Goal: Task Accomplishment & Management: Manage account settings

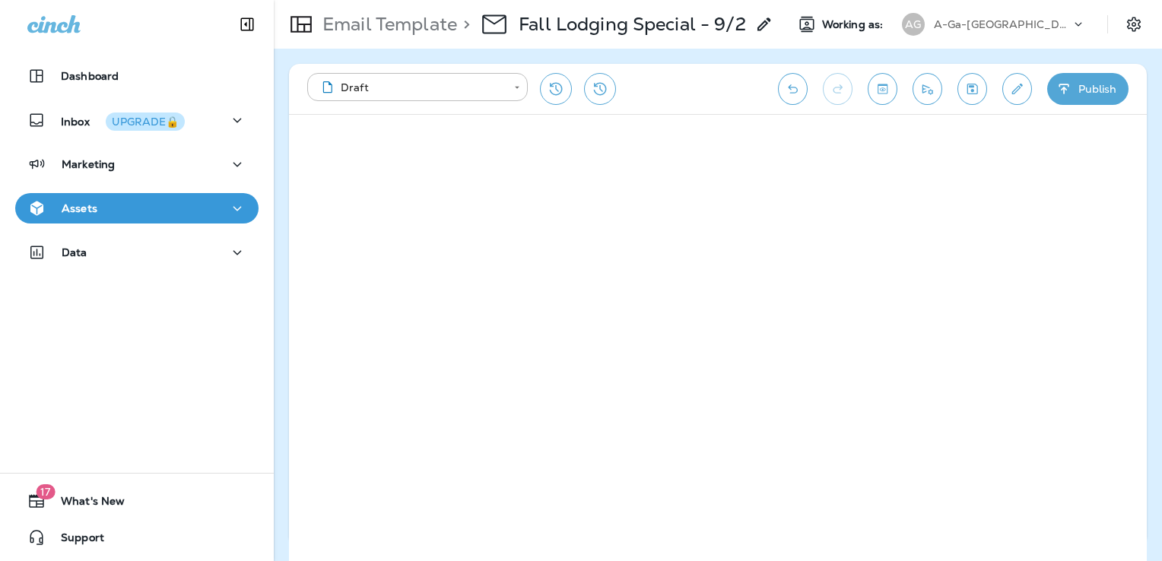
click at [164, 205] on div "Assets" at bounding box center [136, 208] width 219 height 19
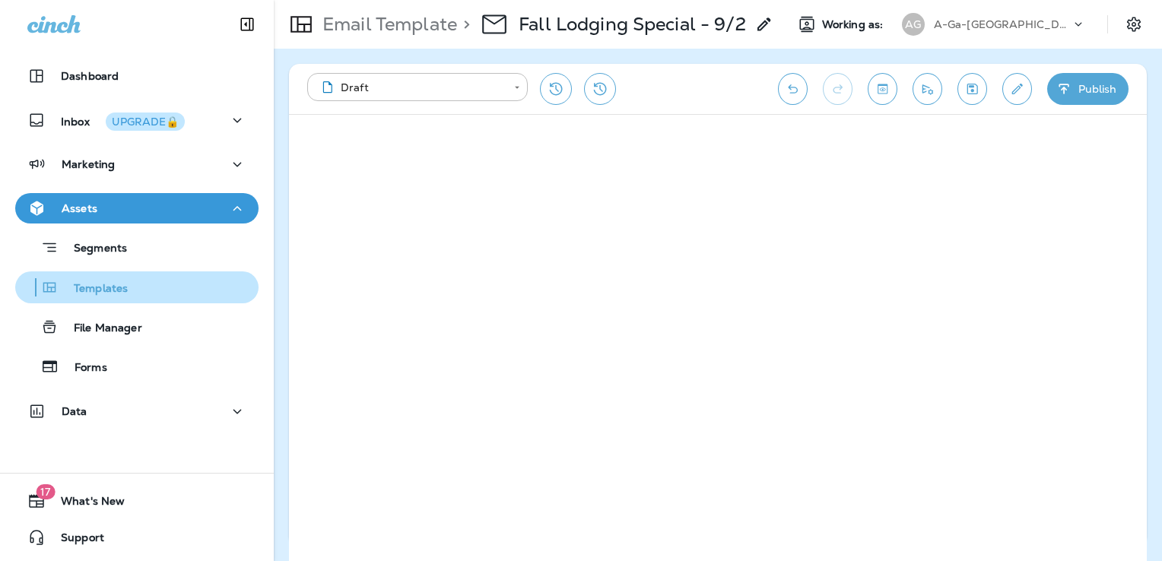
click at [144, 281] on div "Templates" at bounding box center [136, 287] width 231 height 23
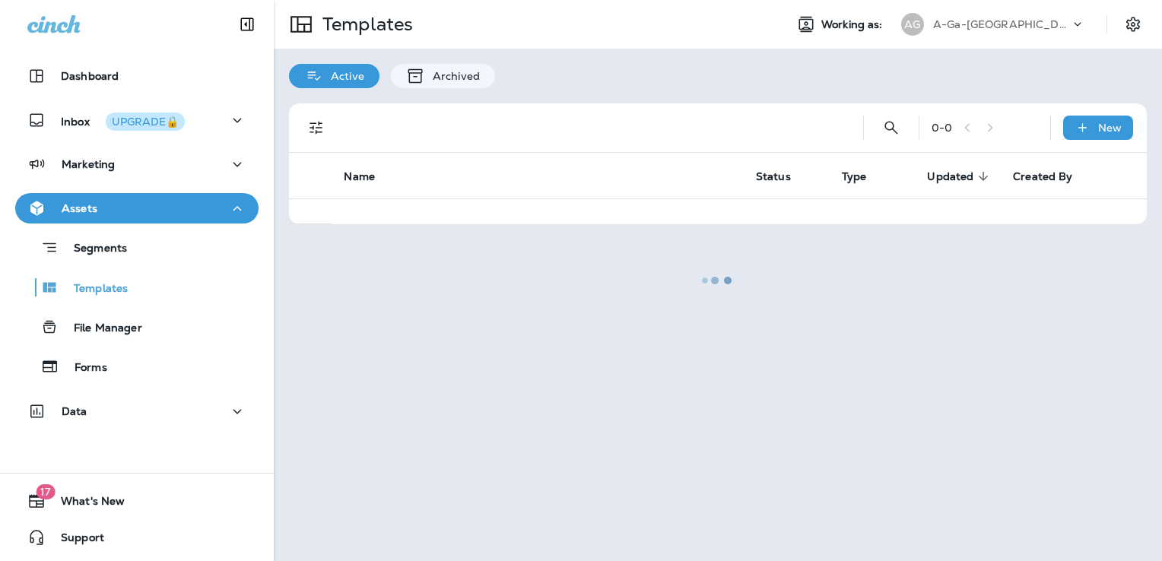
click at [995, 27] on div at bounding box center [717, 281] width 885 height 558
click at [981, 25] on div at bounding box center [717, 281] width 885 height 558
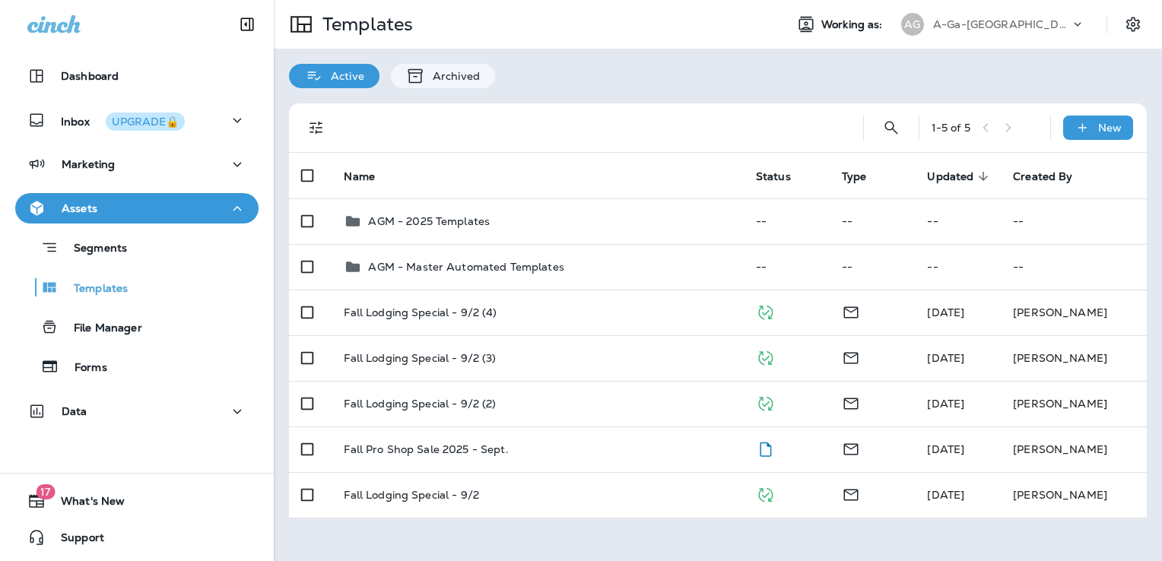
click at [981, 25] on p "A-Ga-Ming Golf Resort" at bounding box center [1001, 24] width 137 height 12
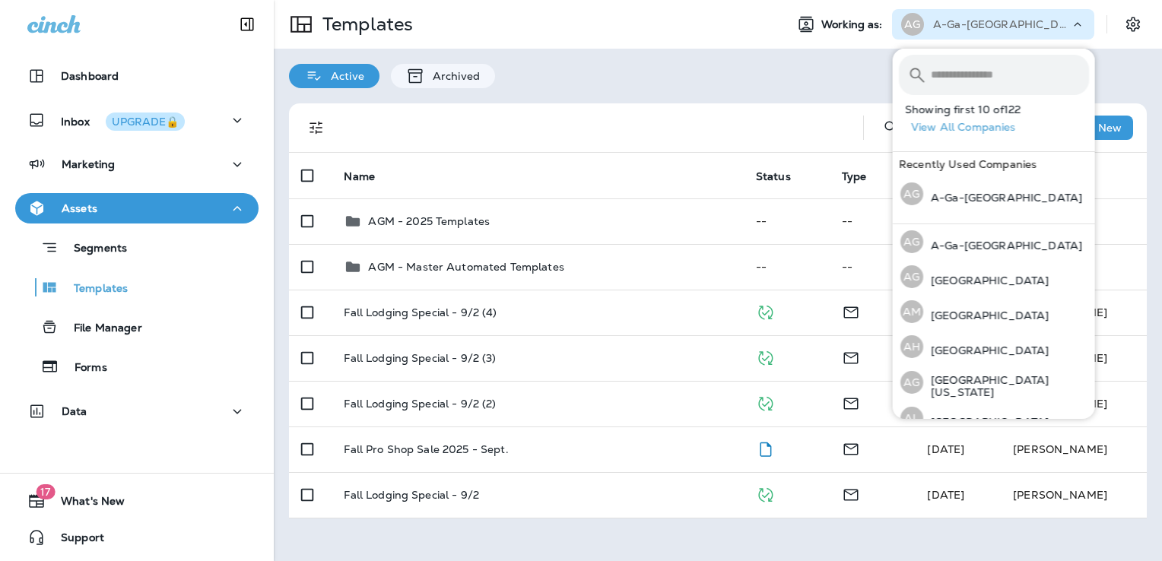
click at [958, 71] on input "text" at bounding box center [1010, 75] width 158 height 40
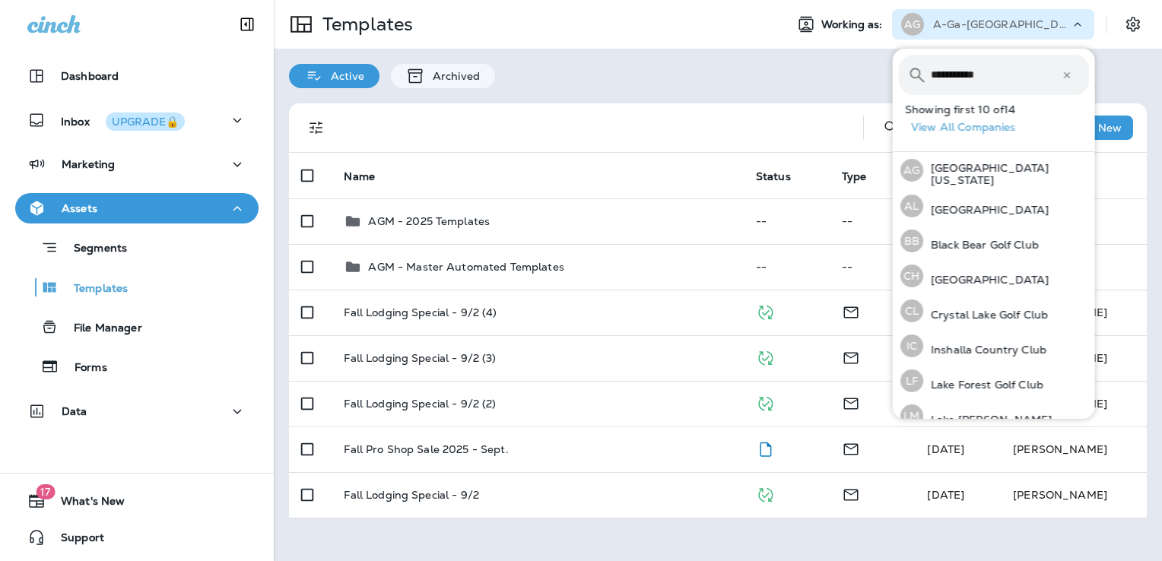
type input "**********"
click at [991, 80] on input "**********" at bounding box center [996, 75] width 131 height 40
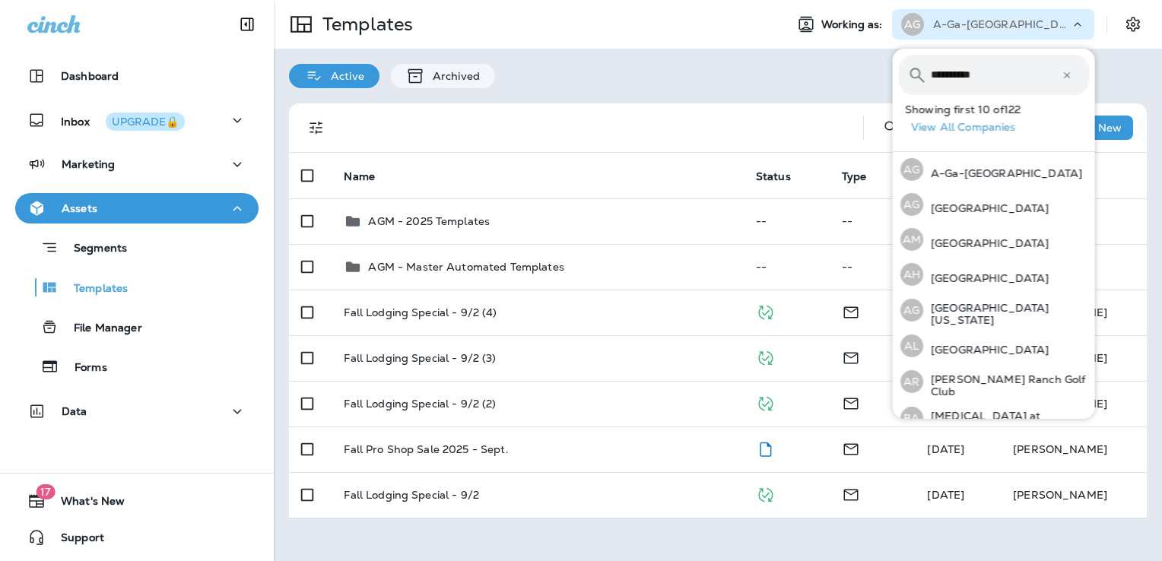
type input "**********"
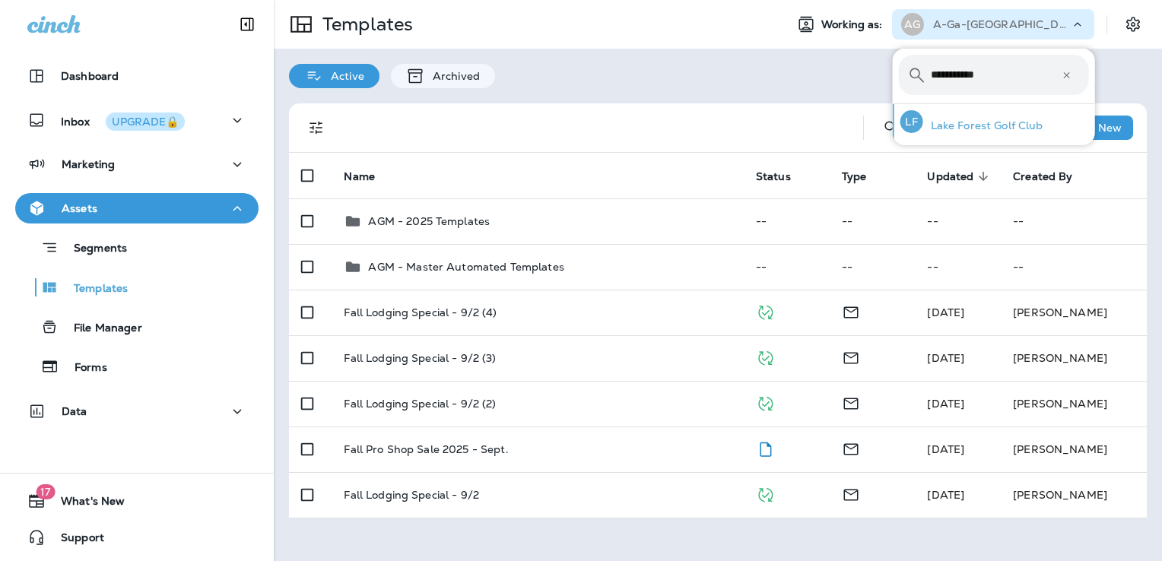
click at [973, 127] on p "Lake Forest Golf Club" at bounding box center [983, 125] width 120 height 12
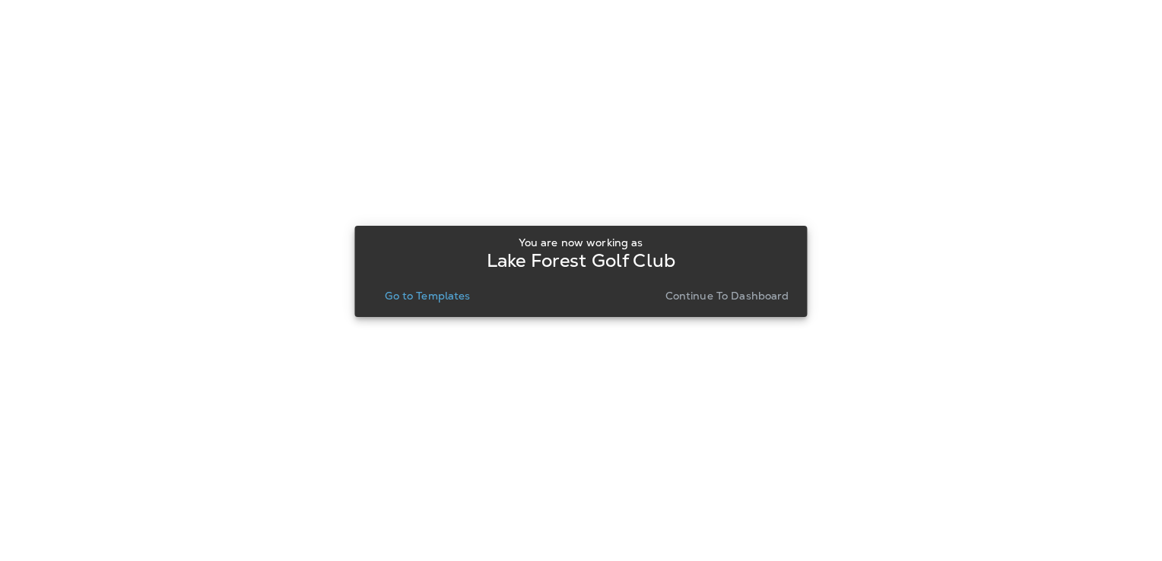
click at [458, 303] on button "Go to Templates" at bounding box center [427, 295] width 97 height 21
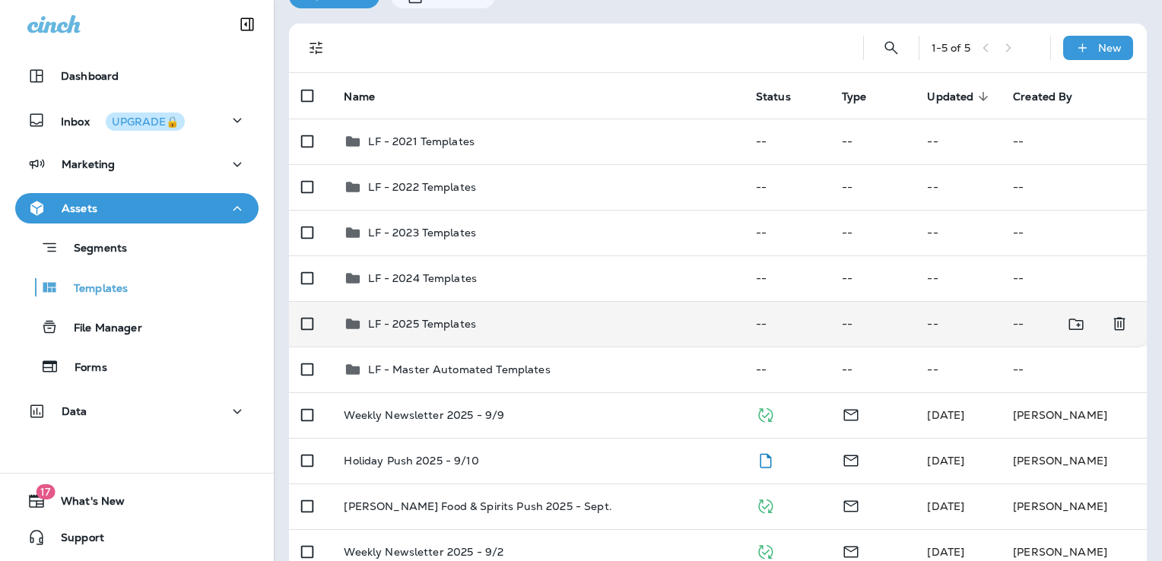
scroll to position [154, 0]
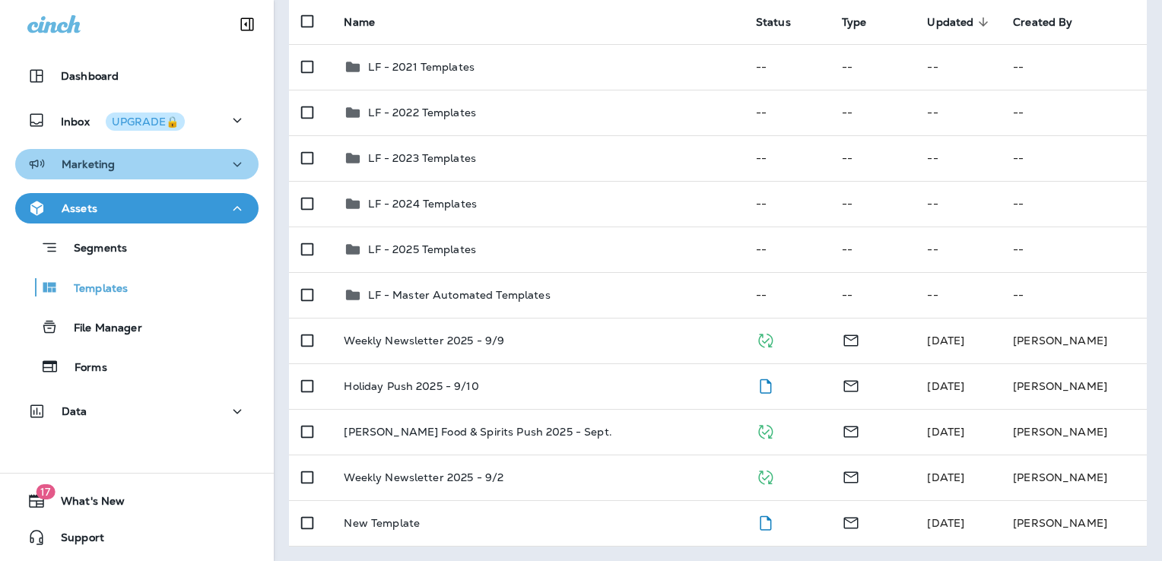
click at [149, 175] on button "Marketing" at bounding box center [136, 164] width 243 height 30
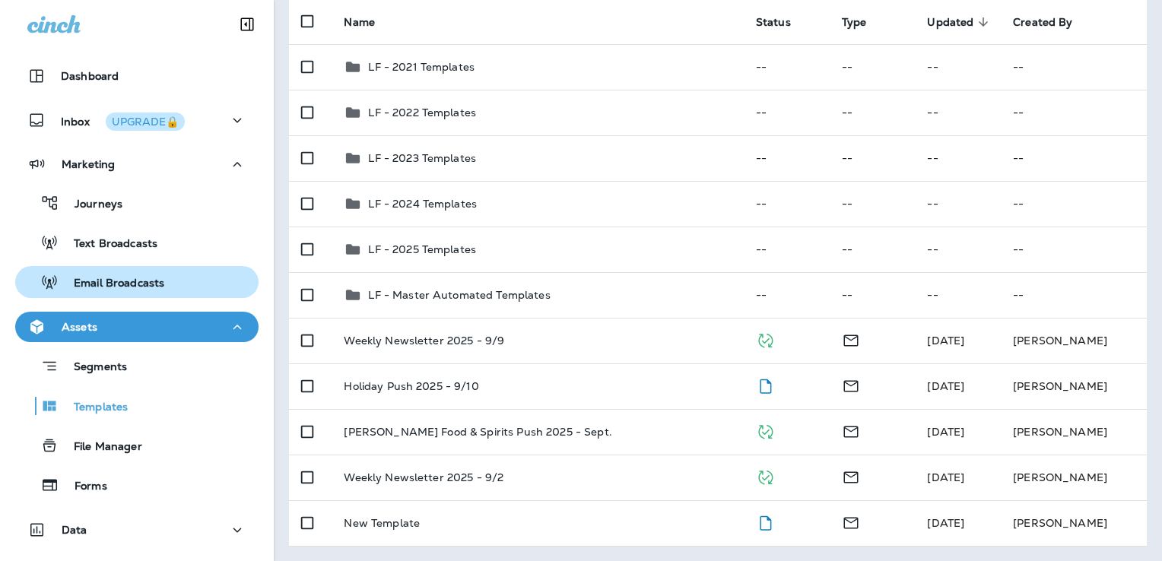
click at [151, 278] on p "Email Broadcasts" at bounding box center [112, 284] width 106 height 14
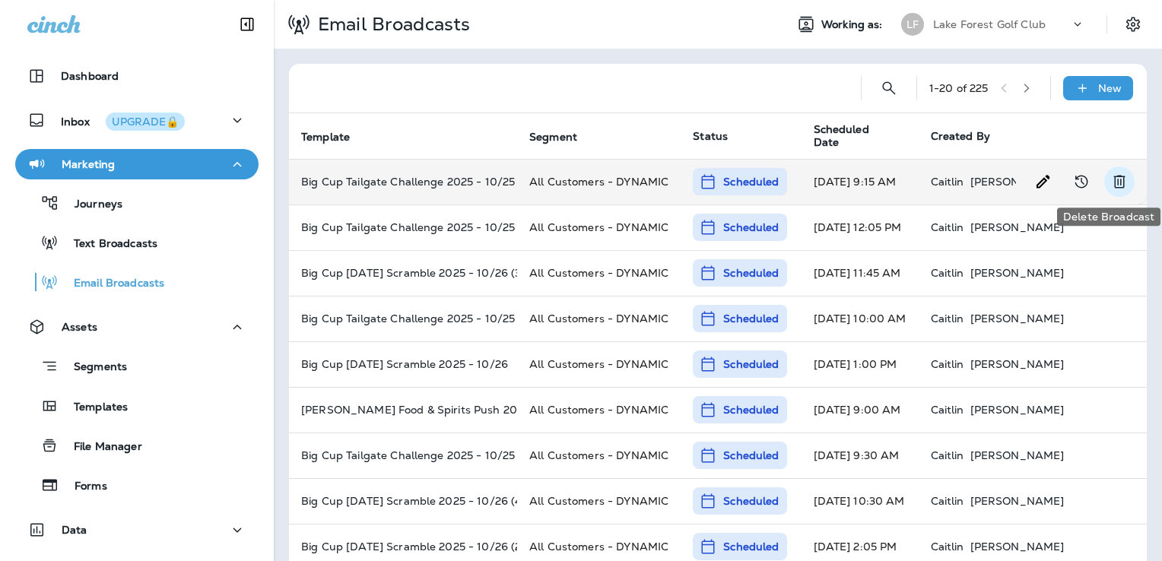
click at [1110, 182] on icon "Delete Broadcast" at bounding box center [1119, 182] width 18 height 18
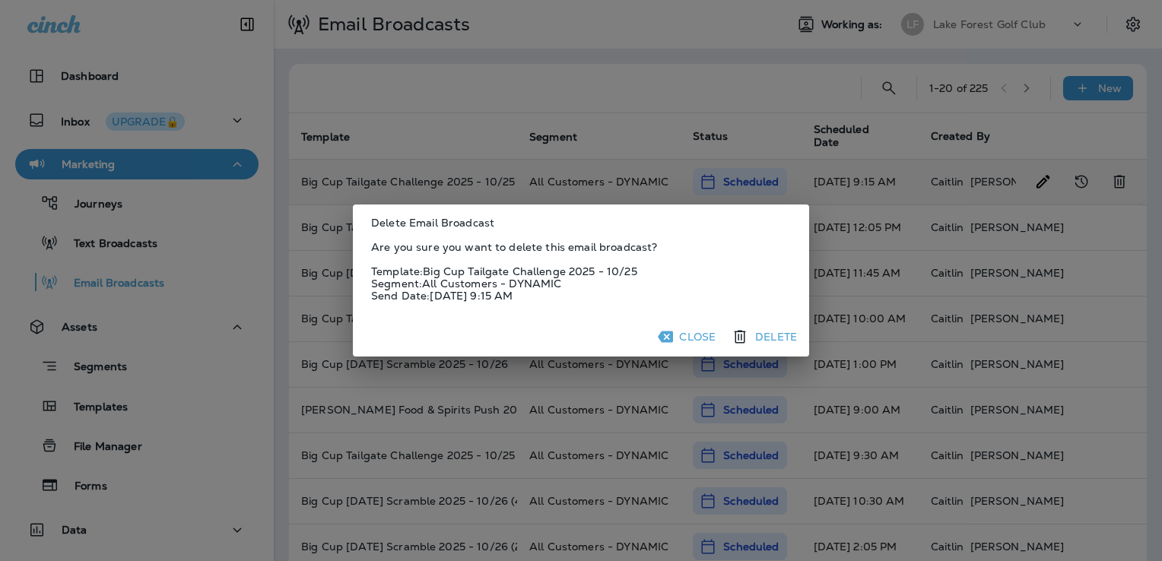
click at [767, 338] on button "Delete" at bounding box center [765, 336] width 75 height 27
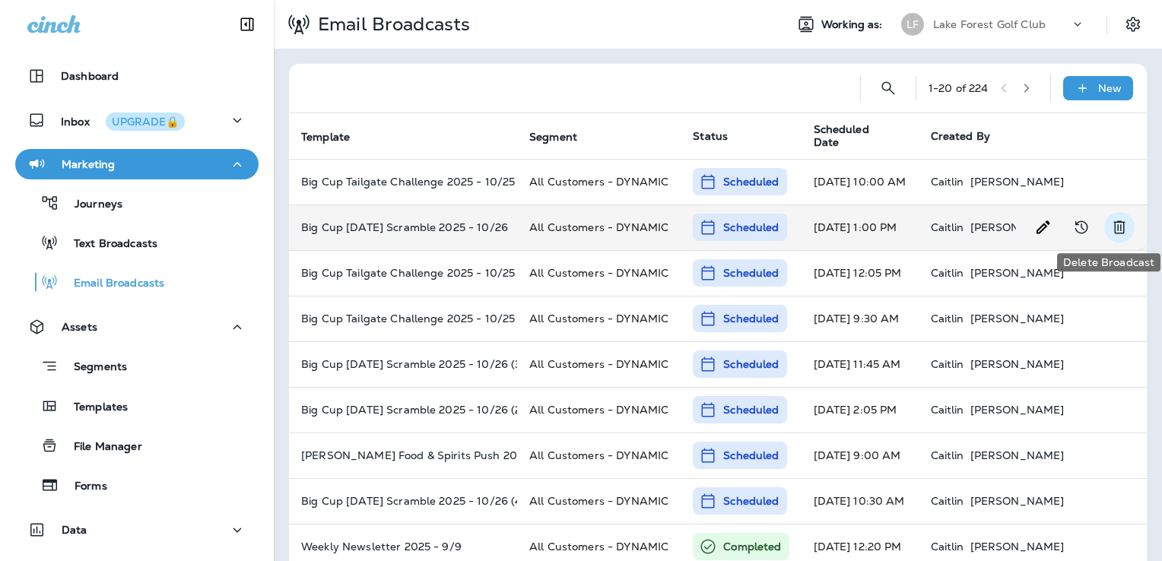
click at [1113, 227] on icon "Delete Broadcast" at bounding box center [1118, 227] width 11 height 13
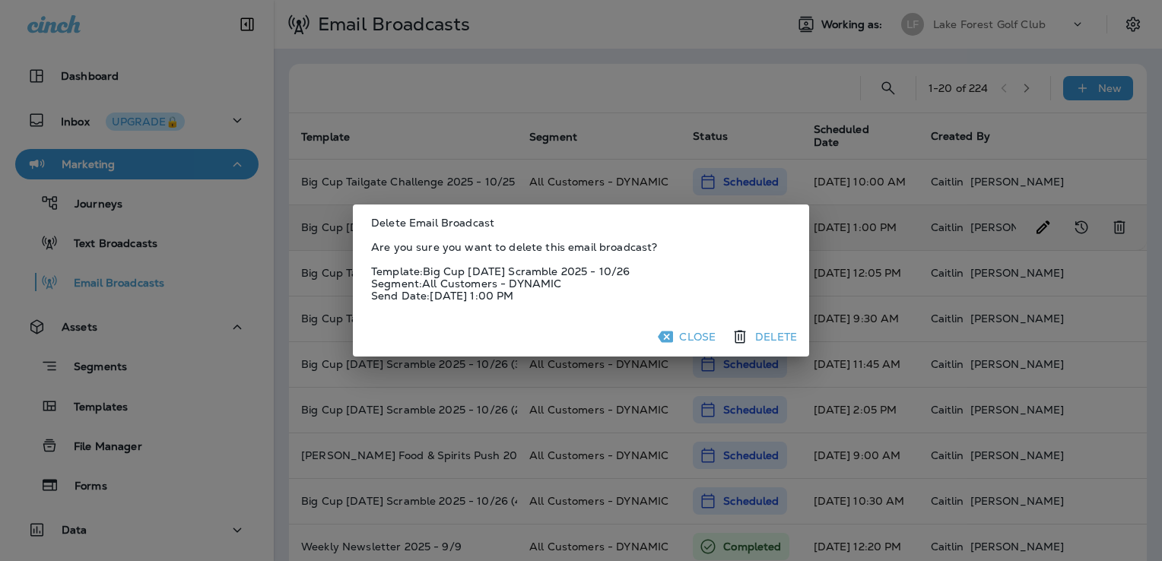
click at [763, 336] on button "Delete" at bounding box center [765, 336] width 75 height 27
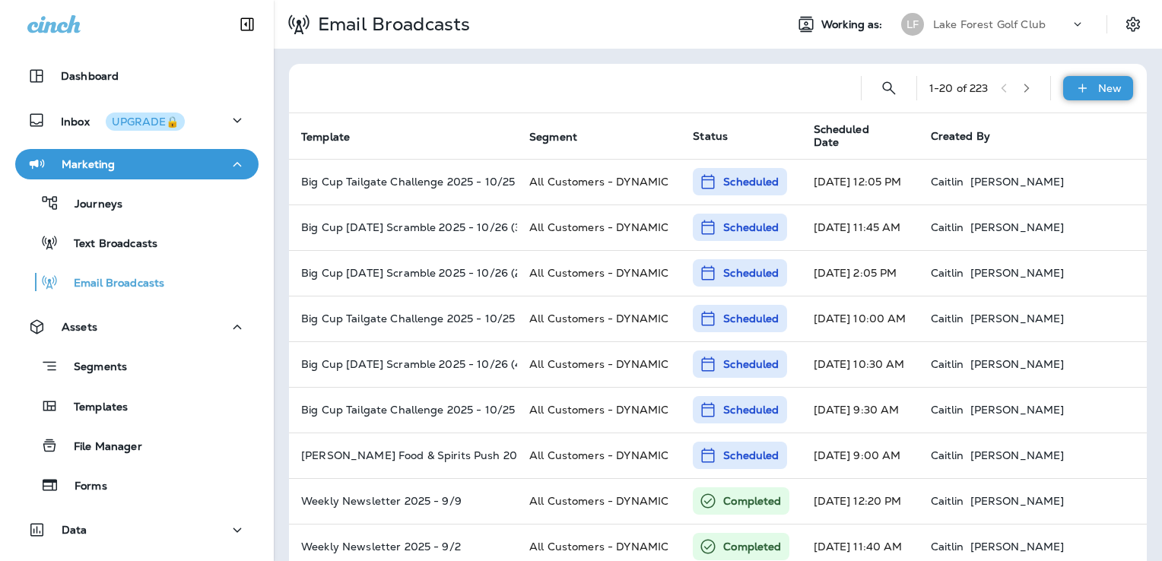
click at [1079, 89] on icon at bounding box center [1082, 88] width 16 height 15
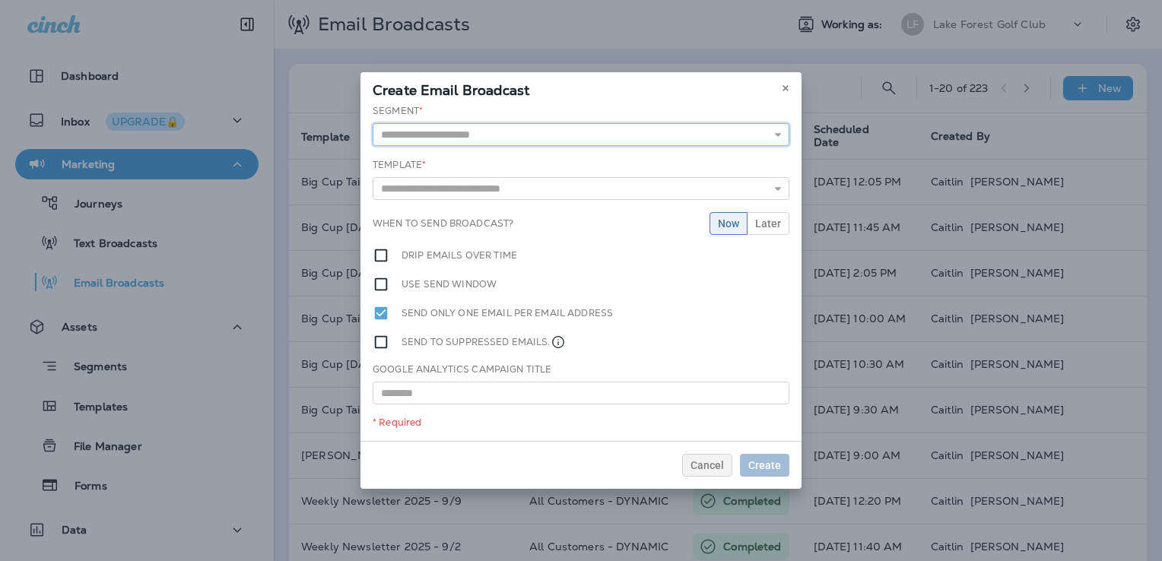
click at [503, 139] on input "text" at bounding box center [581, 134] width 417 height 23
click at [785, 92] on icon at bounding box center [785, 88] width 9 height 9
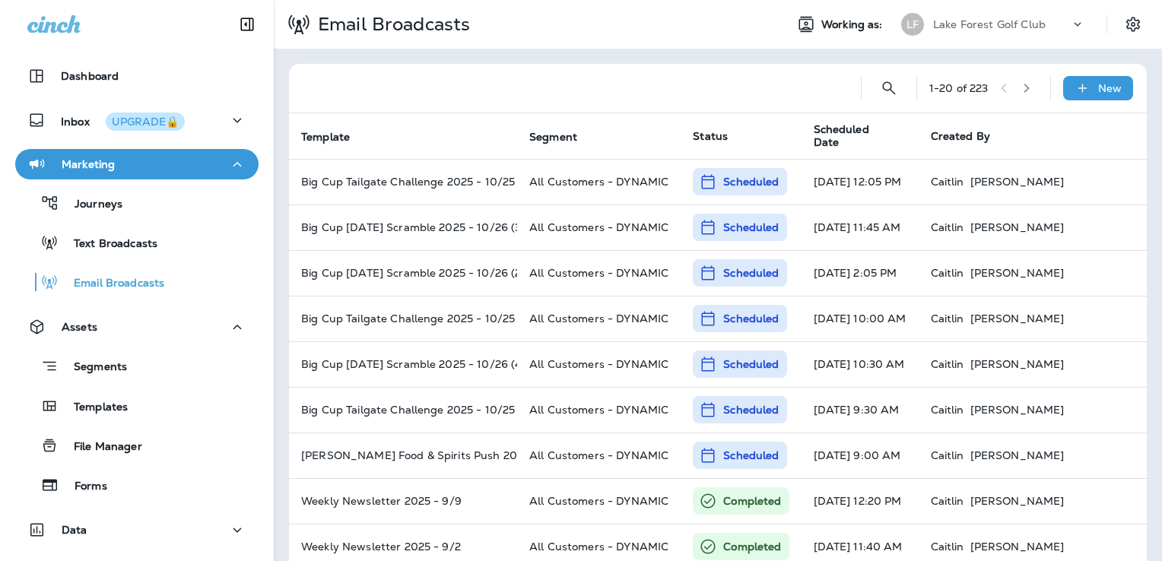
click at [989, 27] on p "Lake Forest Golf Club" at bounding box center [989, 24] width 113 height 12
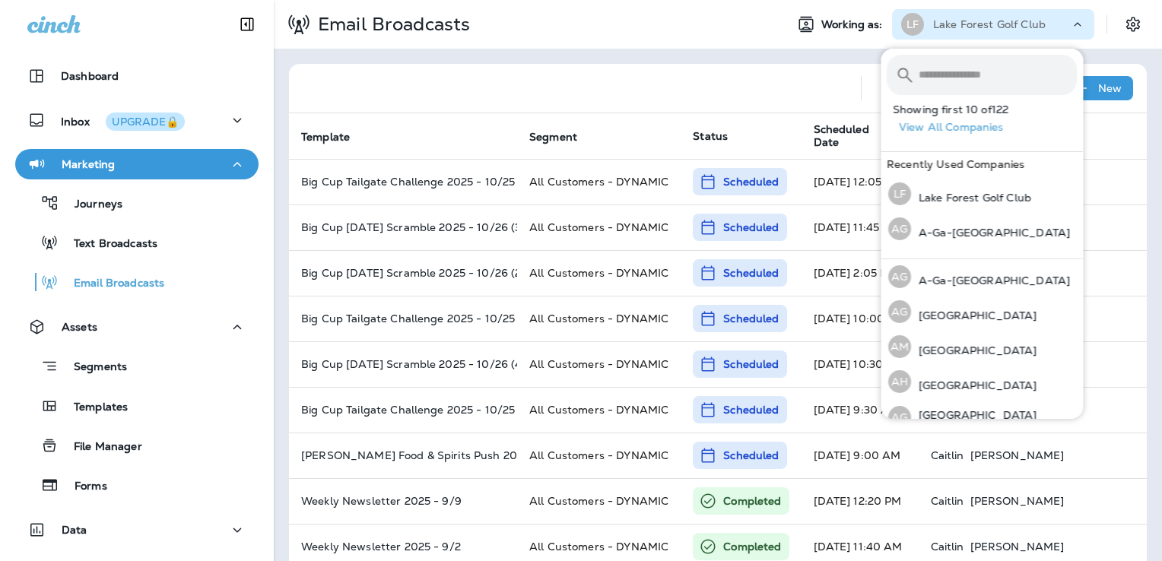
click at [946, 71] on input "text" at bounding box center [997, 75] width 158 height 40
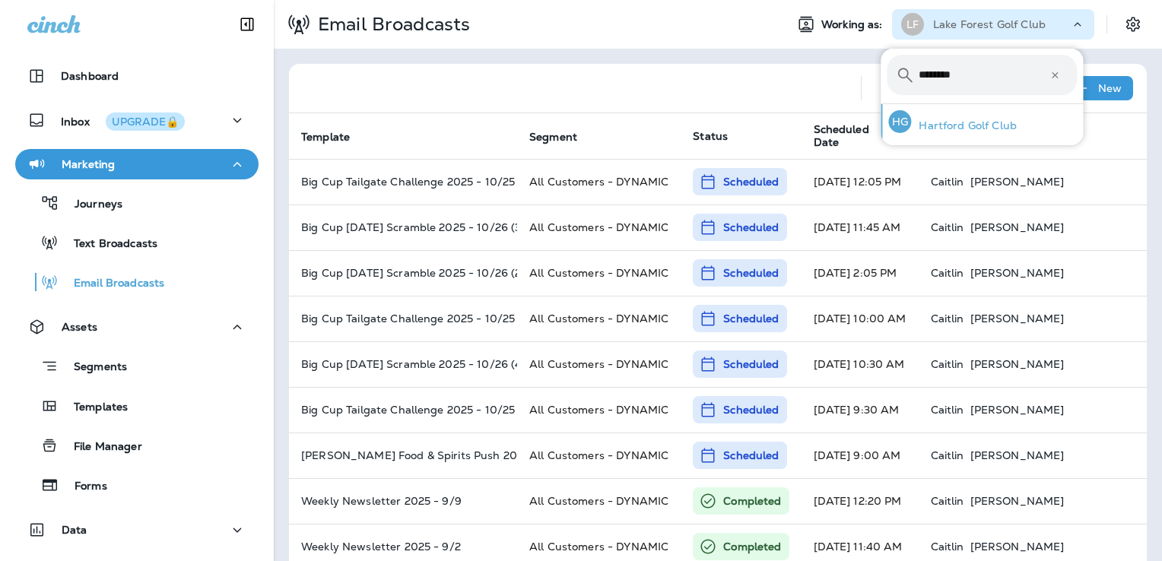
type input "********"
click at [960, 133] on div "HG Hartford Golf Club" at bounding box center [952, 121] width 141 height 35
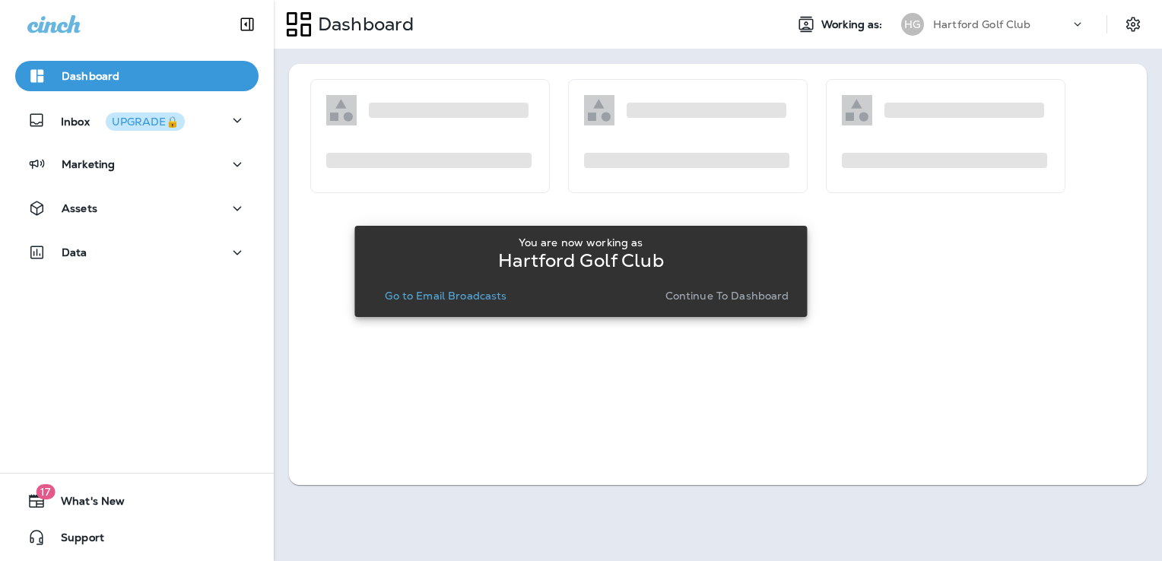
click at [474, 293] on p "Go to Email Broadcasts" at bounding box center [446, 296] width 122 height 12
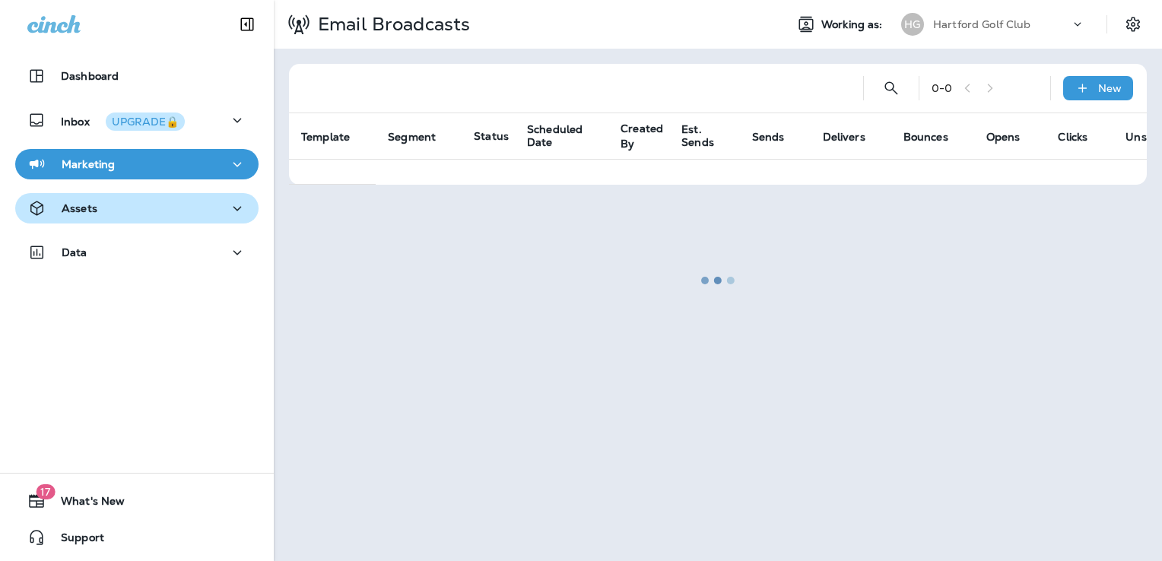
click at [183, 214] on div "Assets" at bounding box center [136, 208] width 219 height 19
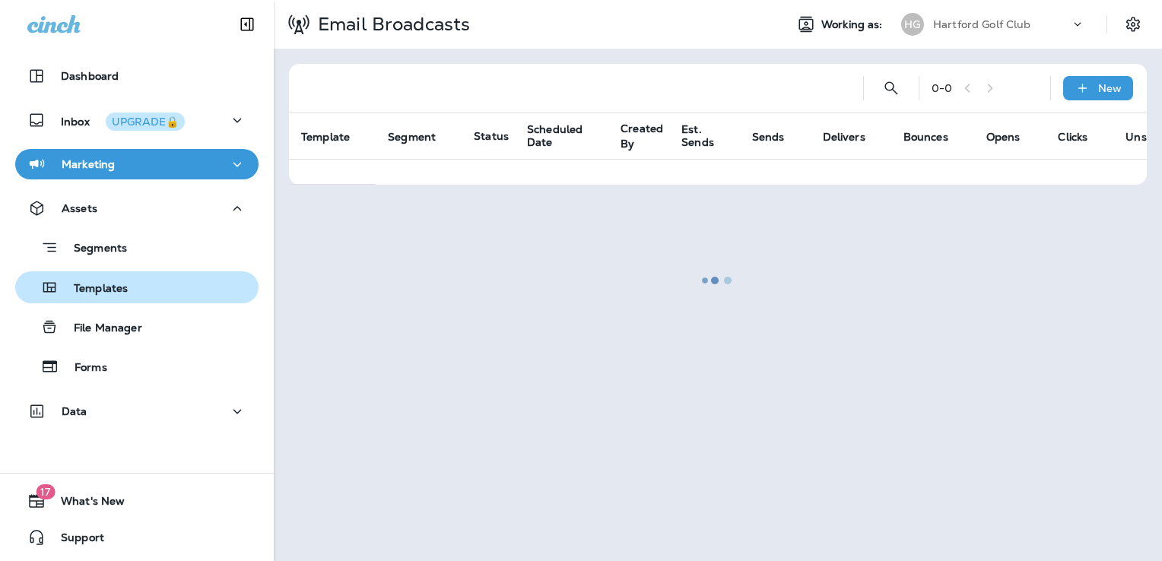
click at [170, 277] on div "Templates" at bounding box center [136, 287] width 231 height 23
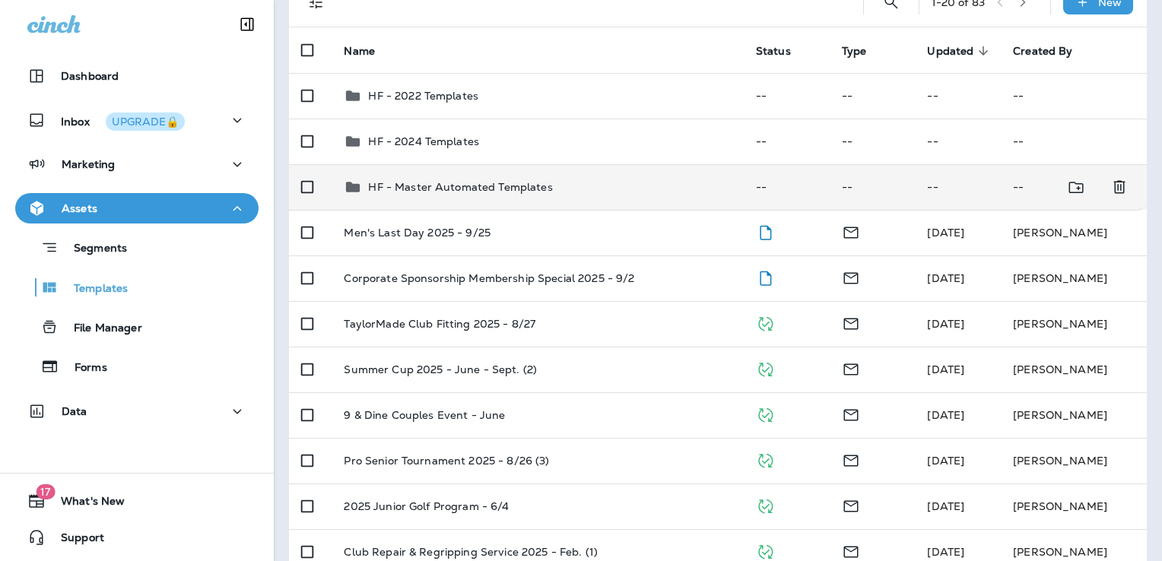
scroll to position [152, 0]
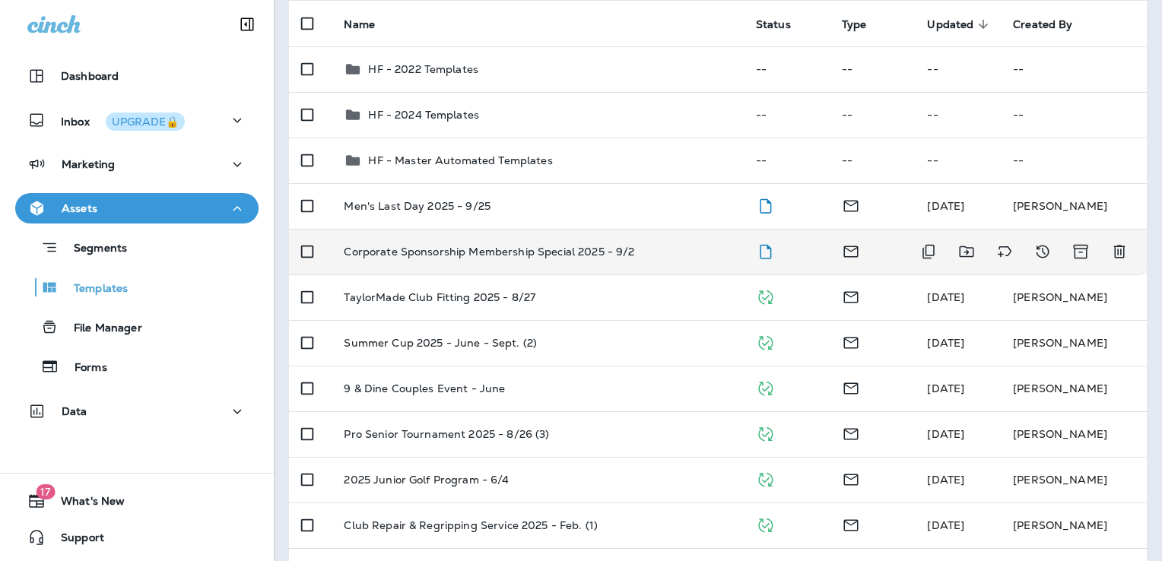
click at [566, 257] on p "Corporate Sponsorship Membership Special 2025 - 9/2" at bounding box center [489, 252] width 290 height 12
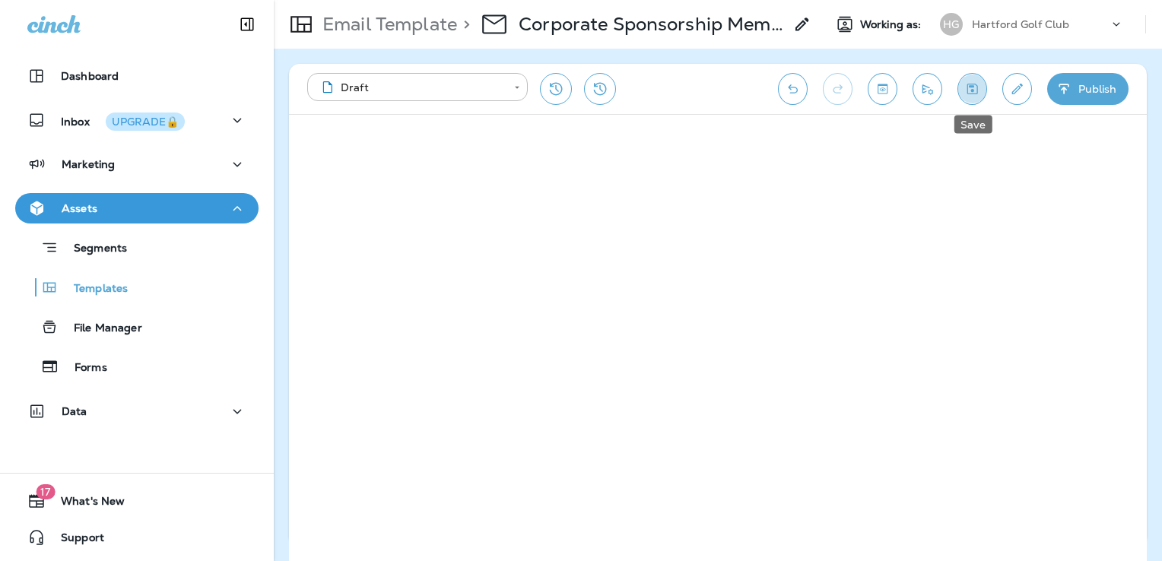
click at [972, 84] on icon "Save" at bounding box center [972, 88] width 16 height 15
click at [916, 90] on button "Send test email" at bounding box center [927, 89] width 30 height 32
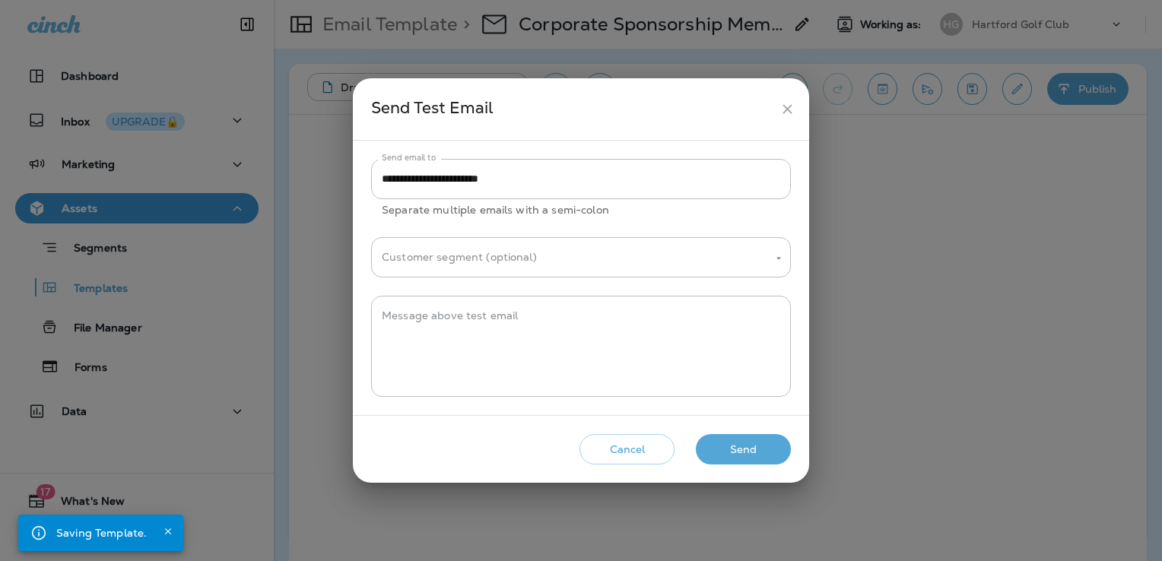
click at [757, 458] on button "Send" at bounding box center [743, 449] width 95 height 31
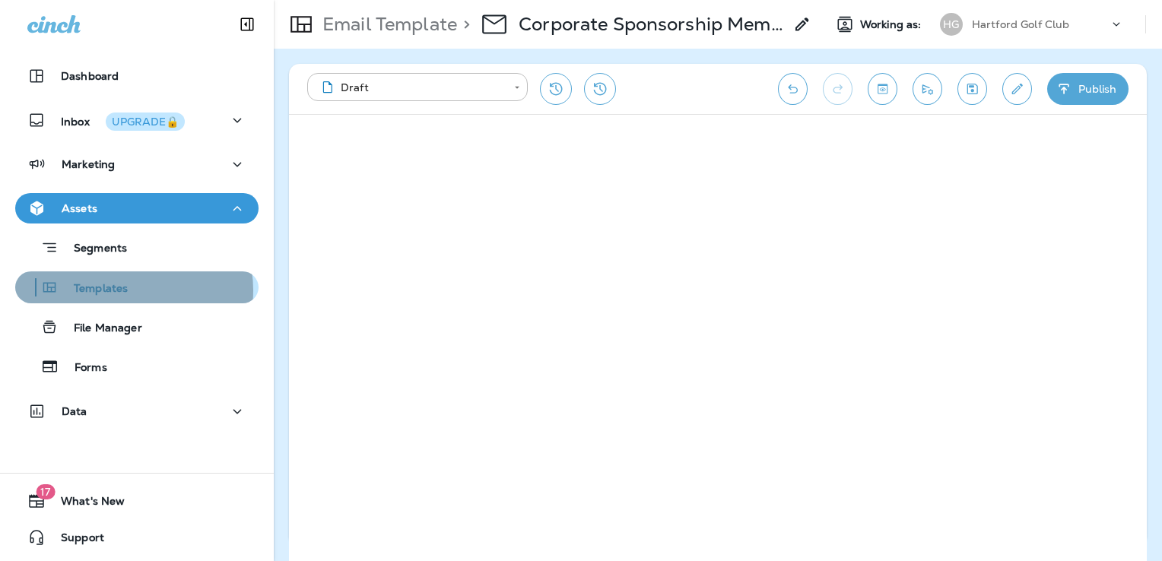
click at [125, 290] on p "Templates" at bounding box center [93, 289] width 69 height 14
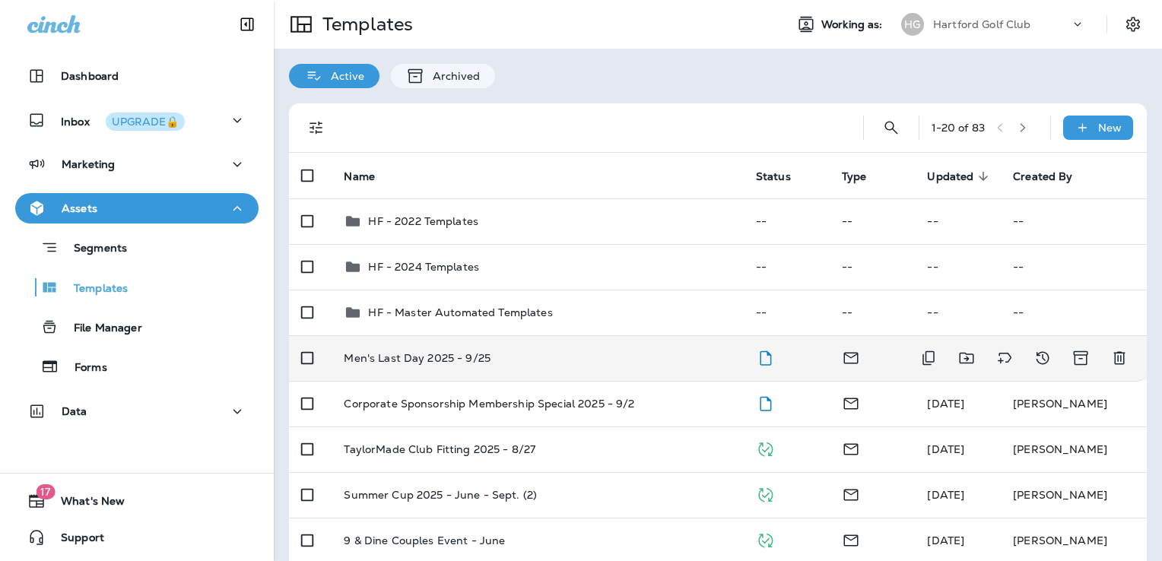
click at [605, 362] on div "Men's Last Day 2025 - 9/25" at bounding box center [537, 358] width 387 height 12
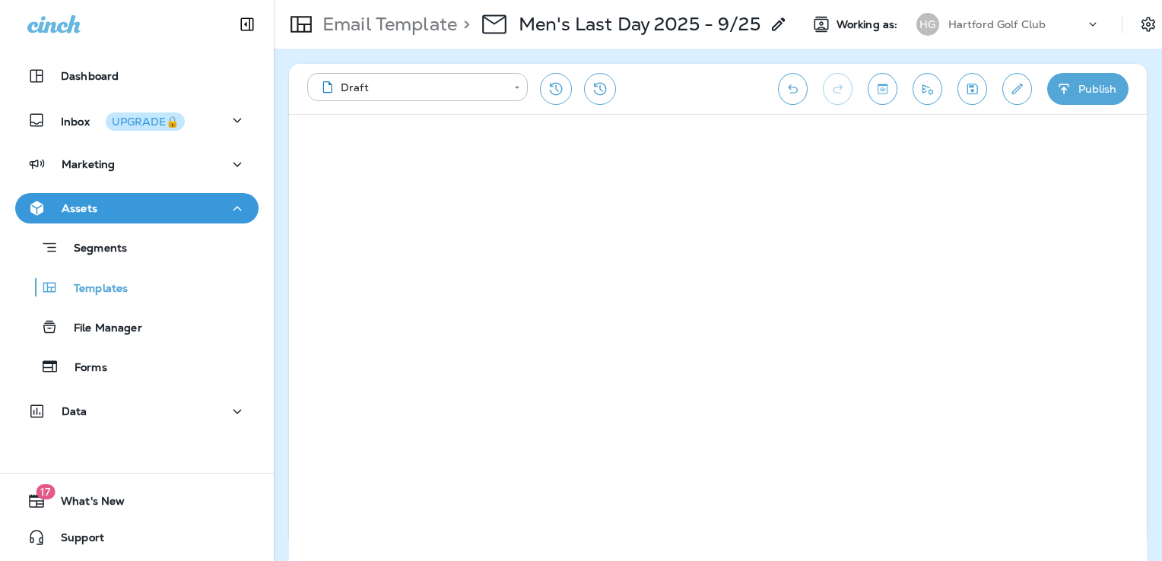
click at [1031, 84] on button "Edit details" at bounding box center [1017, 89] width 30 height 32
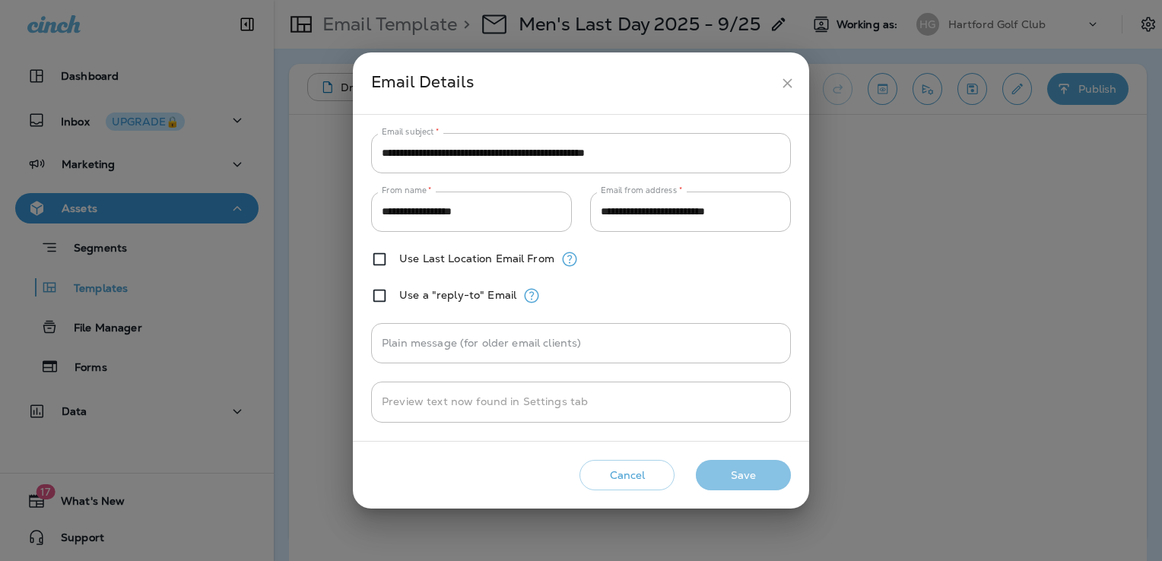
click at [750, 473] on button "Save" at bounding box center [743, 475] width 95 height 31
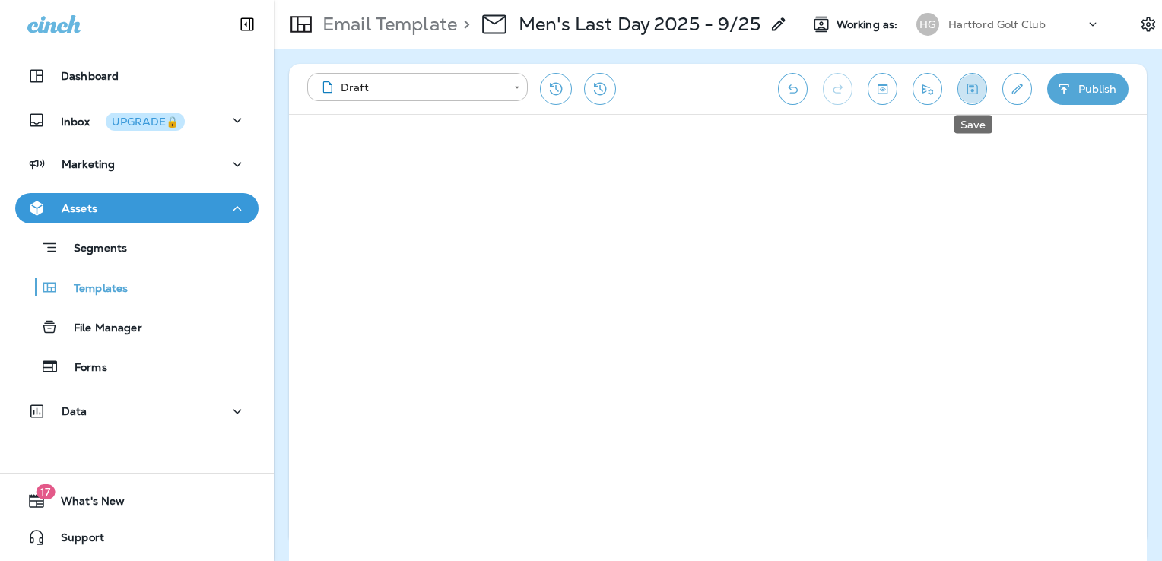
click at [978, 84] on icon "Save" at bounding box center [972, 88] width 16 height 15
click at [912, 89] on button "Send test email" at bounding box center [927, 89] width 30 height 32
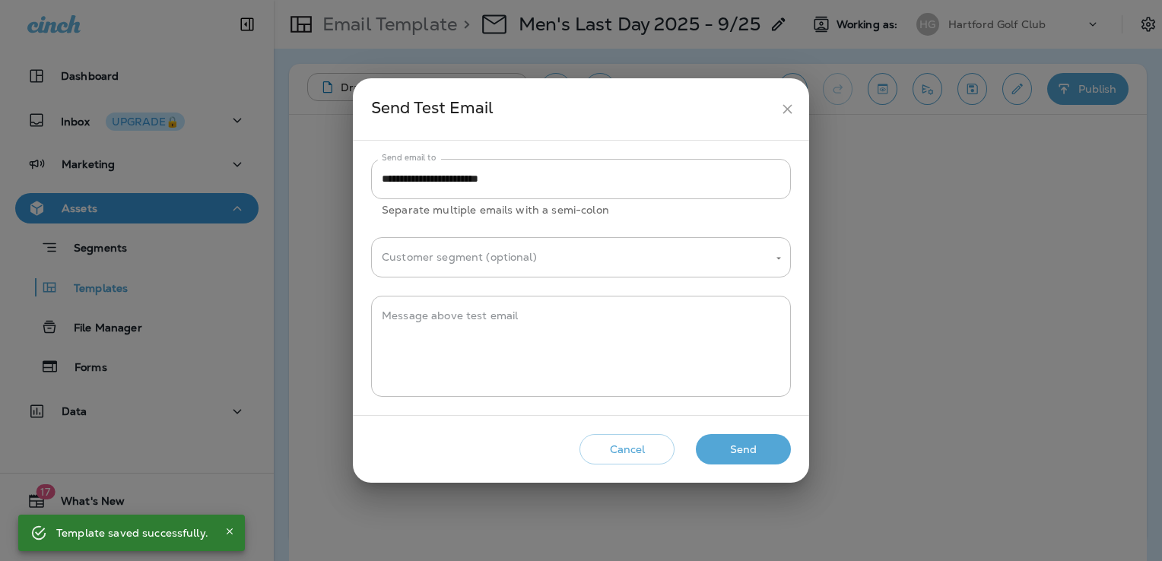
click at [767, 448] on button "Send" at bounding box center [743, 449] width 95 height 31
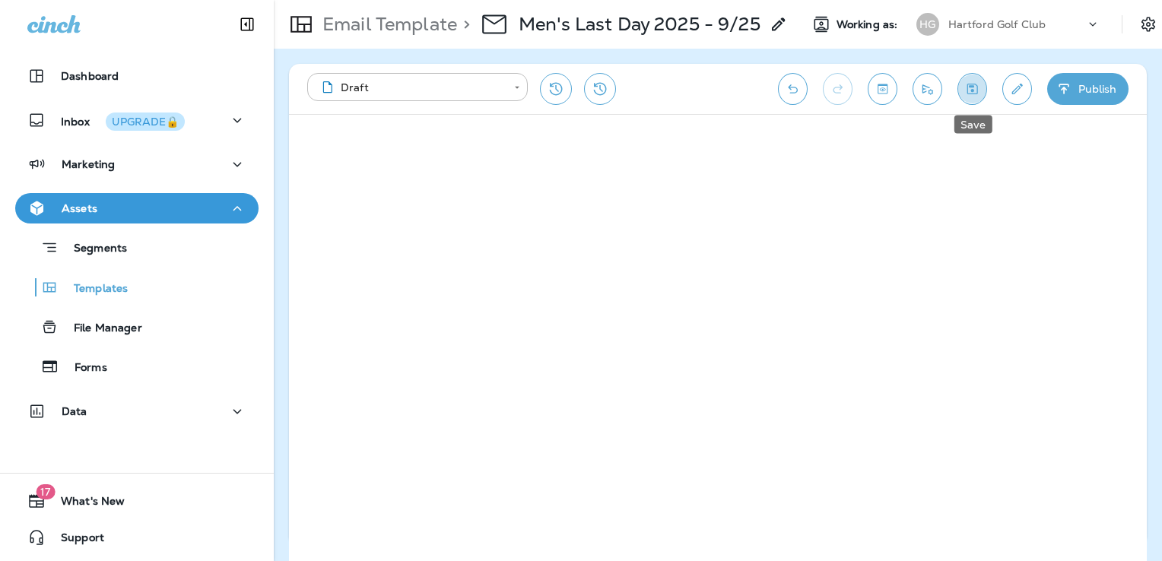
click at [985, 90] on button "Save" at bounding box center [972, 89] width 30 height 32
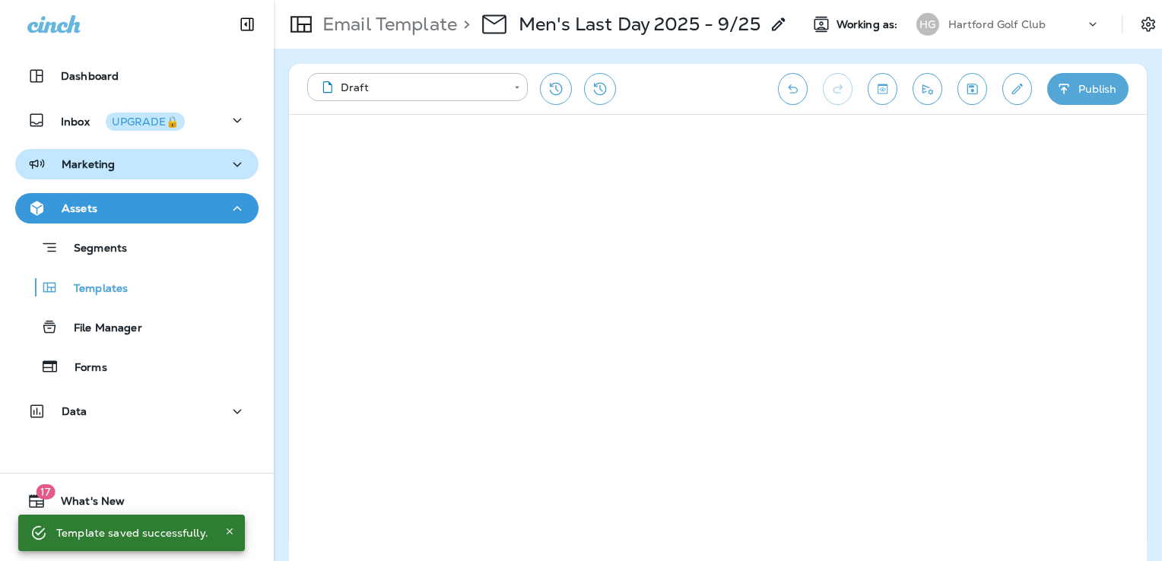
click at [127, 163] on div "Marketing" at bounding box center [136, 164] width 219 height 19
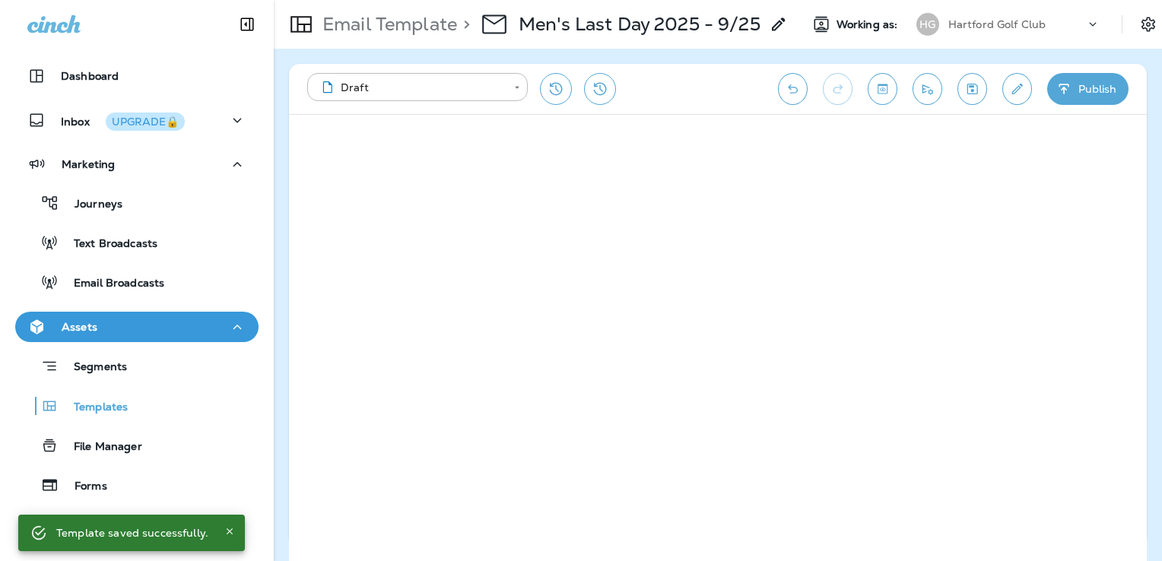
click at [150, 265] on div "Journeys Text Broadcasts Email Broadcasts" at bounding box center [136, 238] width 243 height 119
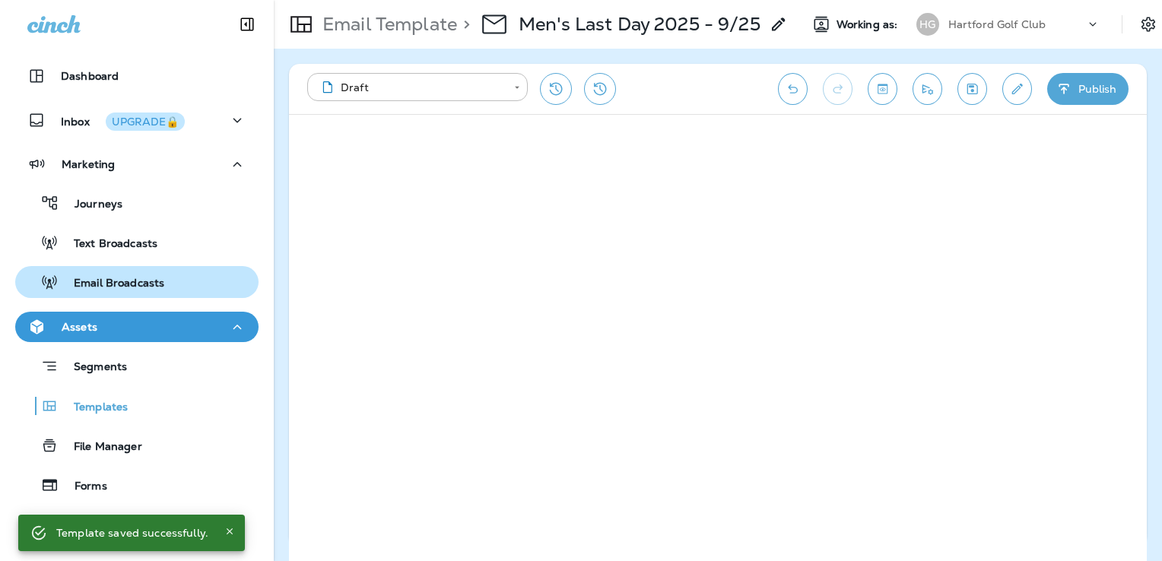
click at [151, 284] on p "Email Broadcasts" at bounding box center [112, 284] width 106 height 14
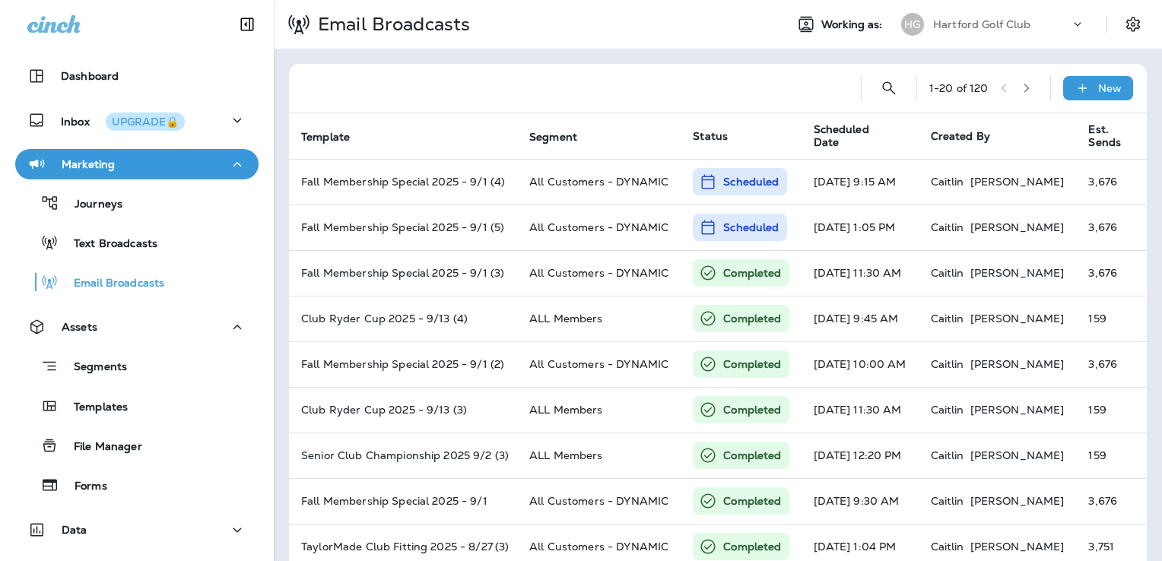
click at [998, 26] on p "Hartford Golf Club" at bounding box center [982, 24] width 98 height 12
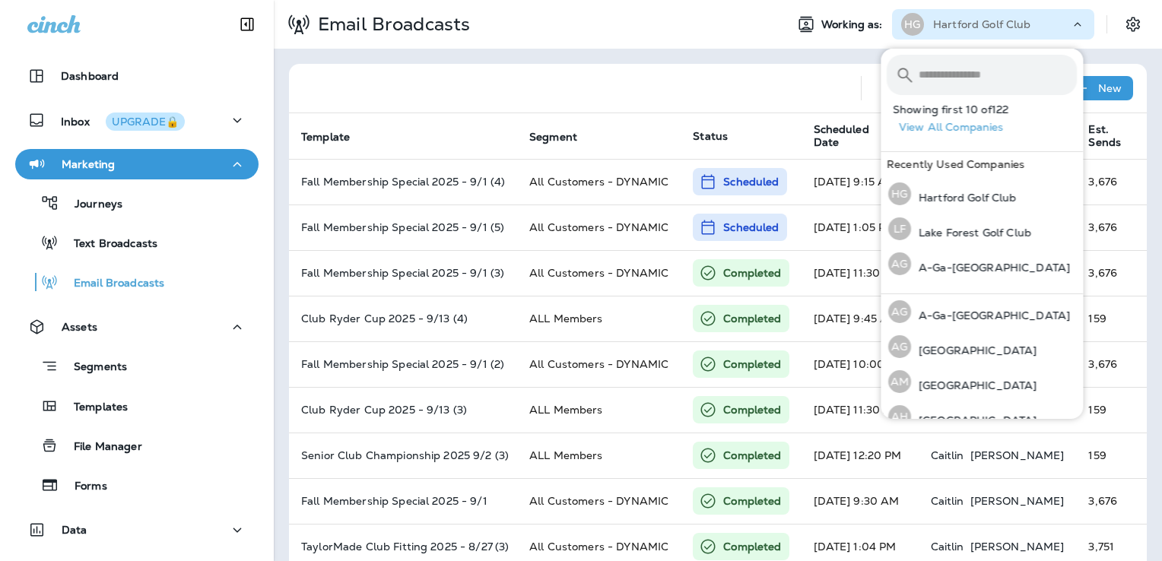
click at [948, 75] on input "text" at bounding box center [997, 75] width 158 height 40
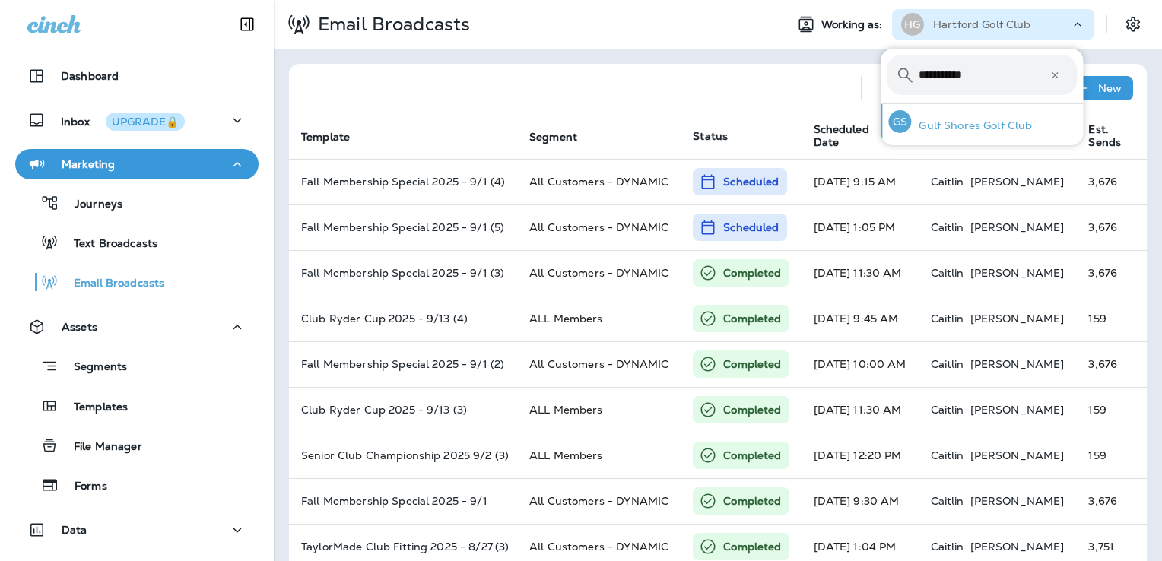
type input "**********"
click at [948, 119] on p "Gulf Shores Golf Club" at bounding box center [971, 125] width 121 height 12
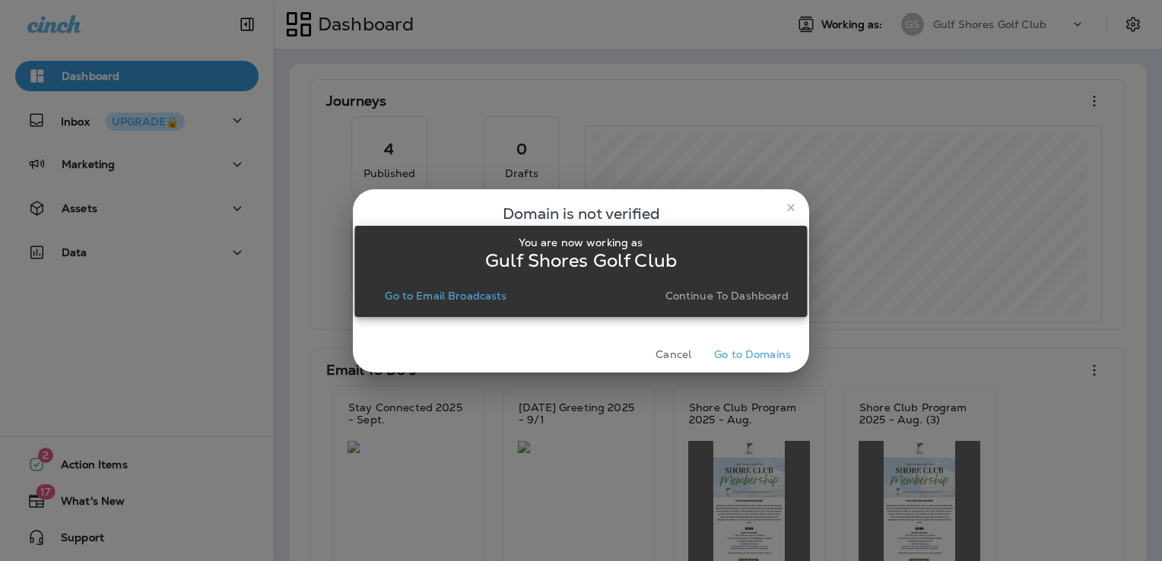
click at [441, 293] on p "Go to Email Broadcasts" at bounding box center [446, 296] width 122 height 12
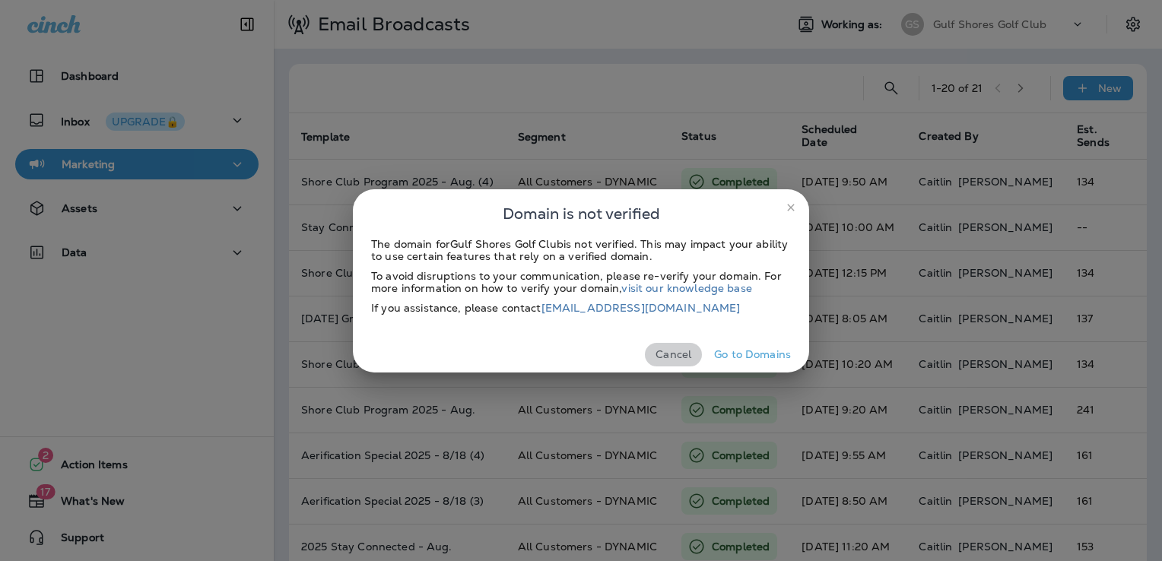
click at [672, 350] on button "Cancel" at bounding box center [673, 355] width 57 height 24
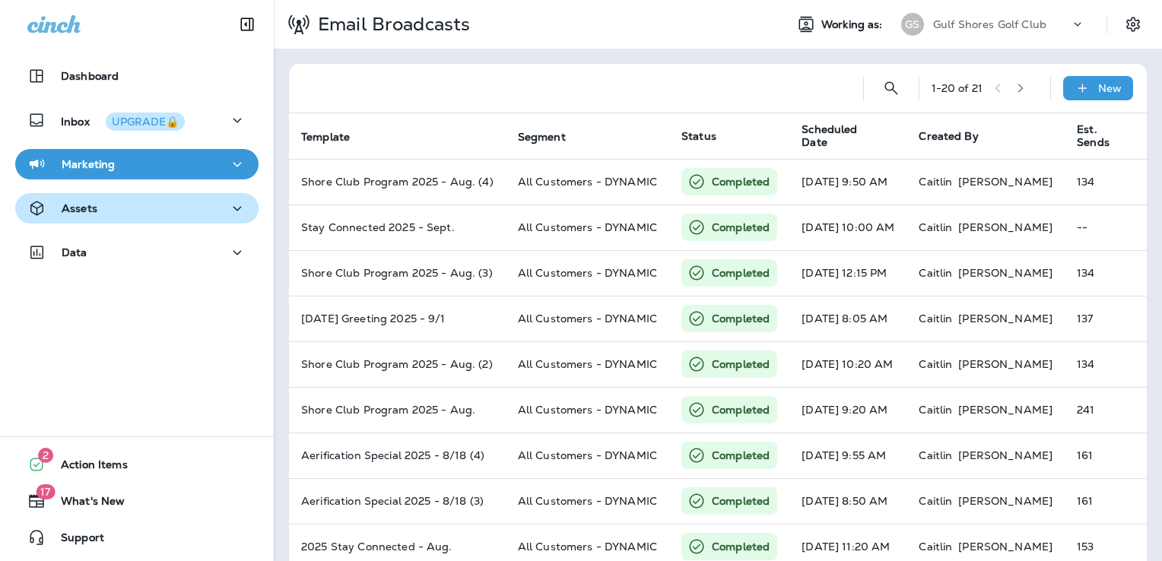
click at [152, 212] on div "Assets" at bounding box center [136, 208] width 219 height 19
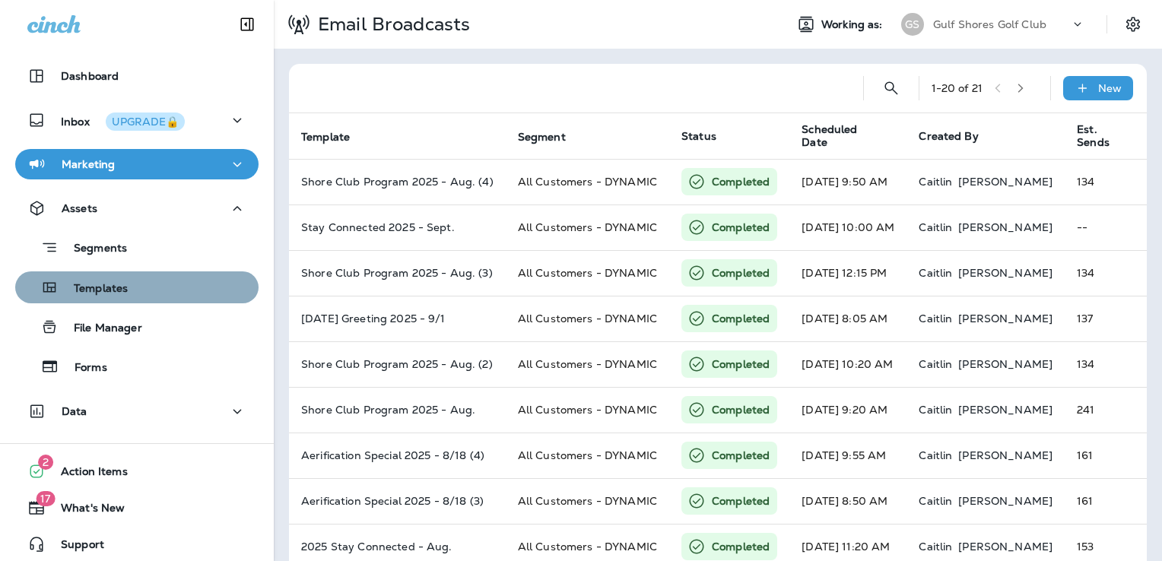
click at [152, 284] on div "Templates" at bounding box center [136, 287] width 231 height 23
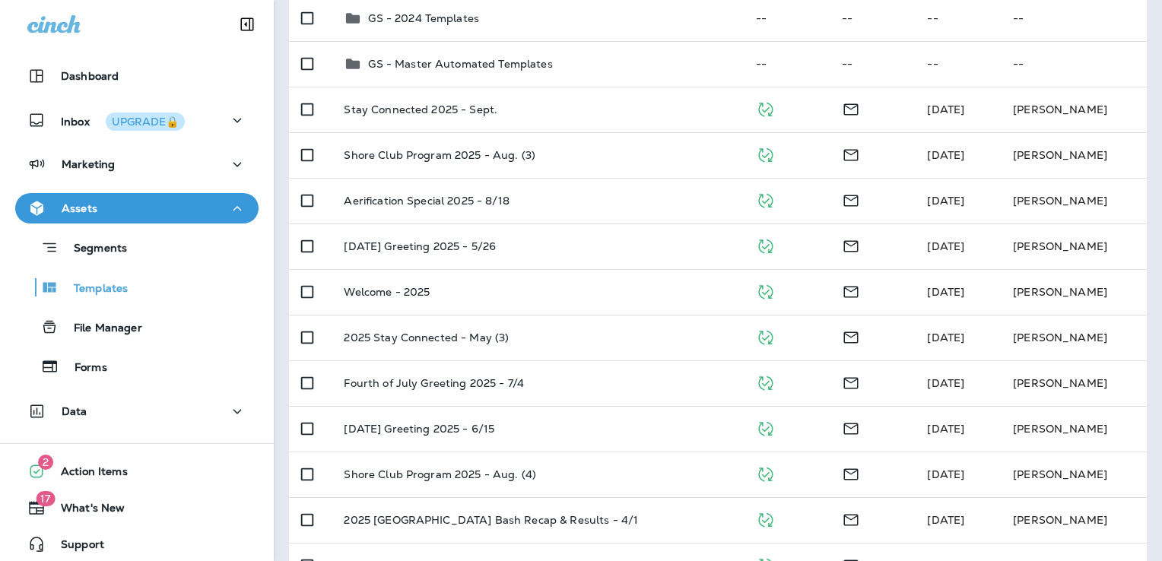
scroll to position [228, 0]
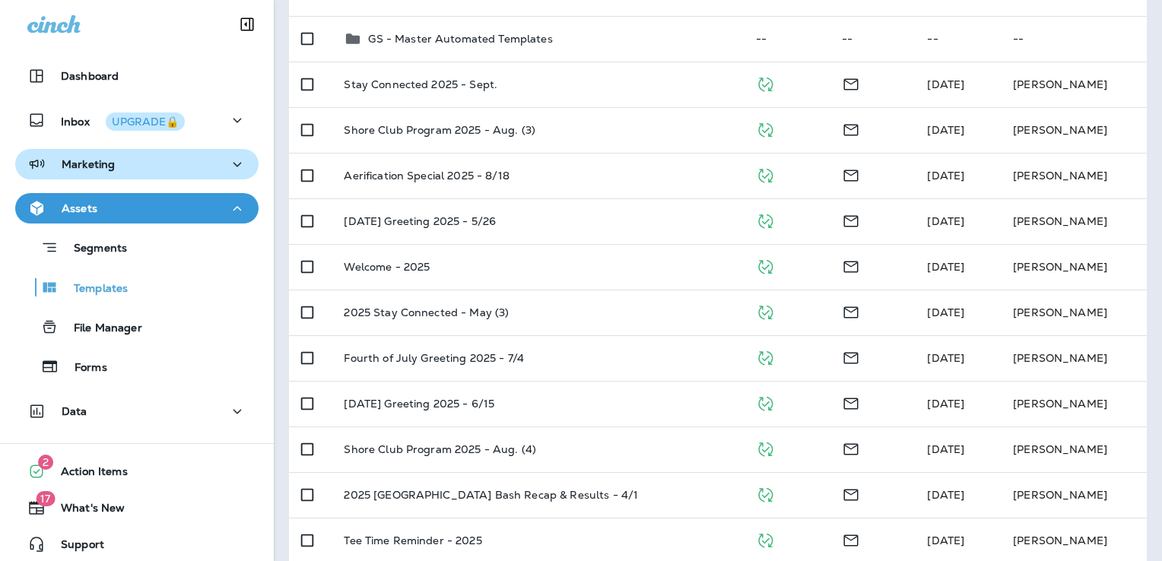
click at [149, 175] on button "Marketing" at bounding box center [136, 164] width 243 height 30
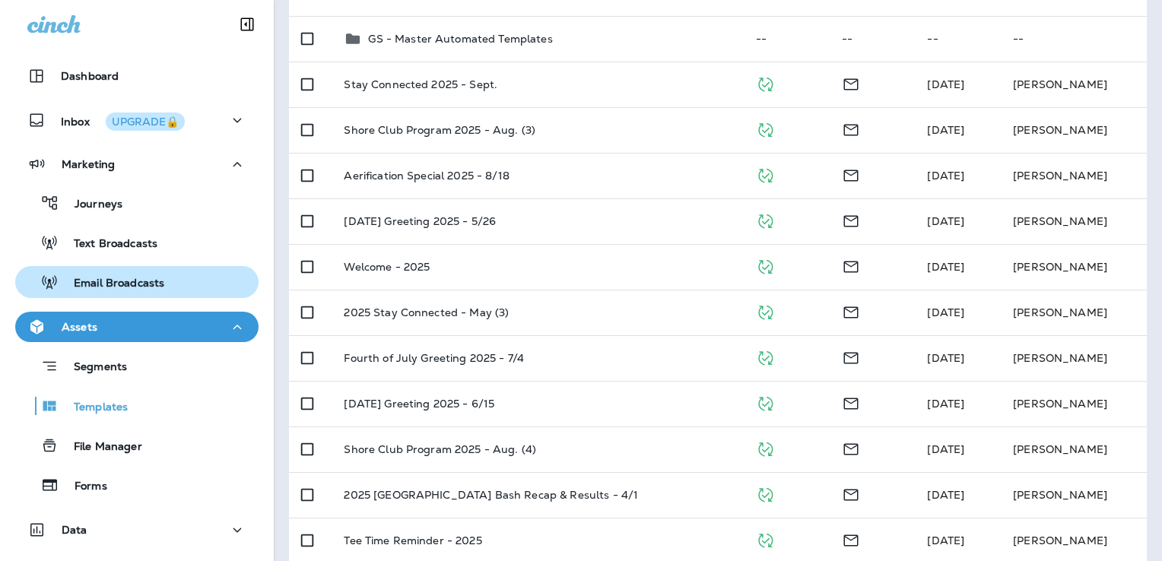
click at [135, 290] on p "Email Broadcasts" at bounding box center [112, 284] width 106 height 14
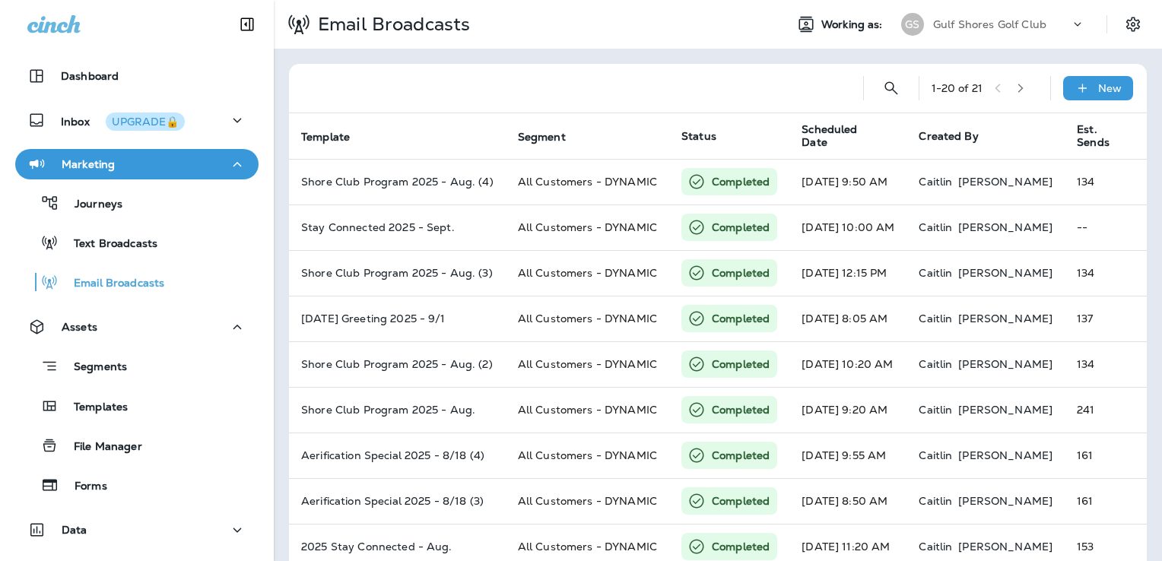
click at [985, 21] on p "Gulf Shores Golf Club" at bounding box center [989, 24] width 113 height 12
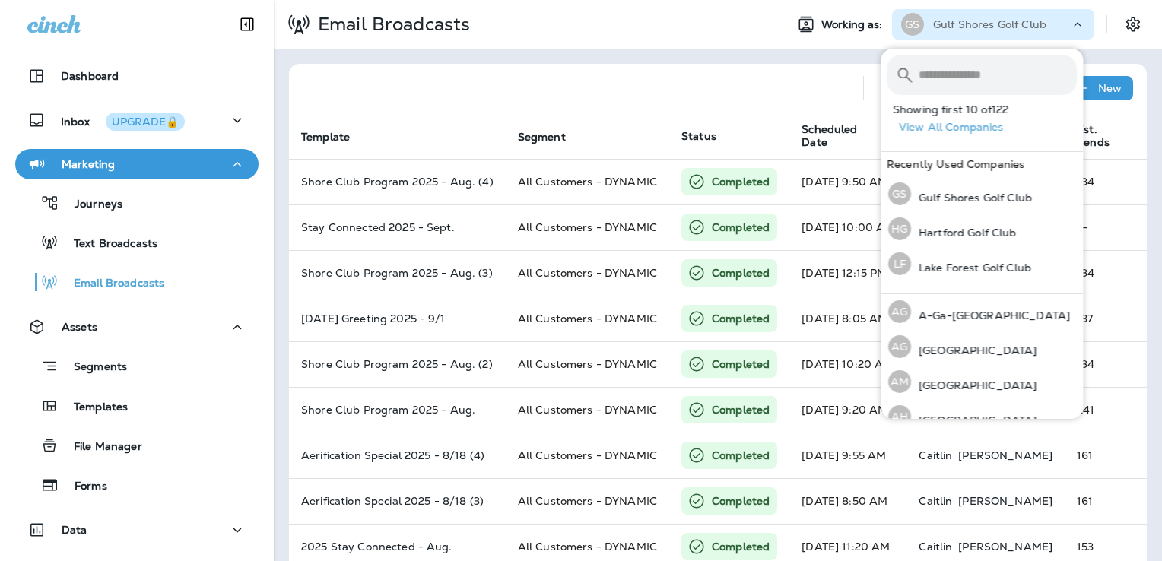
click at [971, 81] on input "text" at bounding box center [997, 75] width 158 height 40
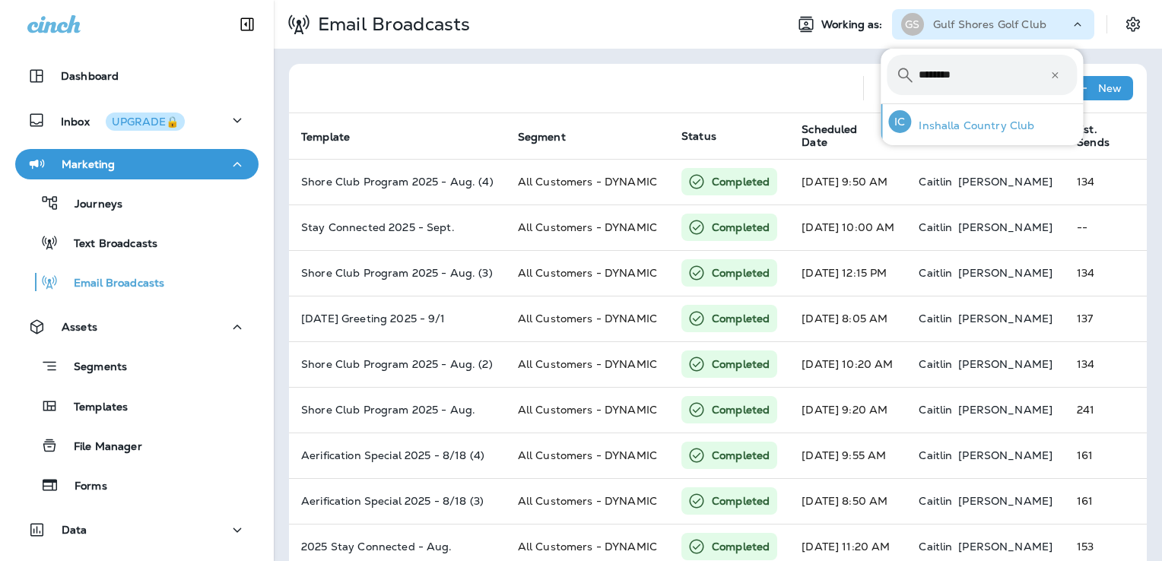
type input "********"
click at [931, 128] on p "Inshalla Country Club" at bounding box center [972, 125] width 123 height 12
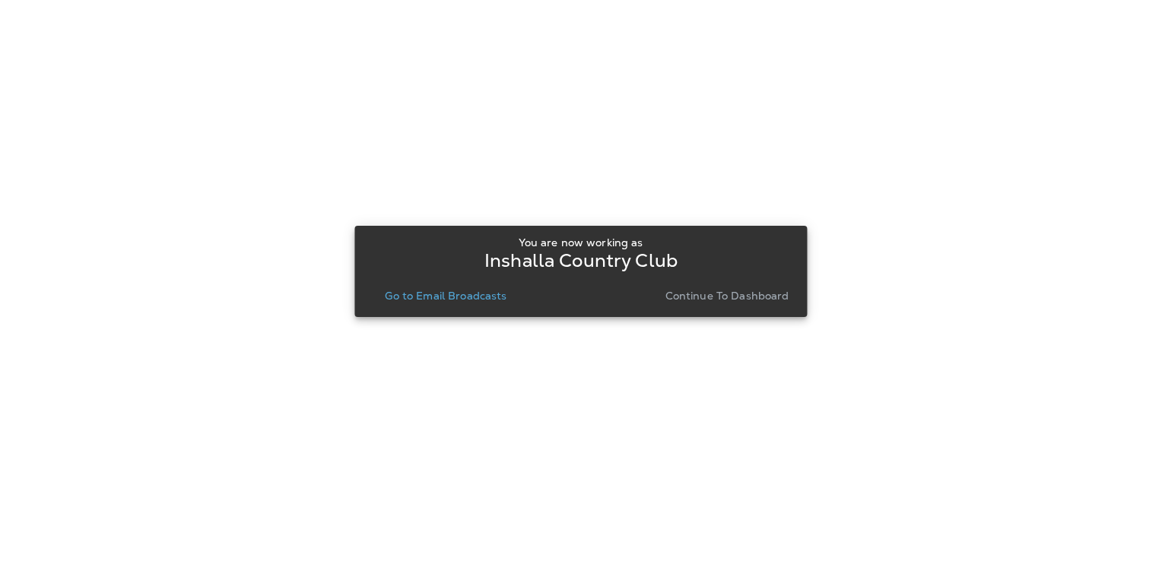
click at [712, 293] on p "Continue to Dashboard" at bounding box center [727, 296] width 124 height 12
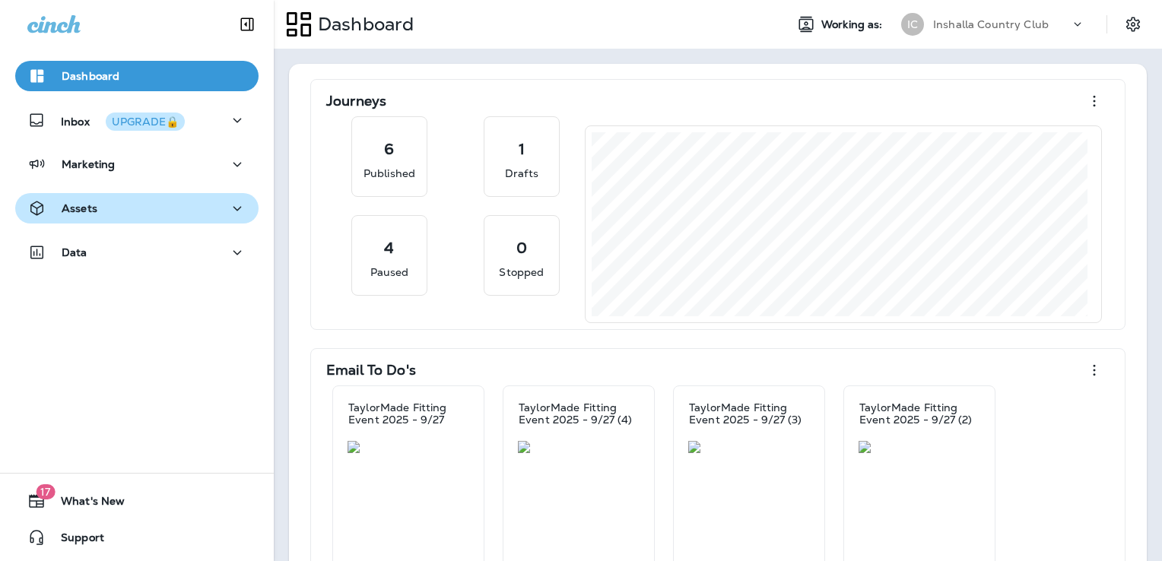
click at [121, 199] on div "Assets" at bounding box center [136, 208] width 219 height 19
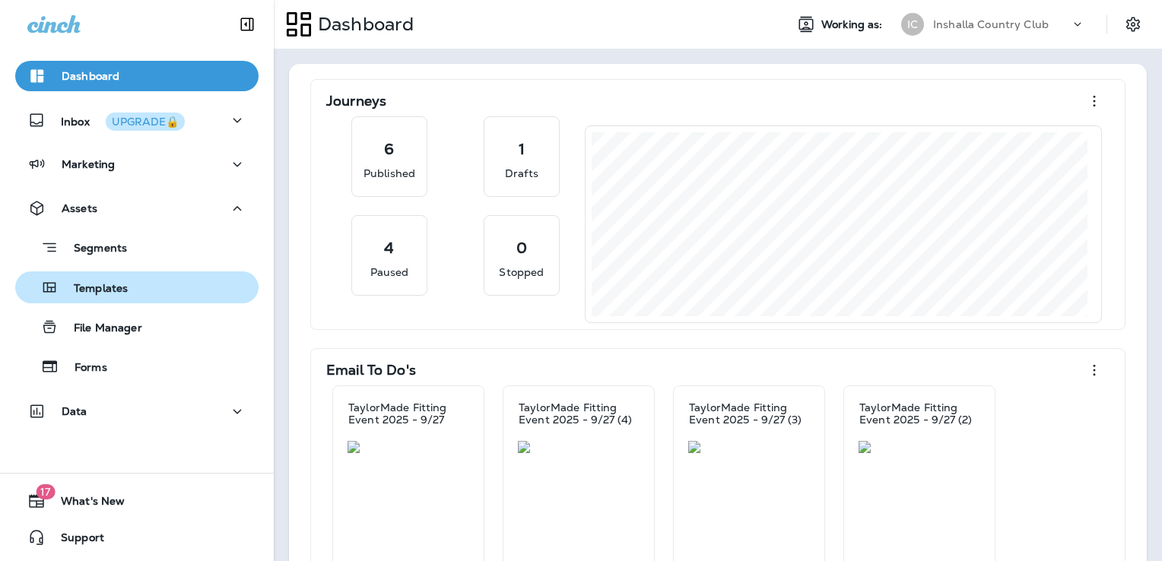
click at [137, 287] on div "Templates" at bounding box center [136, 287] width 231 height 23
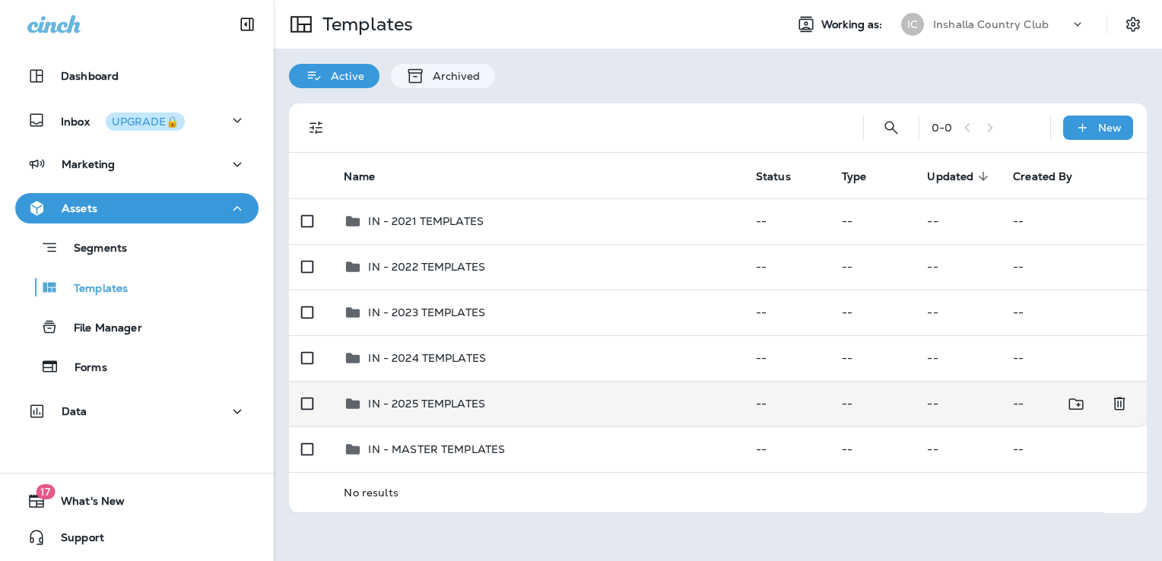
click at [557, 413] on td "IN - 2025 TEMPLATES" at bounding box center [537, 404] width 411 height 46
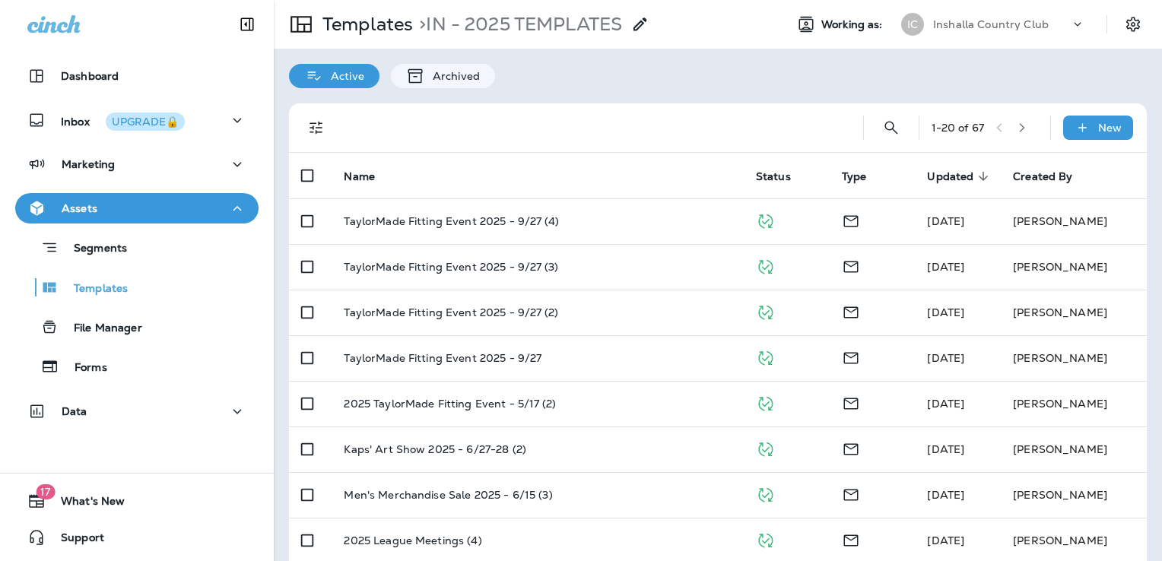
scroll to position [76, 0]
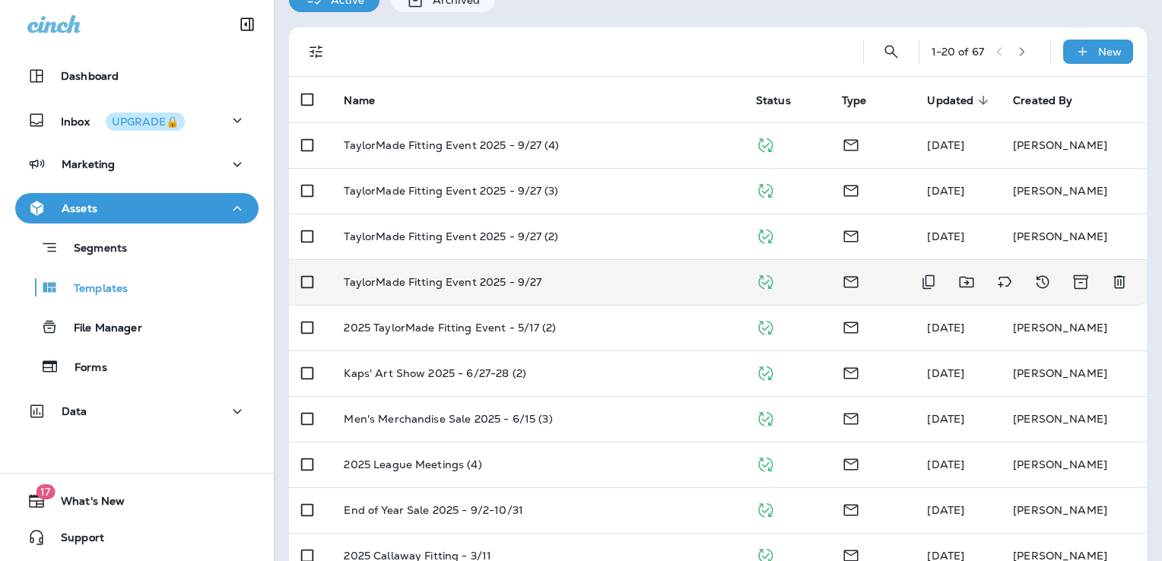
click at [610, 281] on div "TaylorMade Fitting Event 2025 - 9/27" at bounding box center [537, 282] width 387 height 12
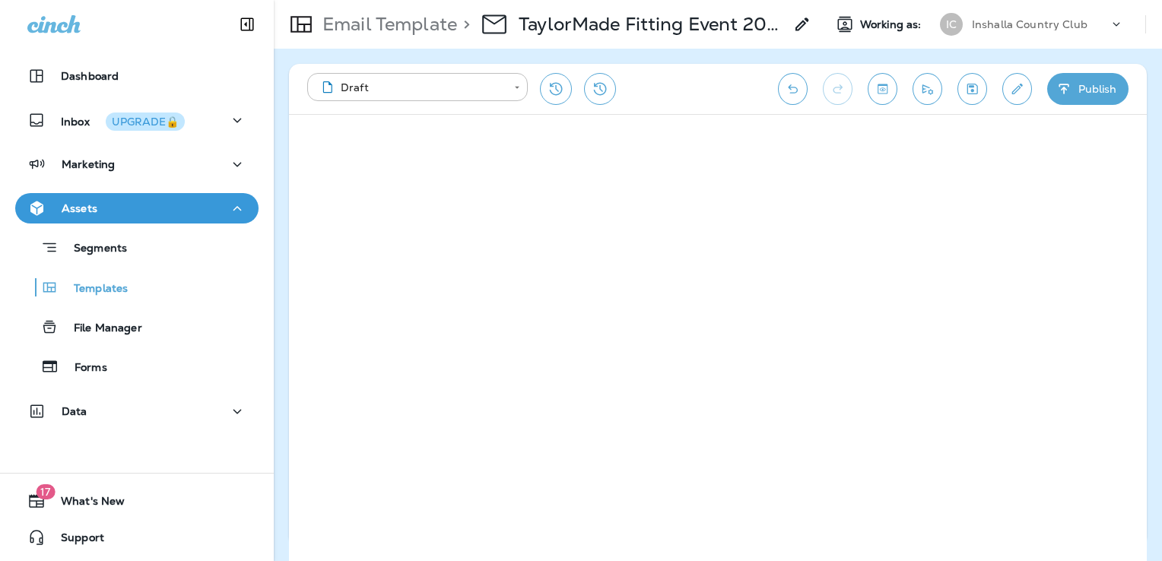
click at [149, 287] on div "Templates" at bounding box center [136, 287] width 231 height 23
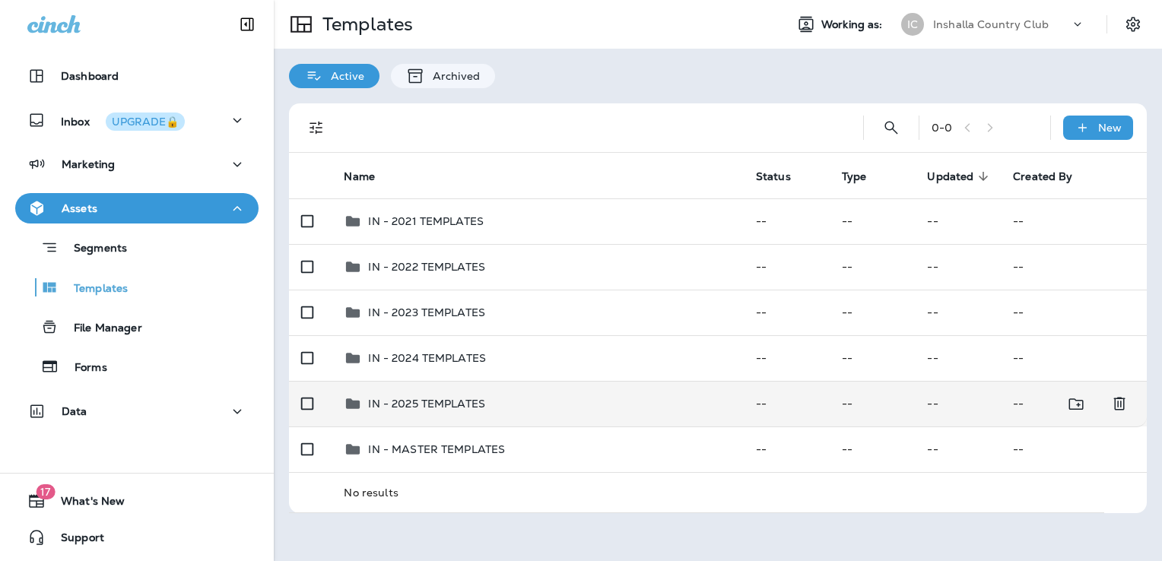
click at [526, 400] on div "IN - 2025 TEMPLATES" at bounding box center [537, 404] width 387 height 18
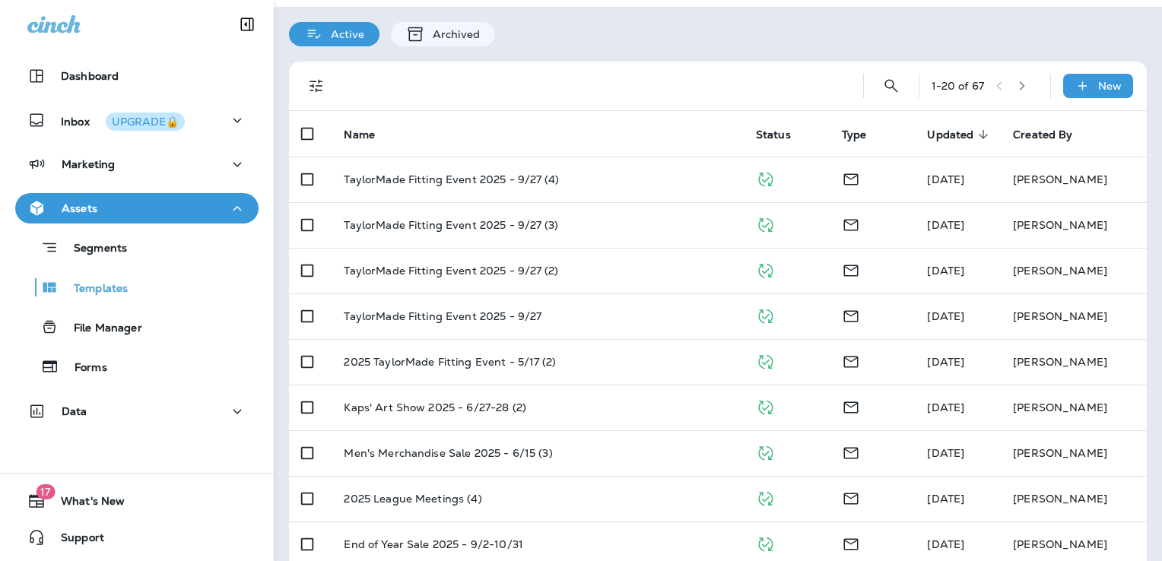
scroll to position [76, 0]
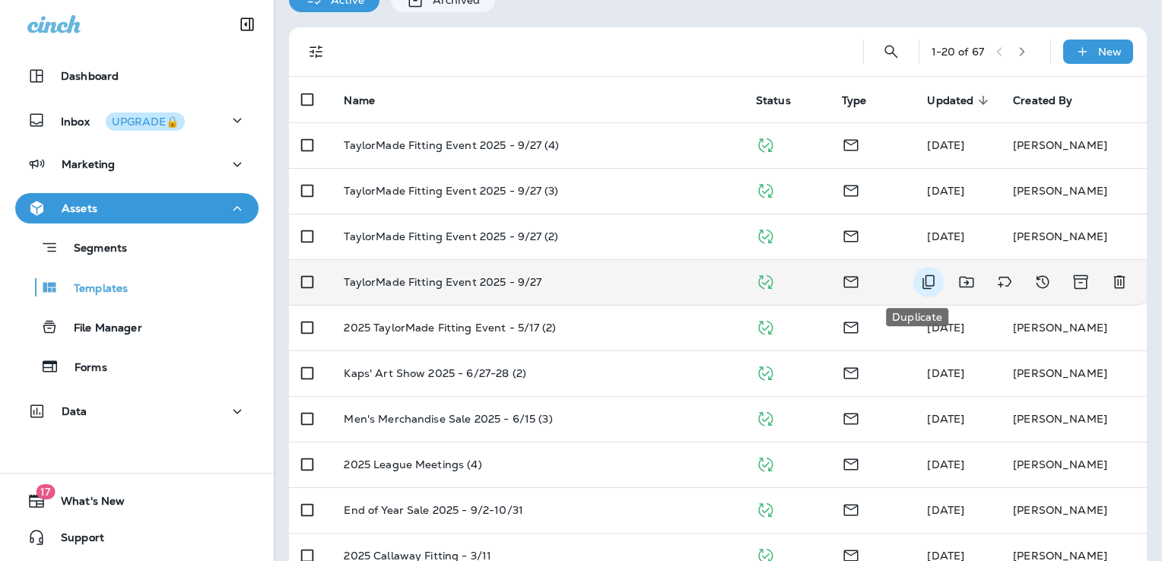
click at [919, 281] on icon "Duplicate" at bounding box center [928, 282] width 18 height 18
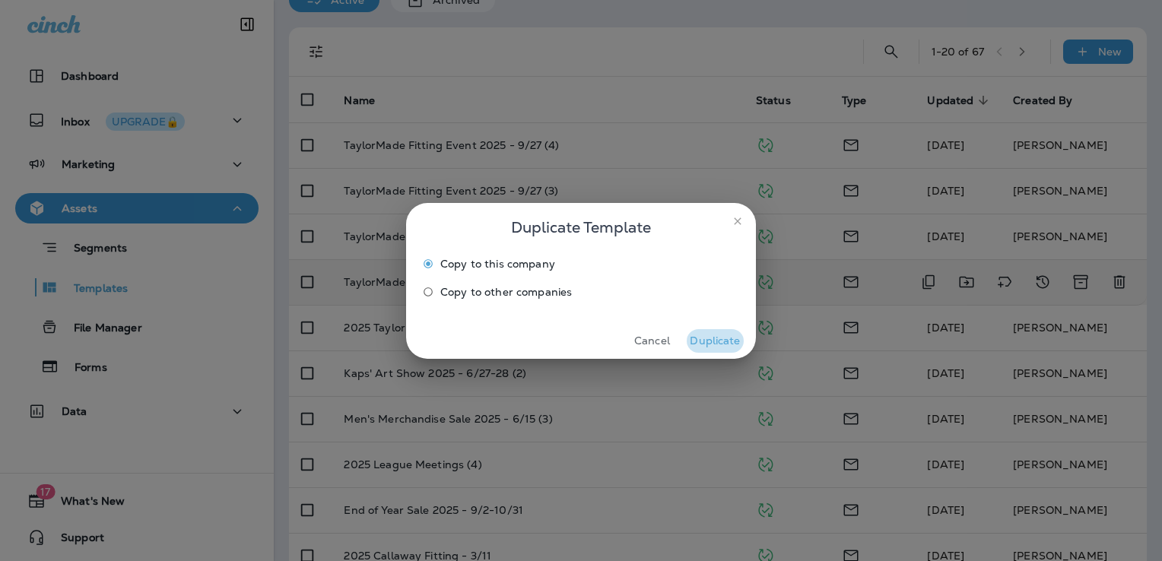
click at [724, 334] on button "Duplicate" at bounding box center [715, 341] width 57 height 24
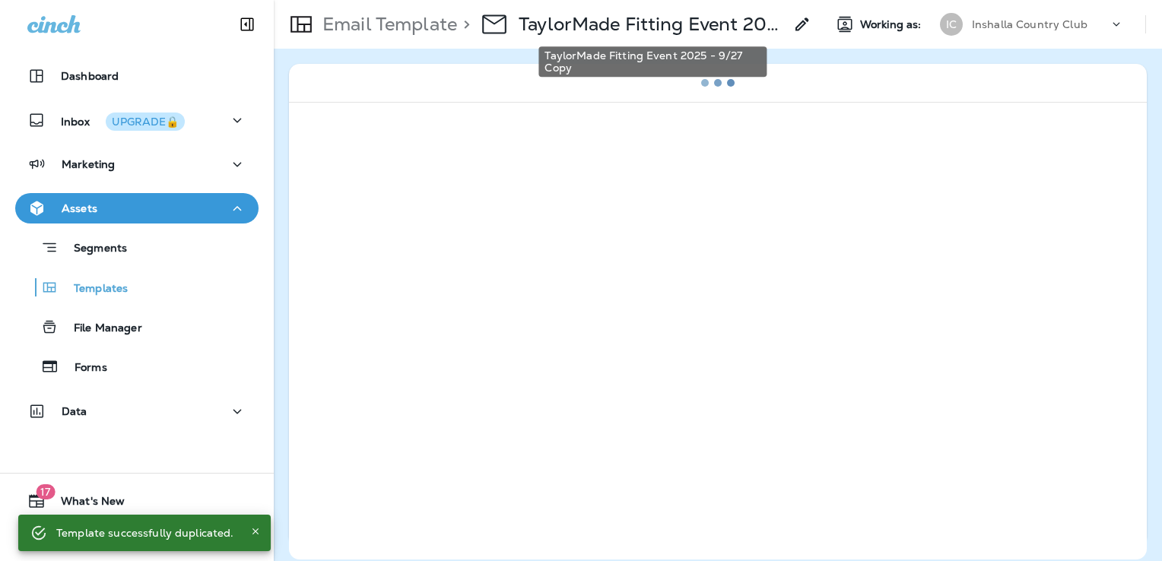
click at [677, 31] on p "TaylorMade Fitting Event 2025 - 9/27 Copy" at bounding box center [651, 24] width 265 height 23
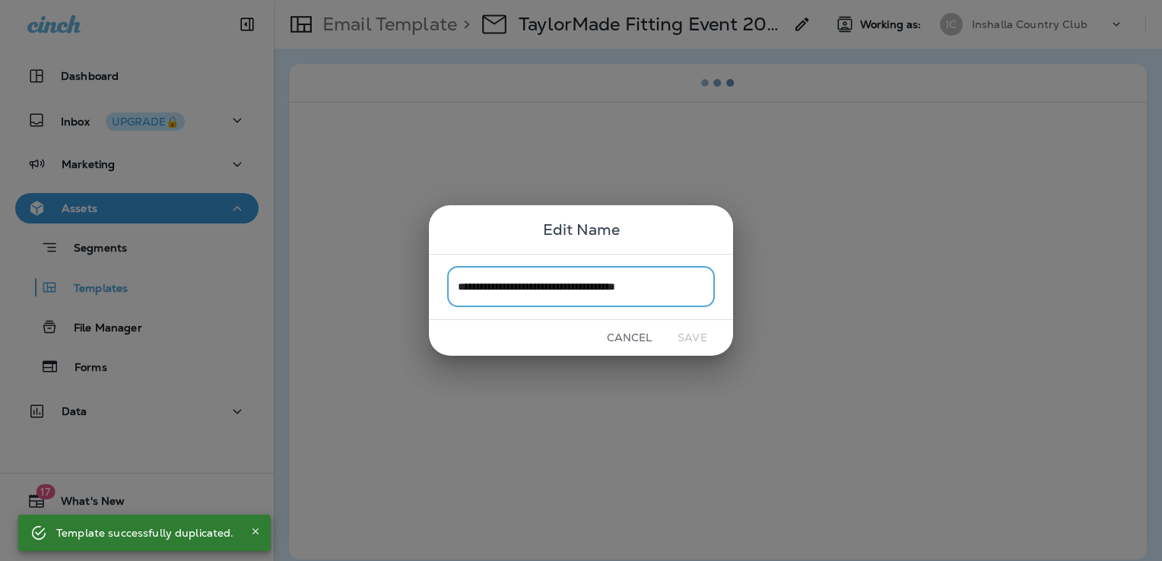
click at [642, 287] on input "**********" at bounding box center [581, 287] width 268 height 40
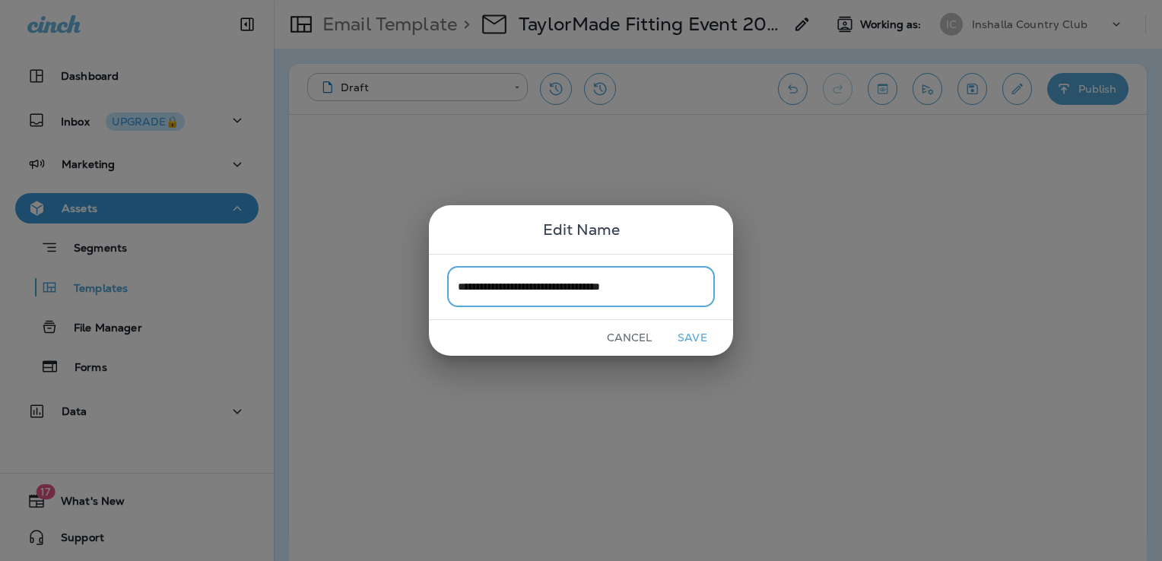
type input "**********"
click at [699, 330] on button "Save" at bounding box center [692, 338] width 57 height 24
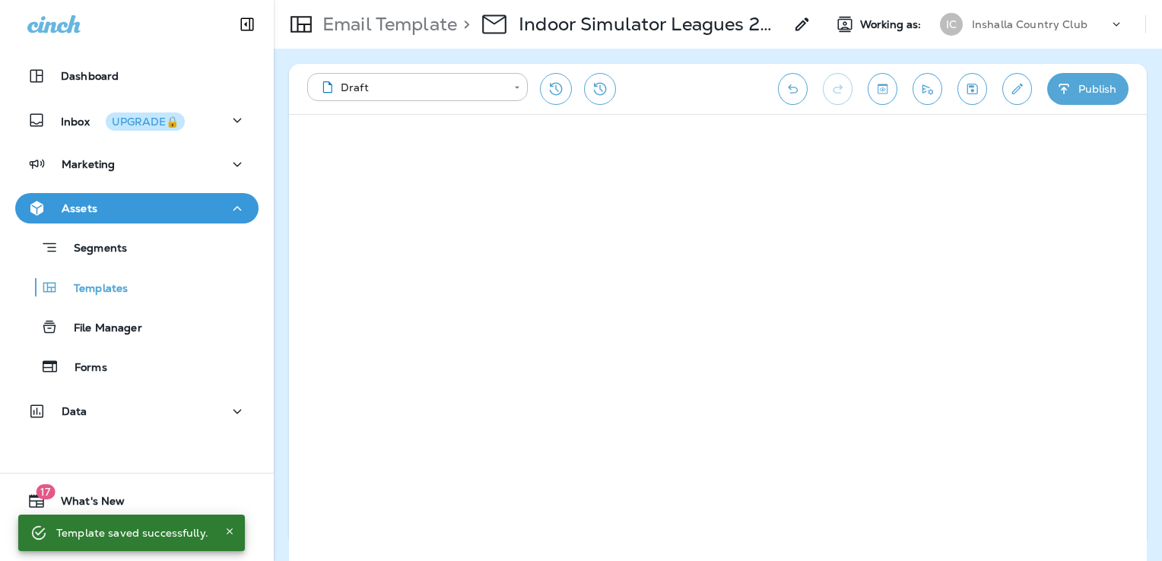
click at [975, 81] on icon "Save" at bounding box center [972, 88] width 16 height 15
click at [1013, 90] on icon "Edit details" at bounding box center [1017, 89] width 11 height 11
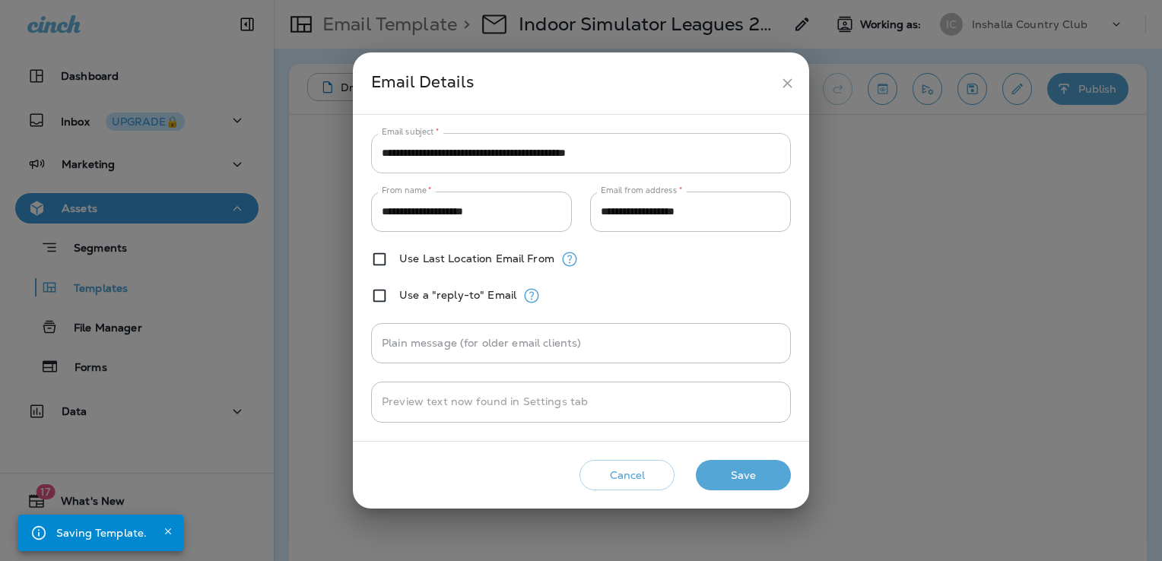
click at [526, 157] on input "**********" at bounding box center [581, 153] width 420 height 40
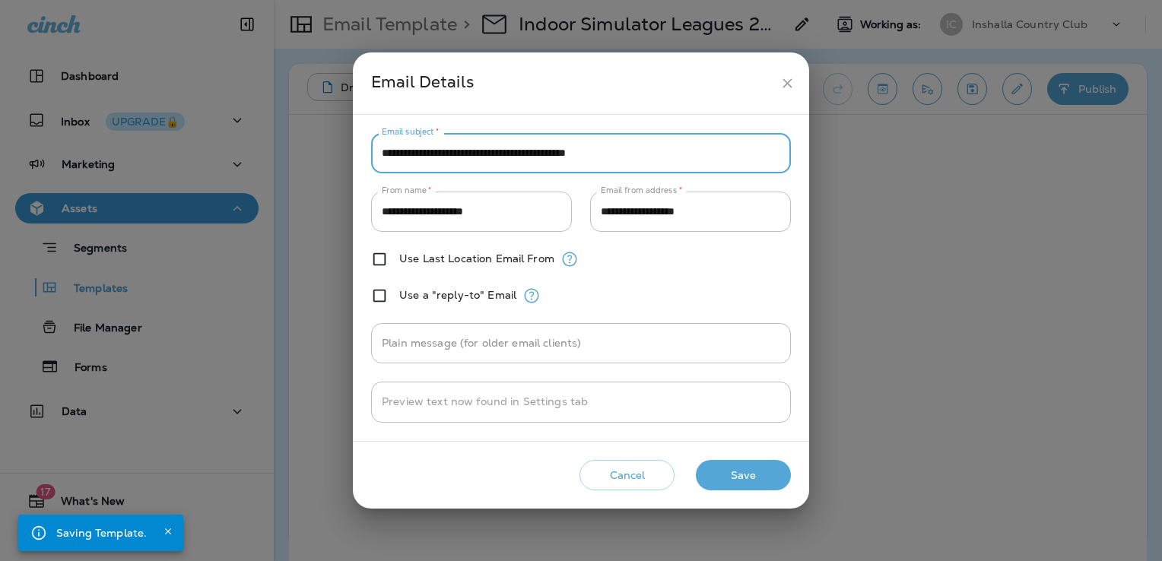
click at [526, 157] on input "**********" at bounding box center [581, 153] width 420 height 40
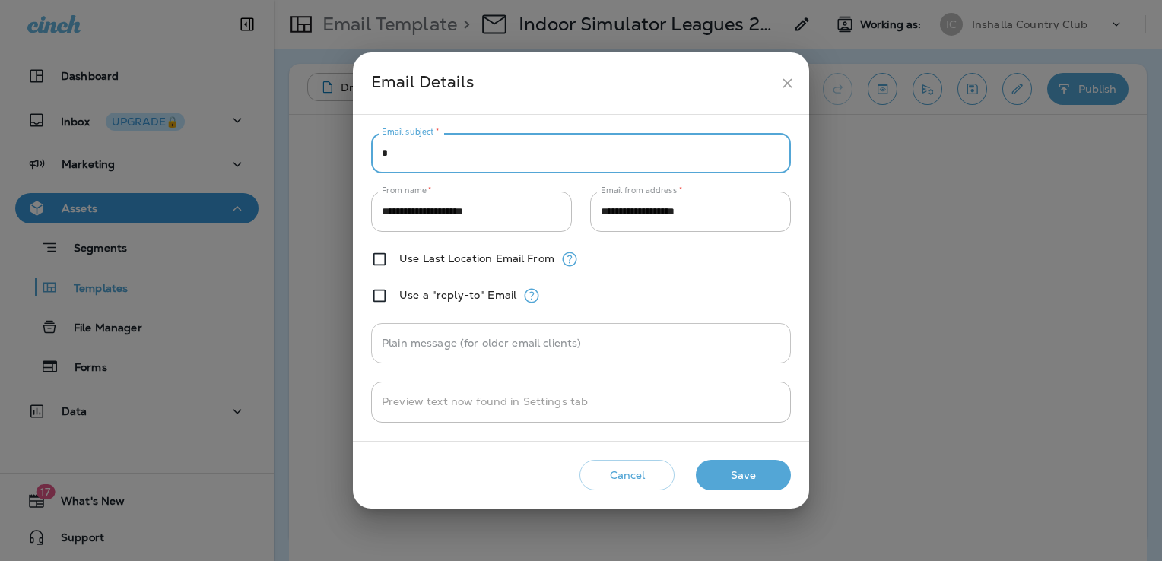
type input "****"
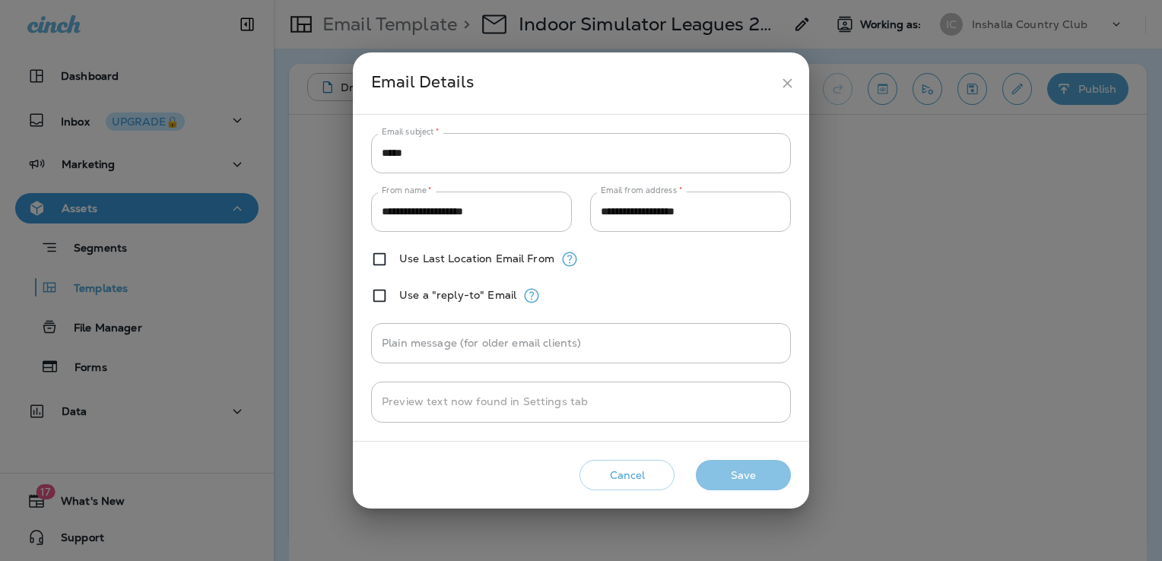
click at [758, 466] on button "Save" at bounding box center [743, 475] width 95 height 31
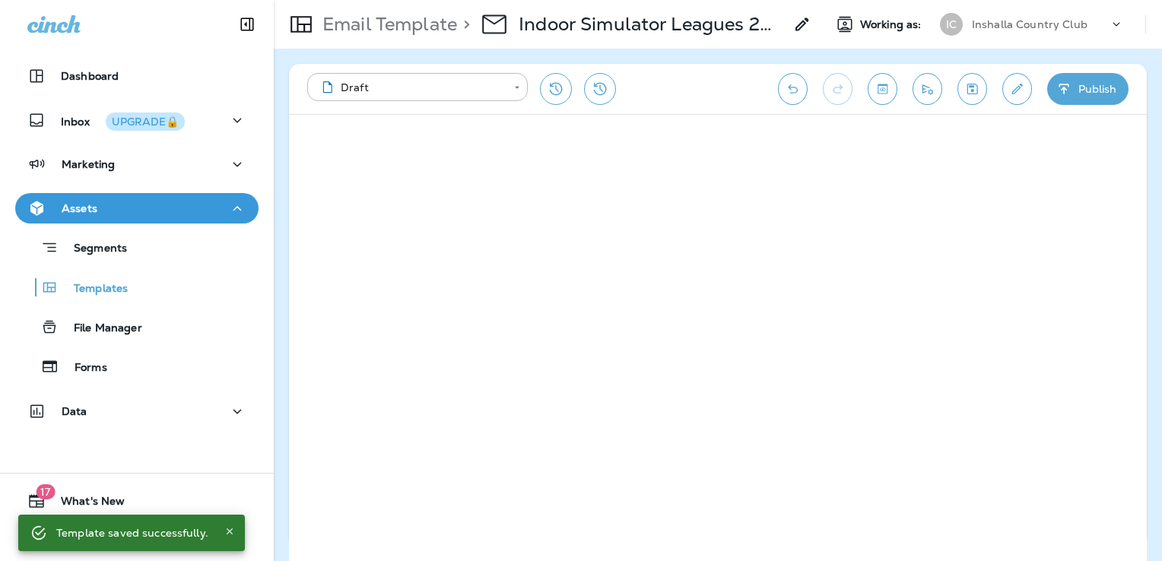
click at [1029, 91] on button "Edit details" at bounding box center [1017, 89] width 30 height 32
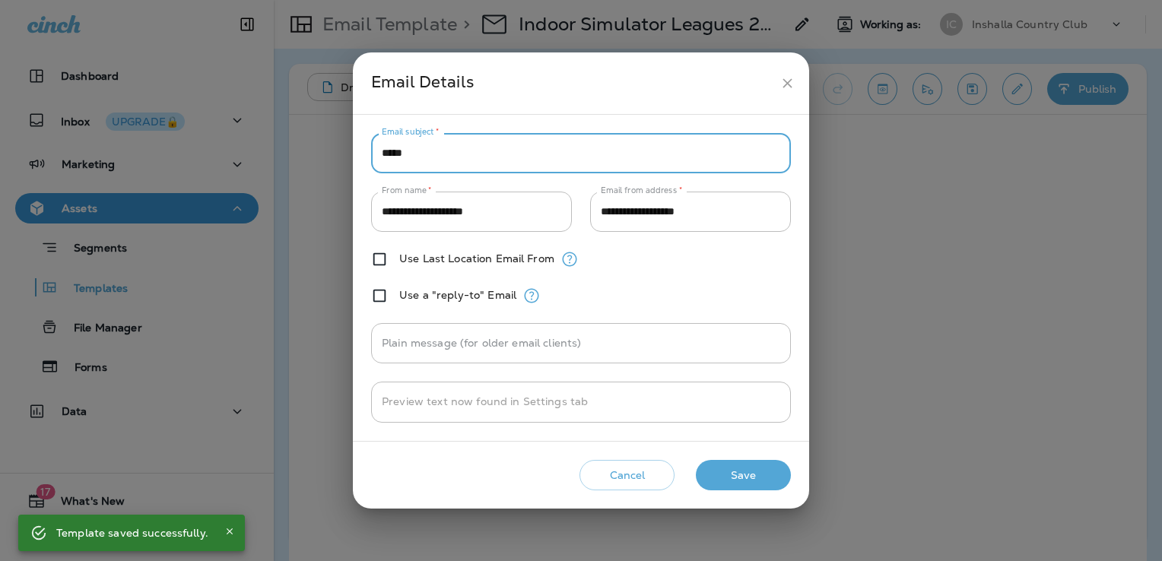
click at [570, 157] on input "****" at bounding box center [581, 153] width 420 height 40
paste input "**********"
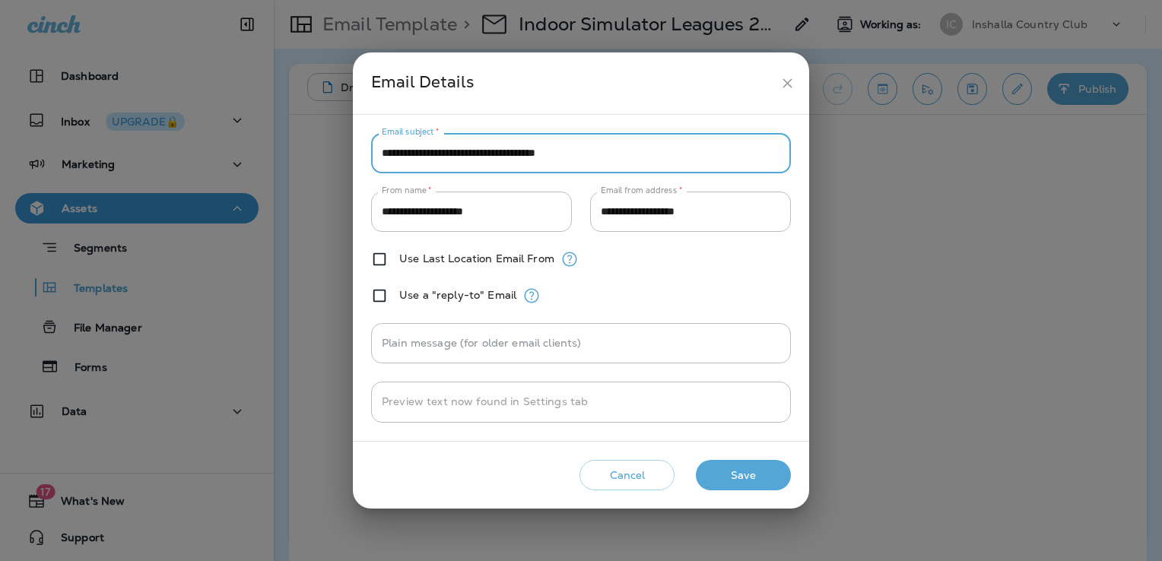
type input "**********"
click at [757, 477] on button "Save" at bounding box center [743, 475] width 95 height 31
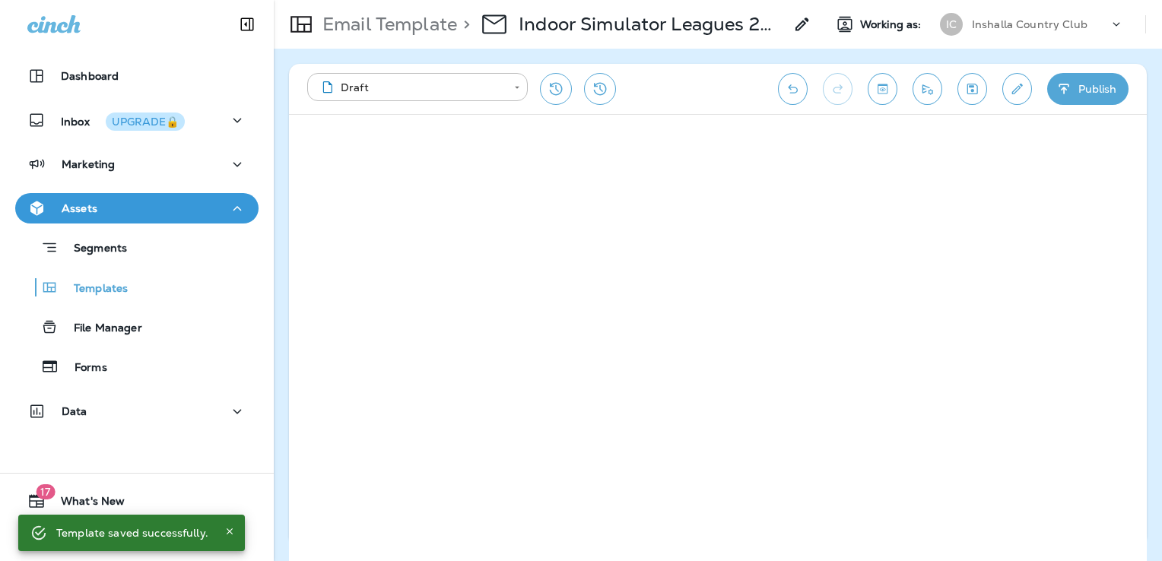
click at [977, 88] on icon "Save" at bounding box center [972, 89] width 11 height 11
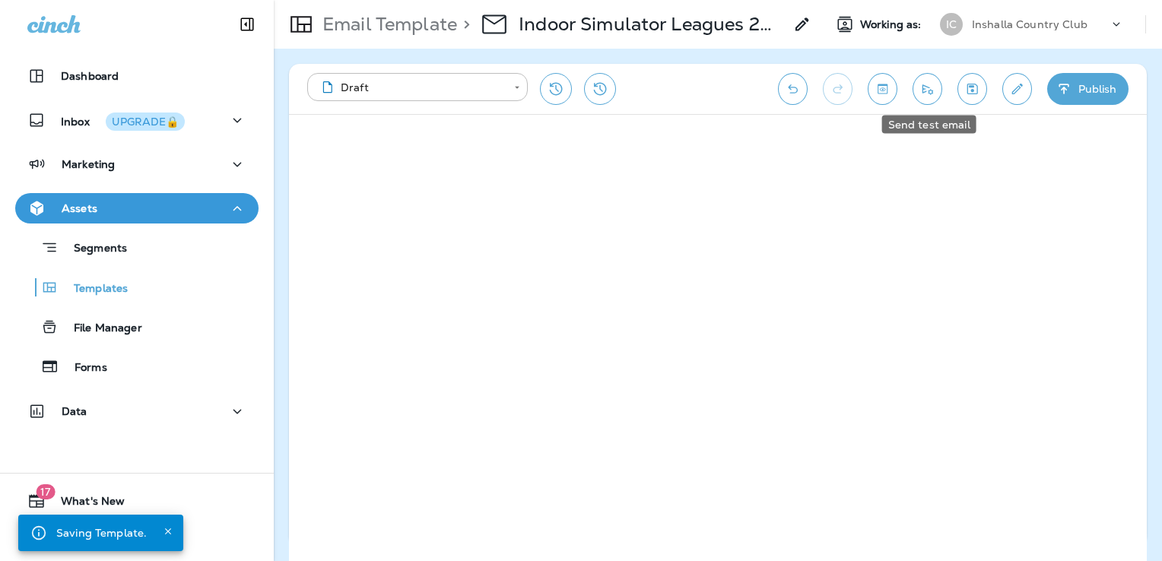
click at [918, 93] on button "Send test email" at bounding box center [927, 89] width 30 height 32
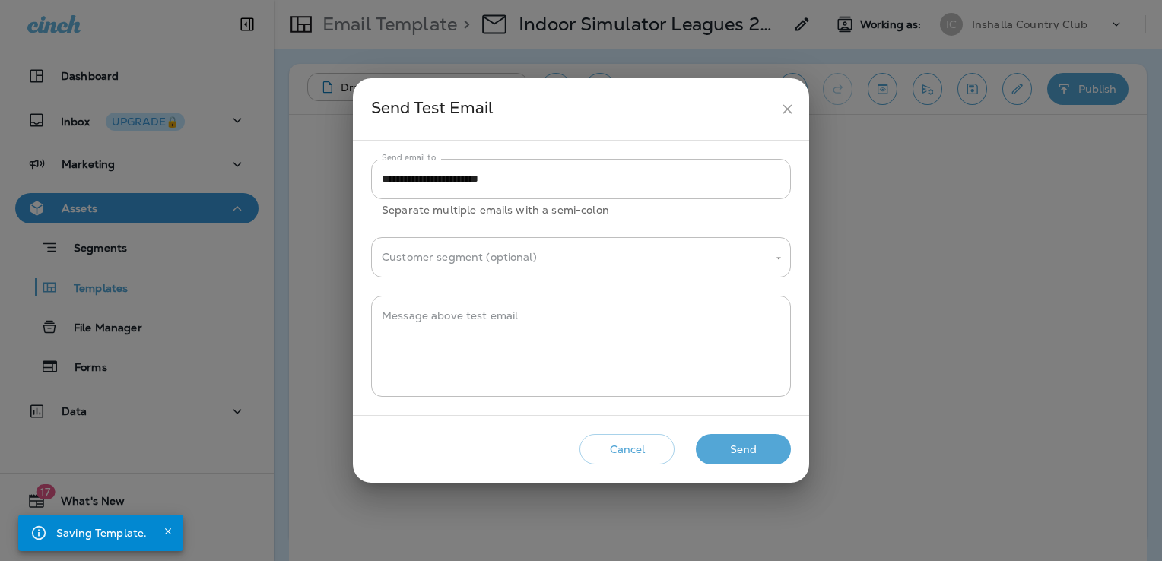
click at [776, 449] on button "Send" at bounding box center [743, 449] width 95 height 31
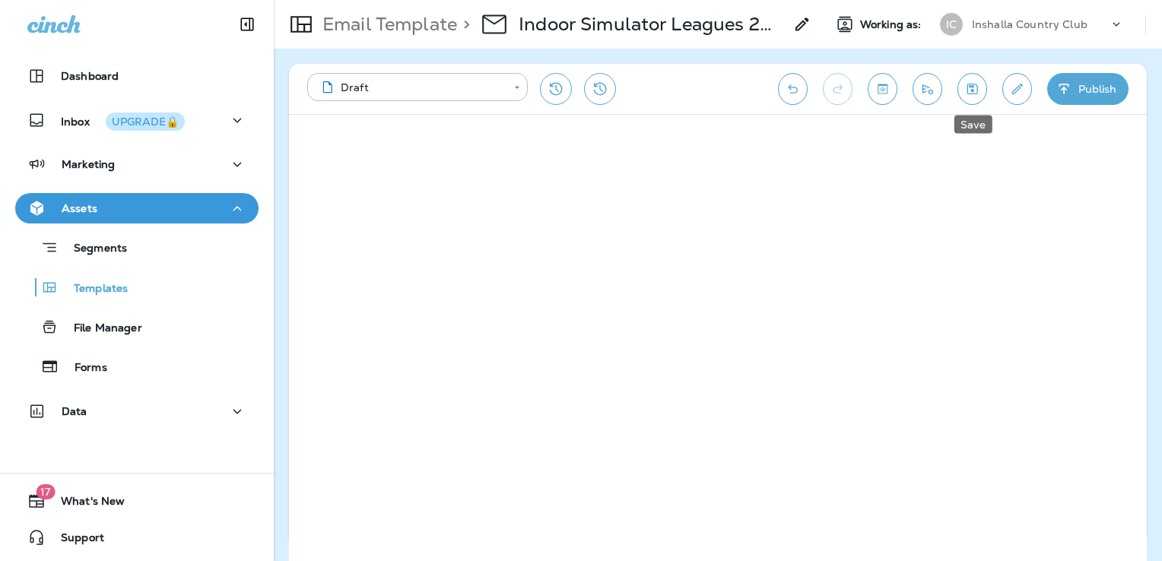
click at [969, 86] on icon "Save" at bounding box center [972, 88] width 16 height 15
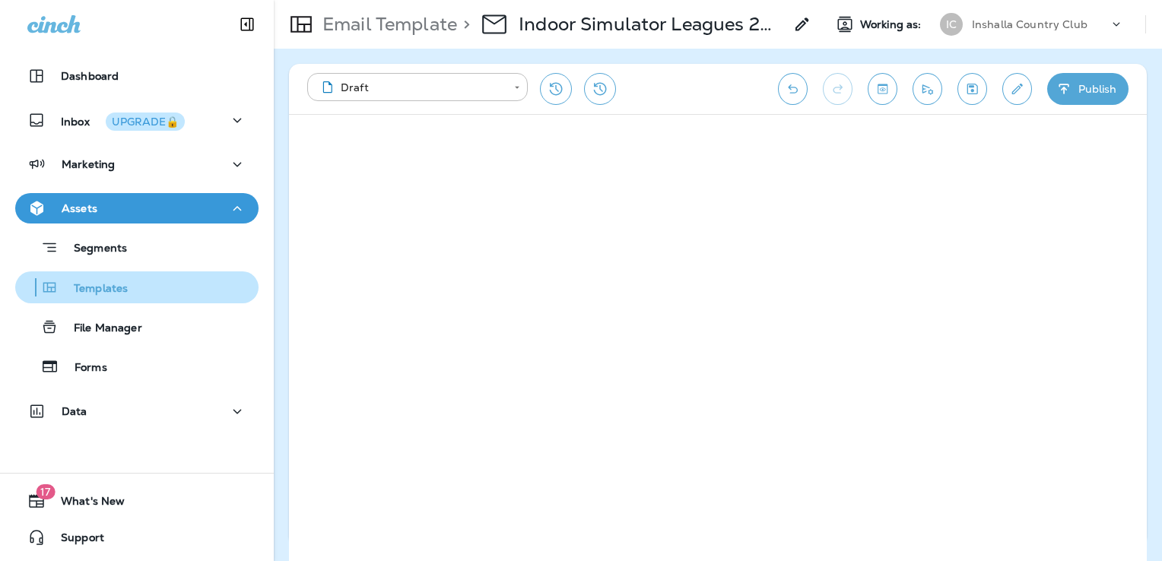
click at [132, 301] on button "Templates" at bounding box center [136, 287] width 243 height 32
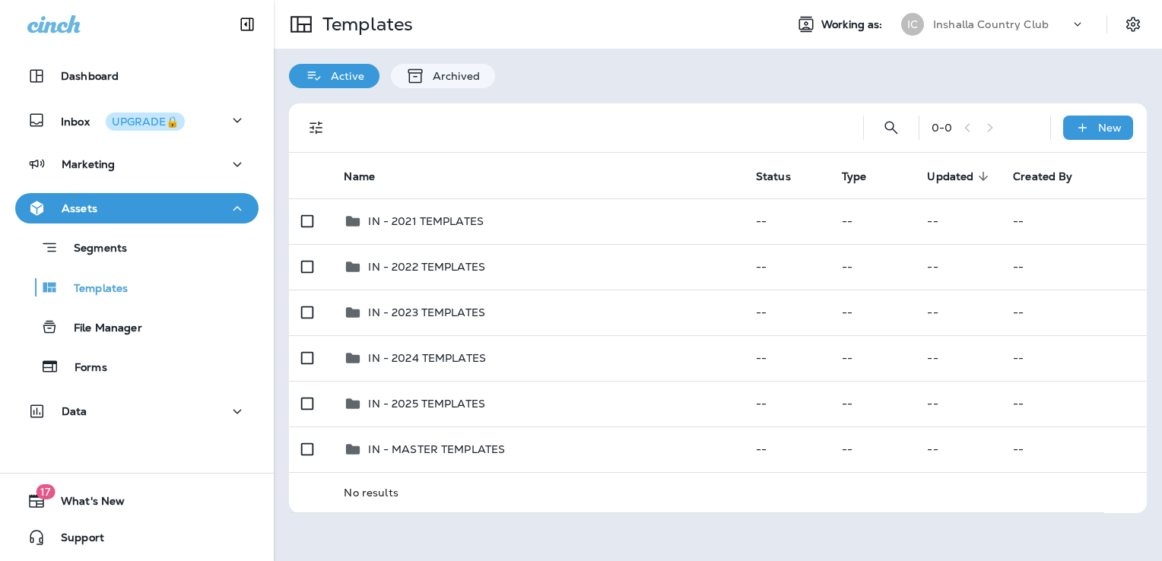
click at [1004, 23] on p "Inshalla Country Club" at bounding box center [991, 24] width 116 height 12
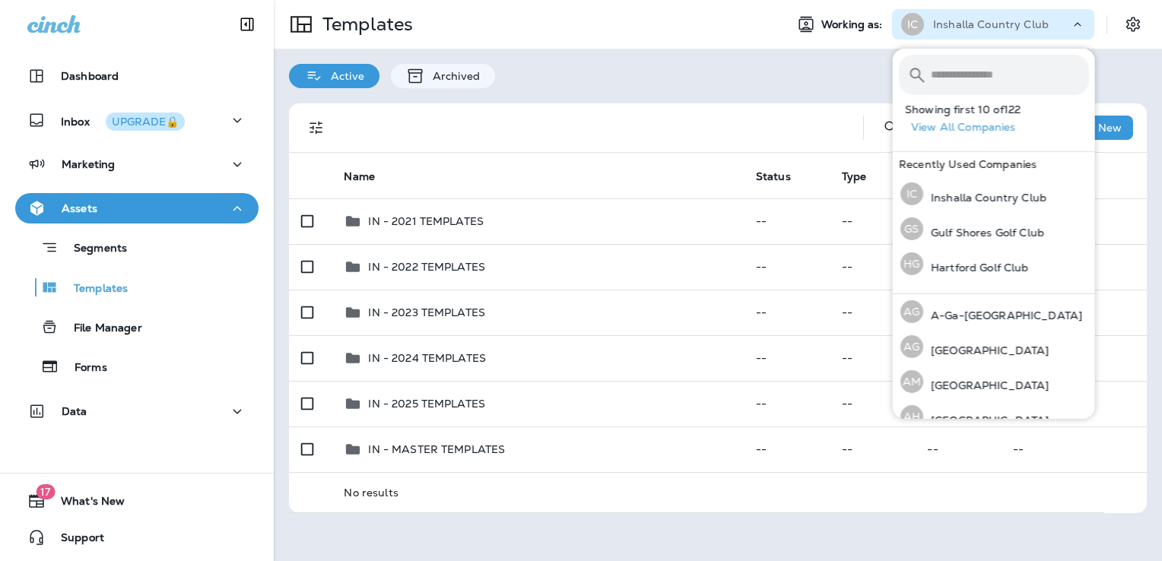
click at [962, 78] on input "text" at bounding box center [1010, 75] width 158 height 40
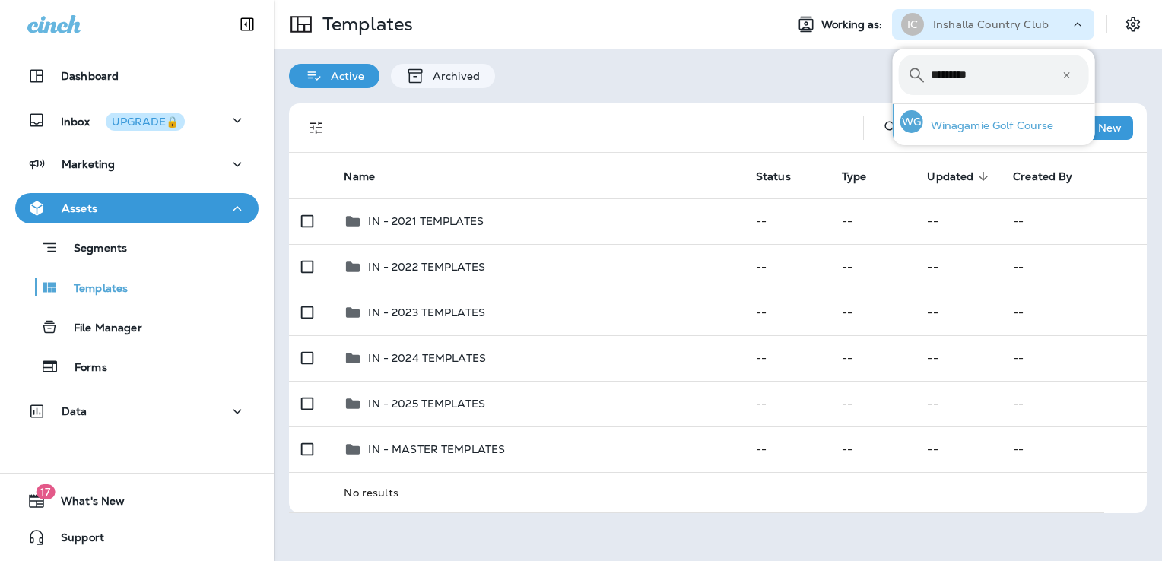
type input "*********"
click at [973, 114] on div "WG Winagamie Golf Course" at bounding box center [977, 121] width 166 height 35
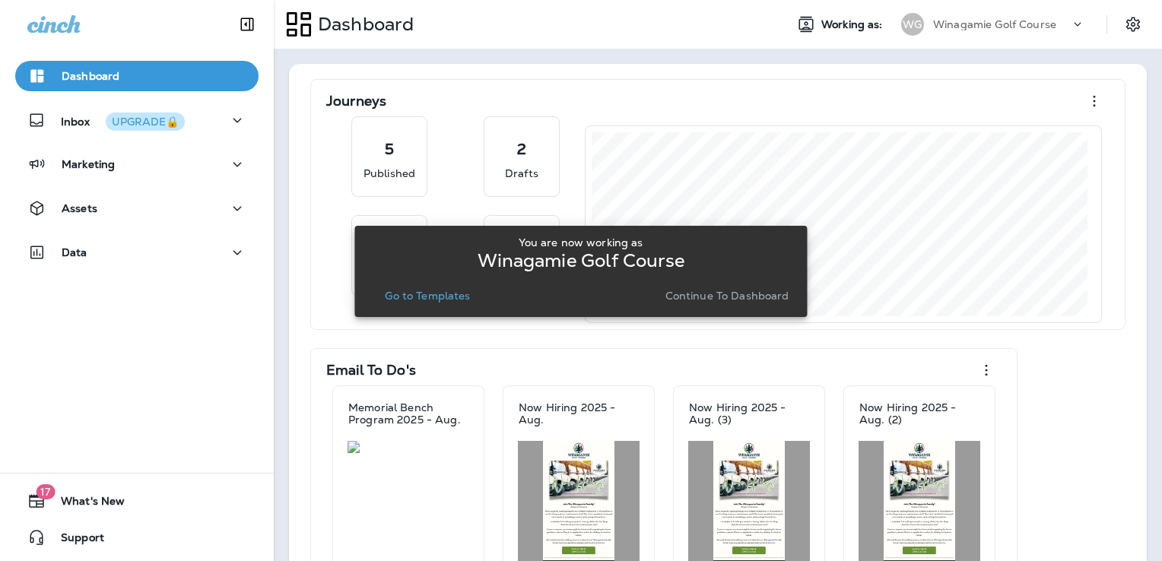
click at [438, 298] on p "Go to Templates" at bounding box center [427, 296] width 85 height 12
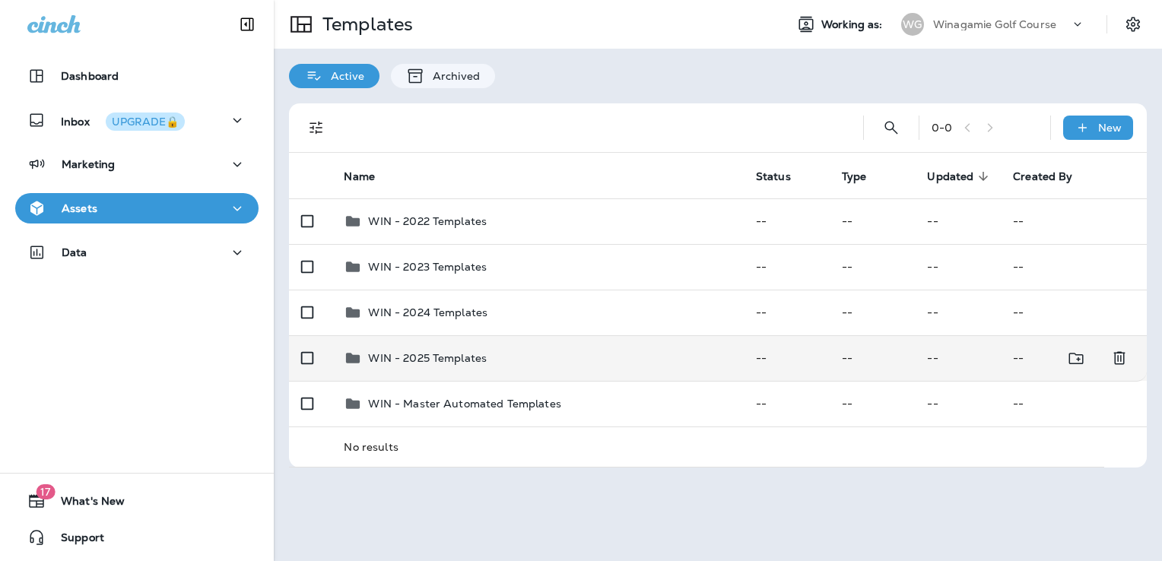
click at [557, 363] on div "WIN - 2025 Templates" at bounding box center [537, 358] width 387 height 18
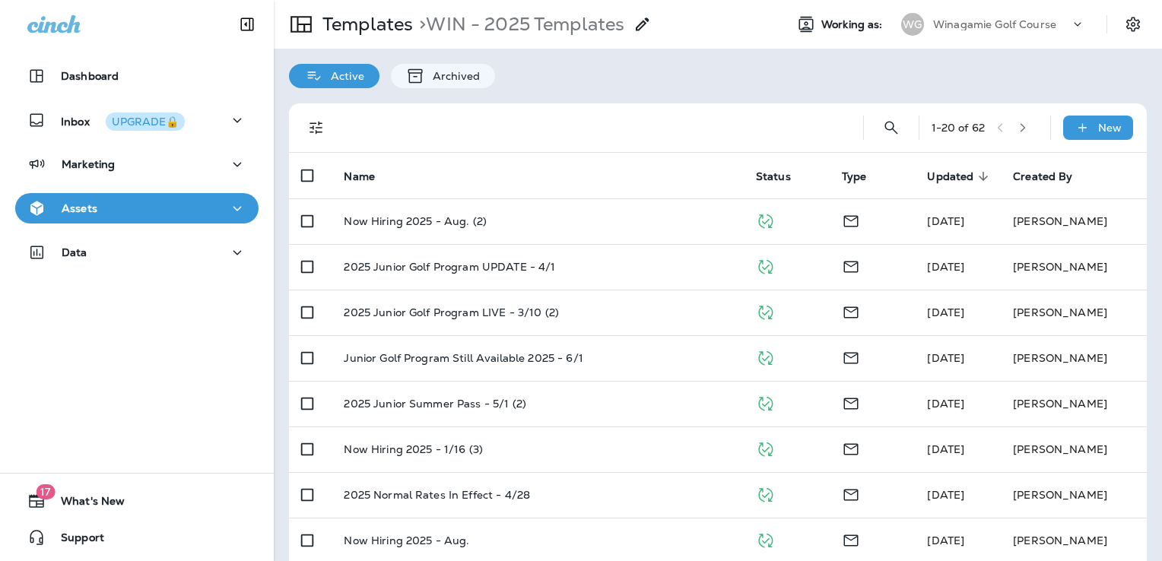
click at [622, 144] on div at bounding box center [591, 127] width 495 height 49
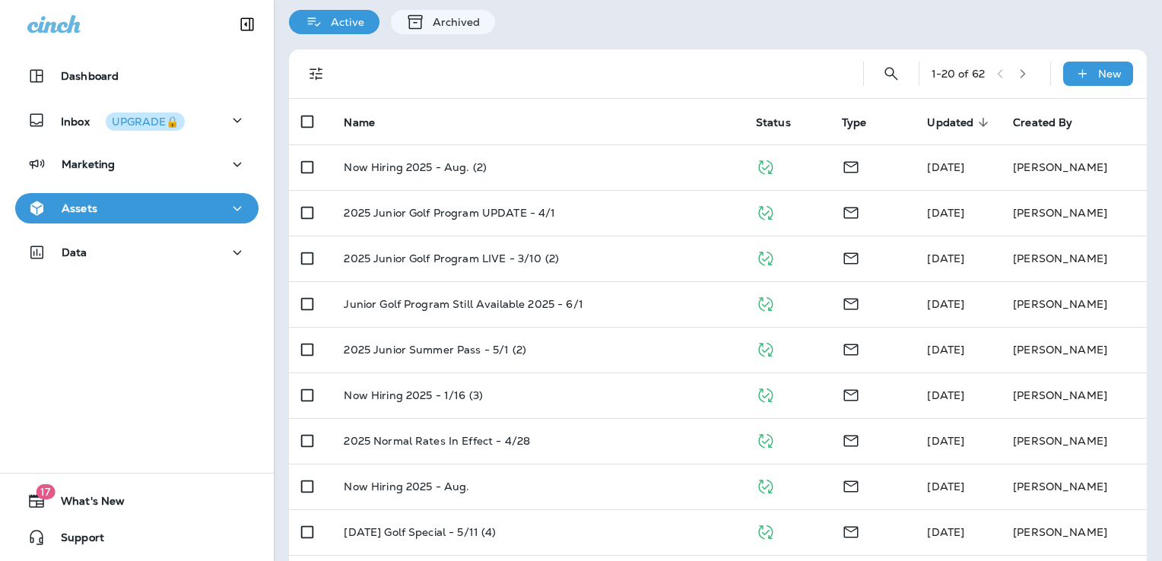
scroll to position [76, 0]
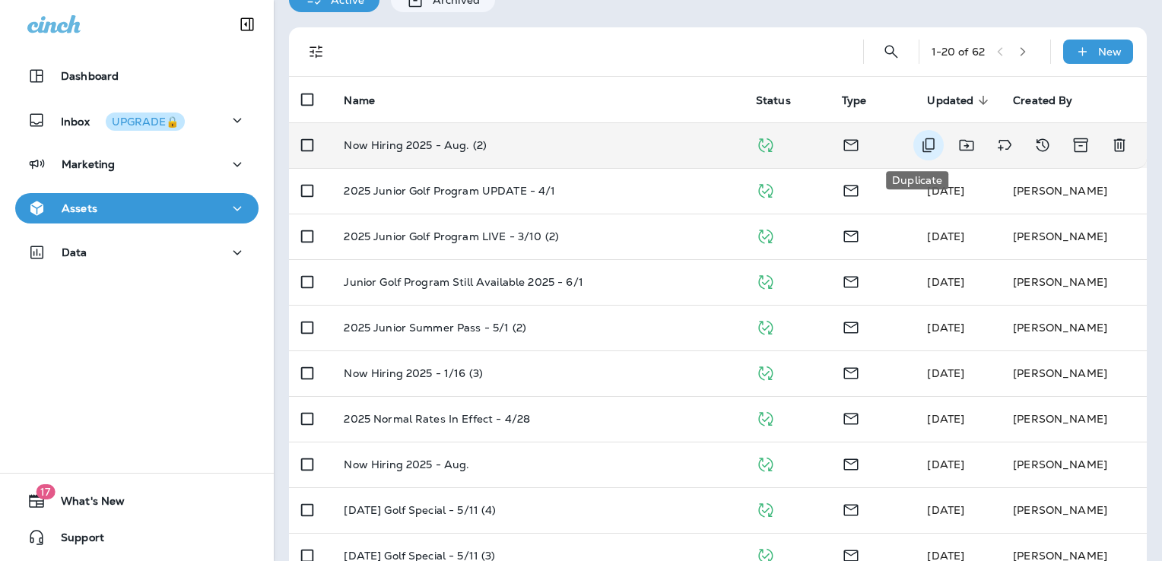
click at [921, 144] on icon "Duplicate" at bounding box center [928, 145] width 18 height 18
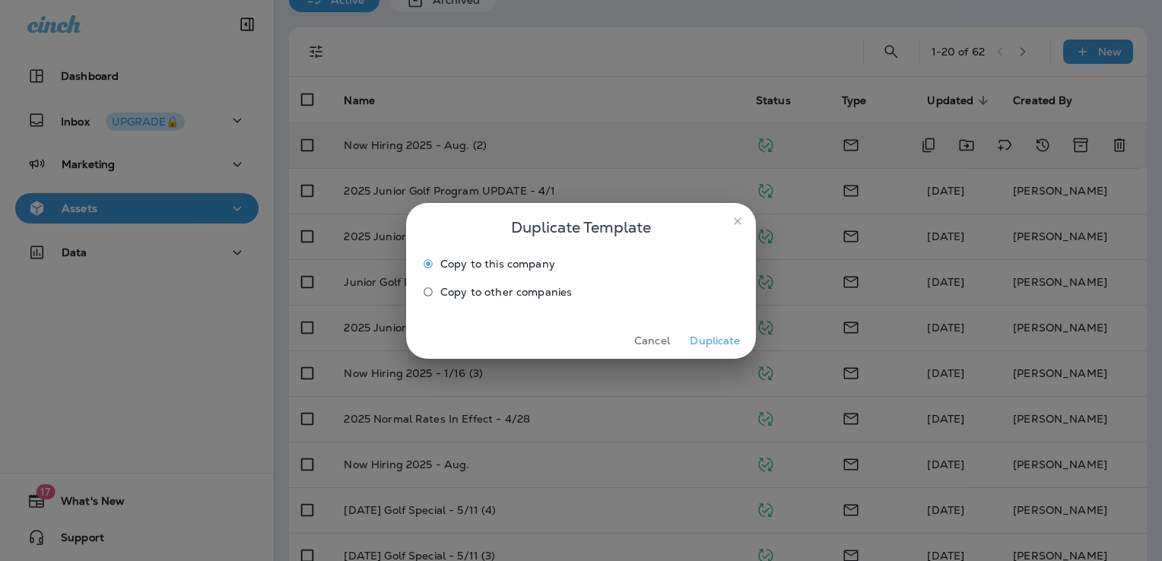
click at [717, 339] on button "Duplicate" at bounding box center [715, 341] width 57 height 24
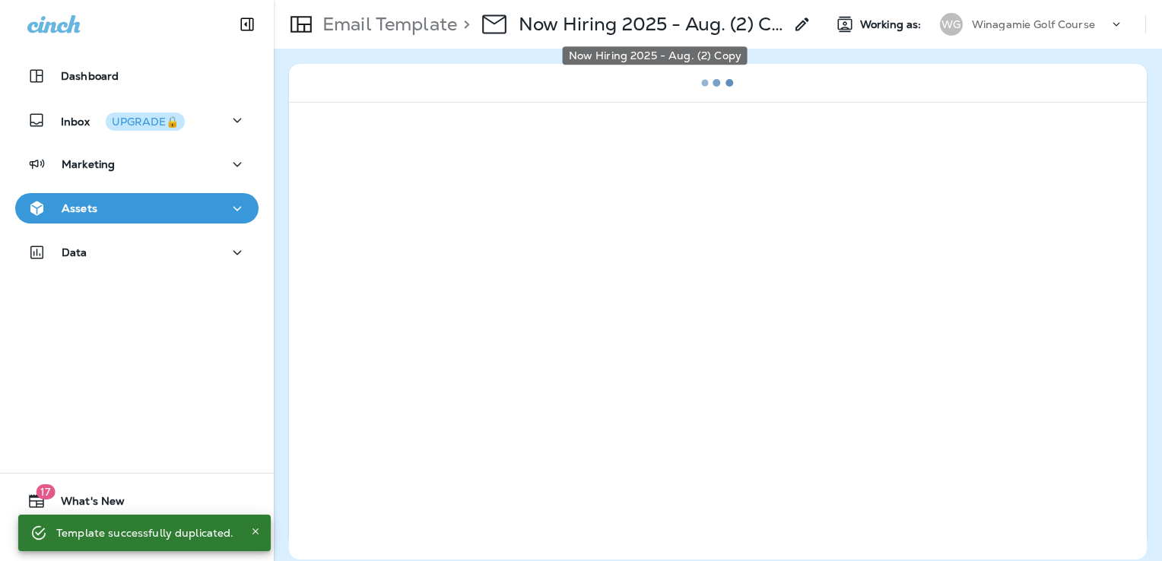
click at [687, 29] on p "Now Hiring 2025 - Aug. (2) Copy" at bounding box center [651, 24] width 265 height 23
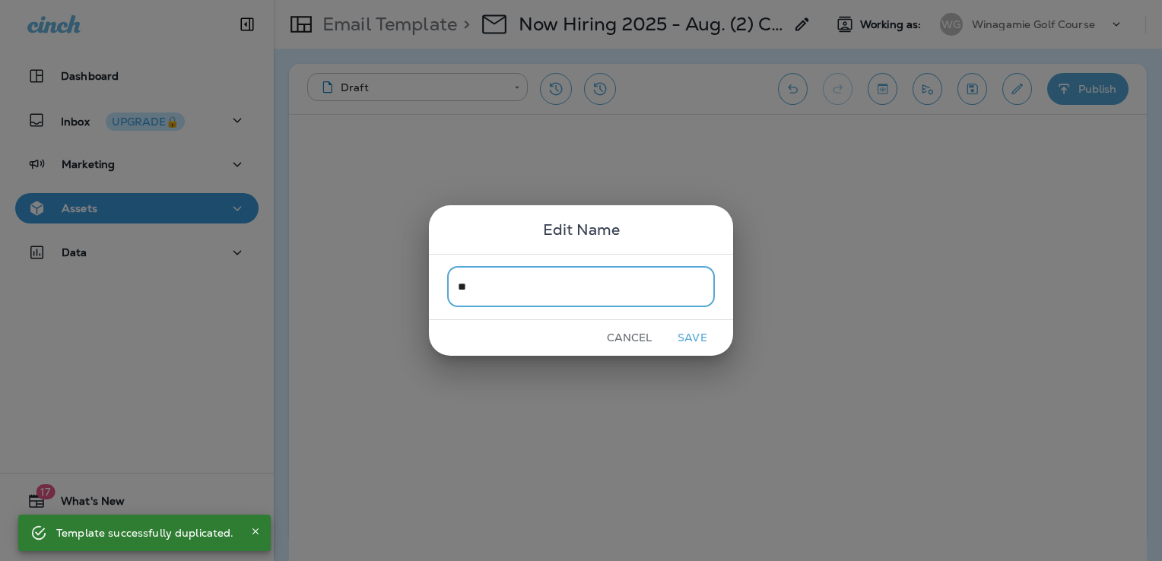
type input "*"
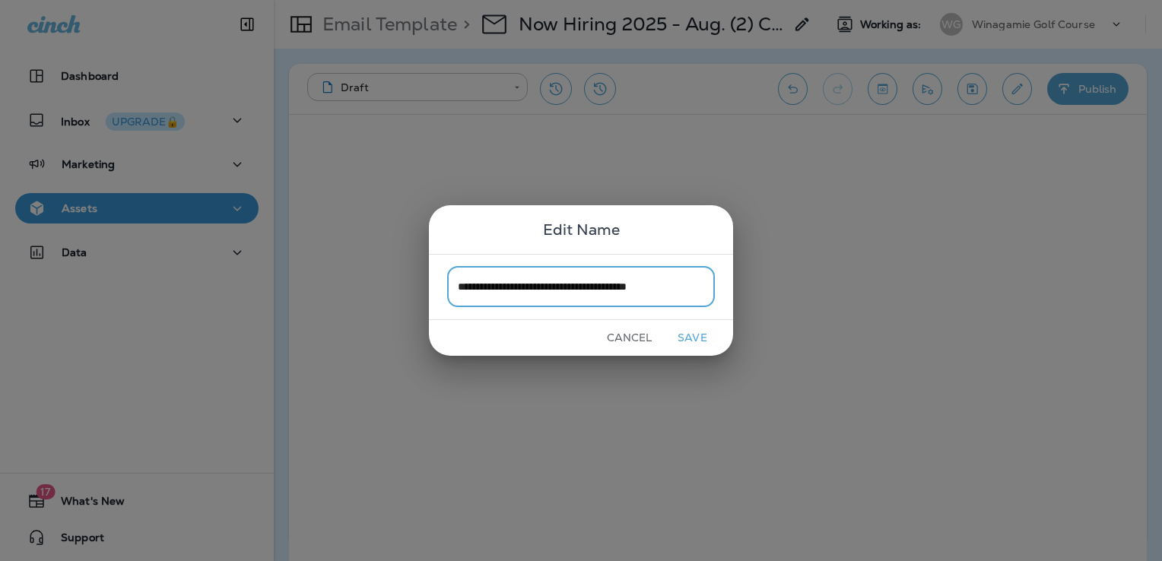
type input "**********"
click at [701, 335] on button "Save" at bounding box center [692, 338] width 57 height 24
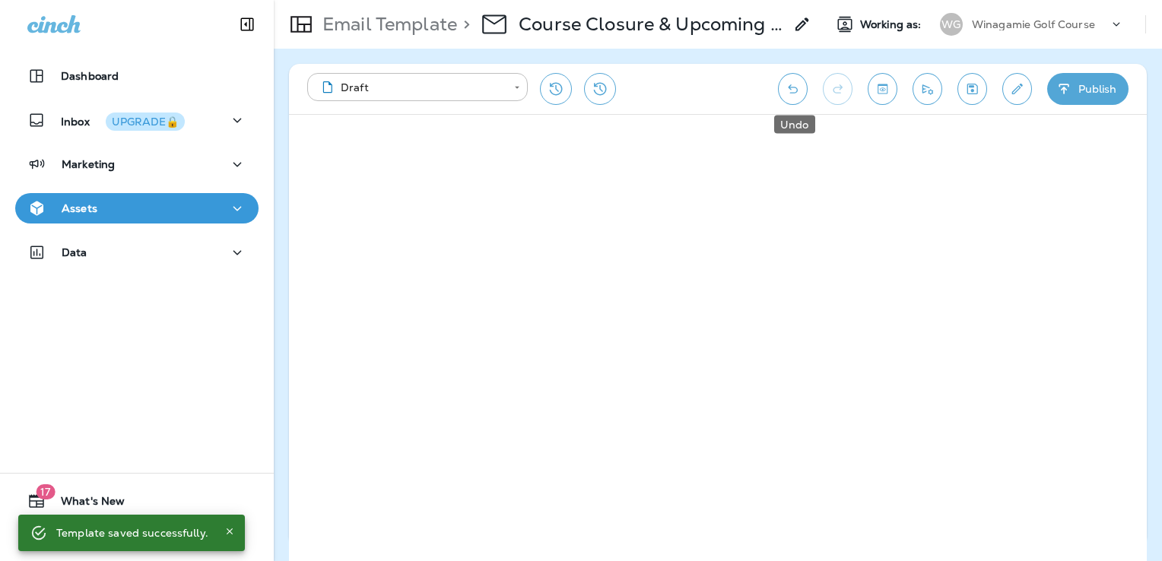
click at [797, 94] on icon "Undo" at bounding box center [793, 88] width 16 height 15
click at [788, 85] on icon "Undo" at bounding box center [793, 88] width 16 height 15
click at [798, 89] on icon "Undo" at bounding box center [793, 88] width 10 height 9
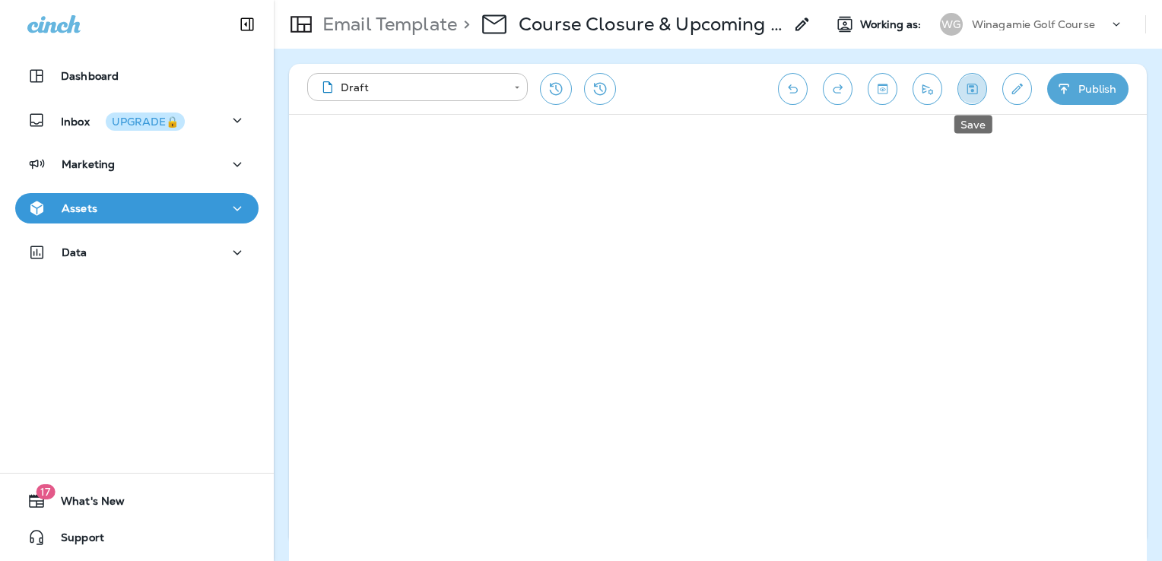
click at [966, 93] on icon "Save" at bounding box center [972, 88] width 16 height 15
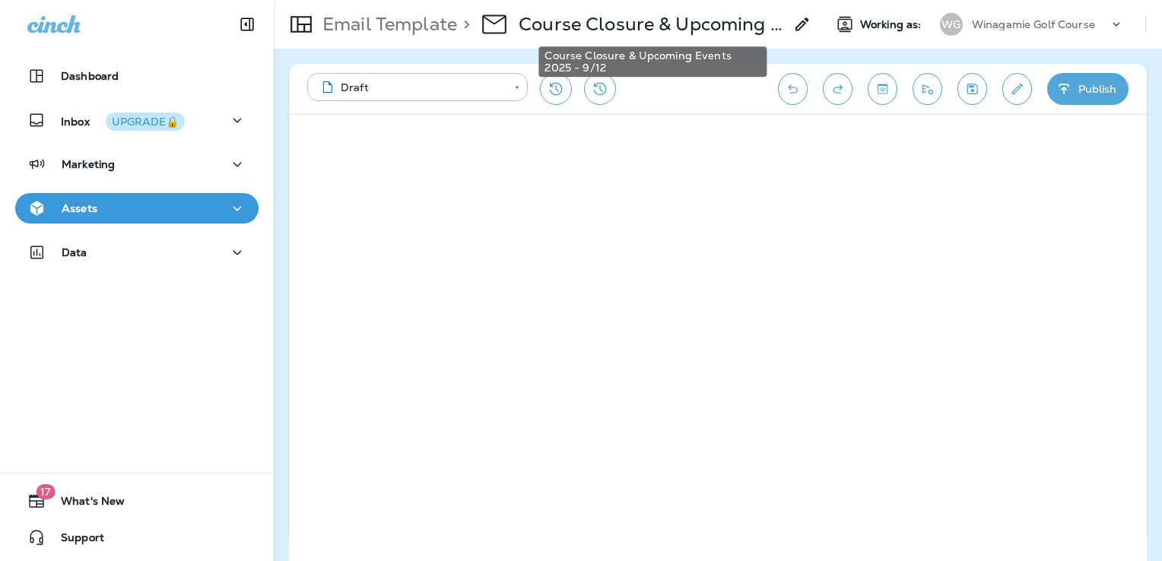
click at [700, 33] on p "Course Closure & Upcoming Events 2025 - 9/12" at bounding box center [651, 24] width 265 height 23
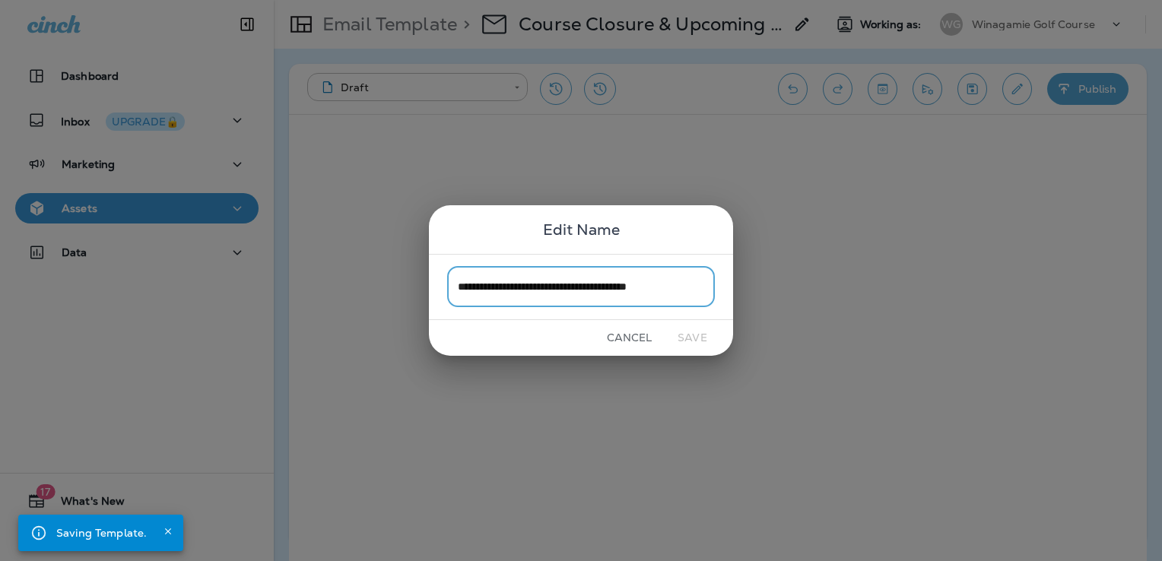
click at [587, 292] on input "**********" at bounding box center [581, 287] width 268 height 40
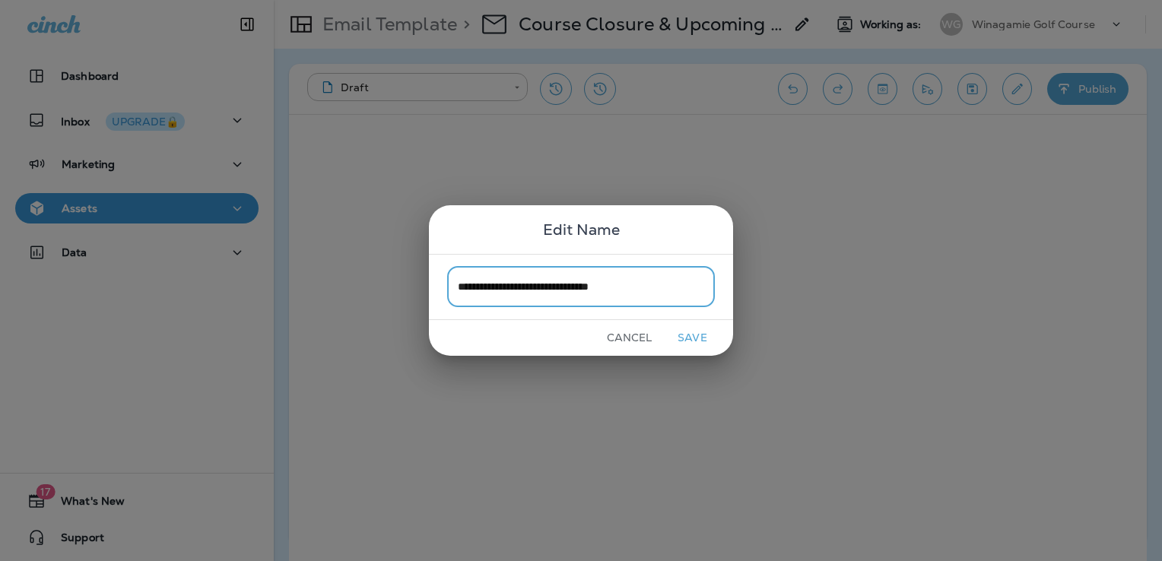
type input "**********"
click at [697, 333] on button "Save" at bounding box center [692, 338] width 57 height 24
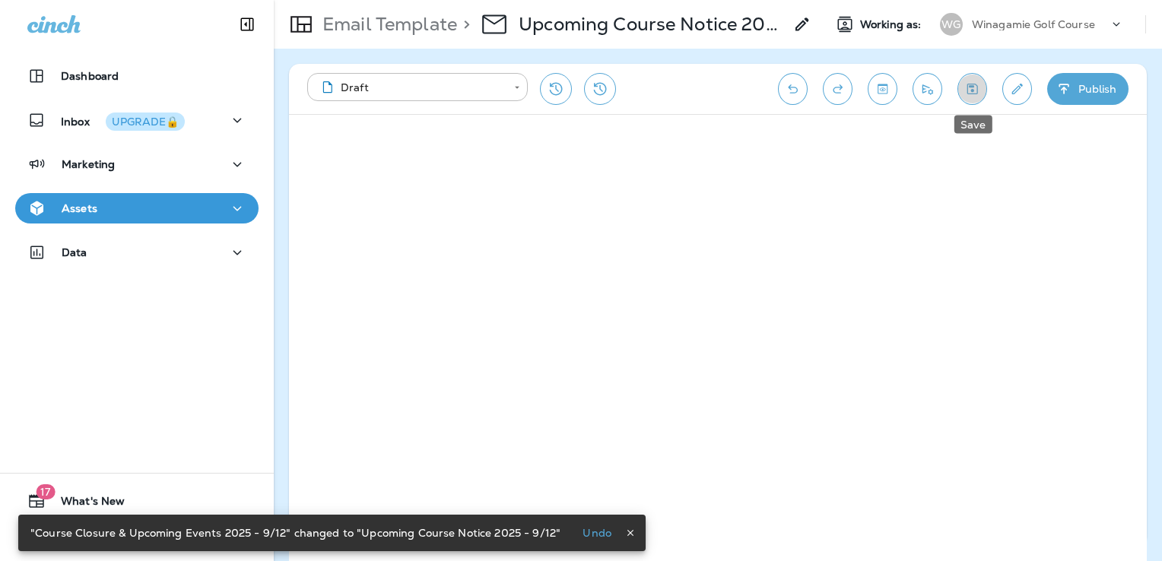
drag, startPoint x: 976, startPoint y: 84, endPoint x: 957, endPoint y: 94, distance: 21.1
click at [976, 84] on icon "Save" at bounding box center [972, 88] width 16 height 15
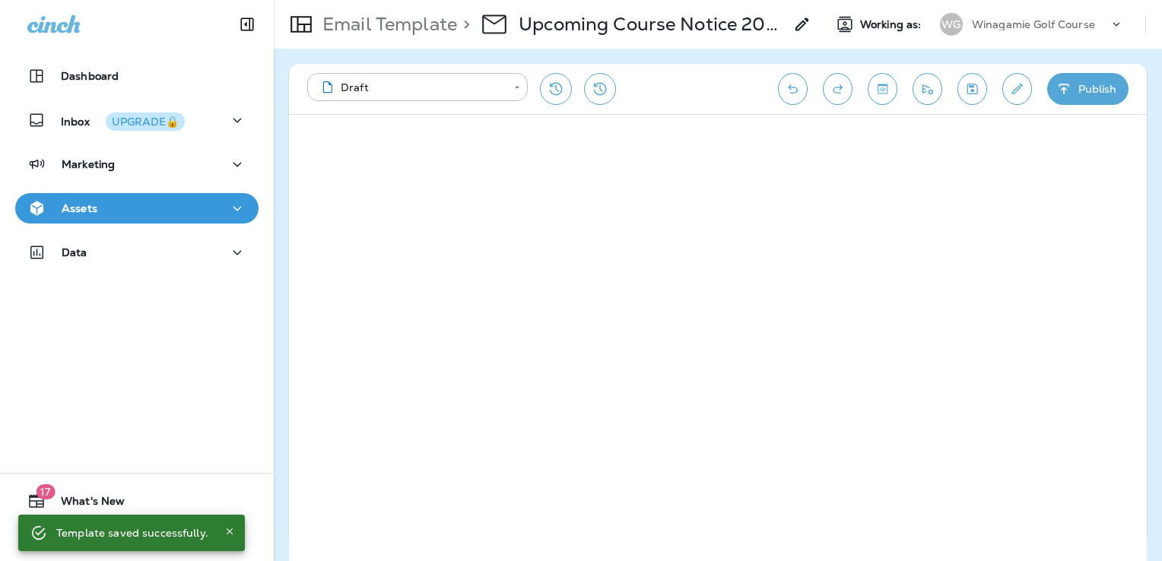
click at [969, 90] on icon "Save" at bounding box center [972, 88] width 16 height 15
click at [1020, 86] on icon "Edit details" at bounding box center [1017, 88] width 16 height 15
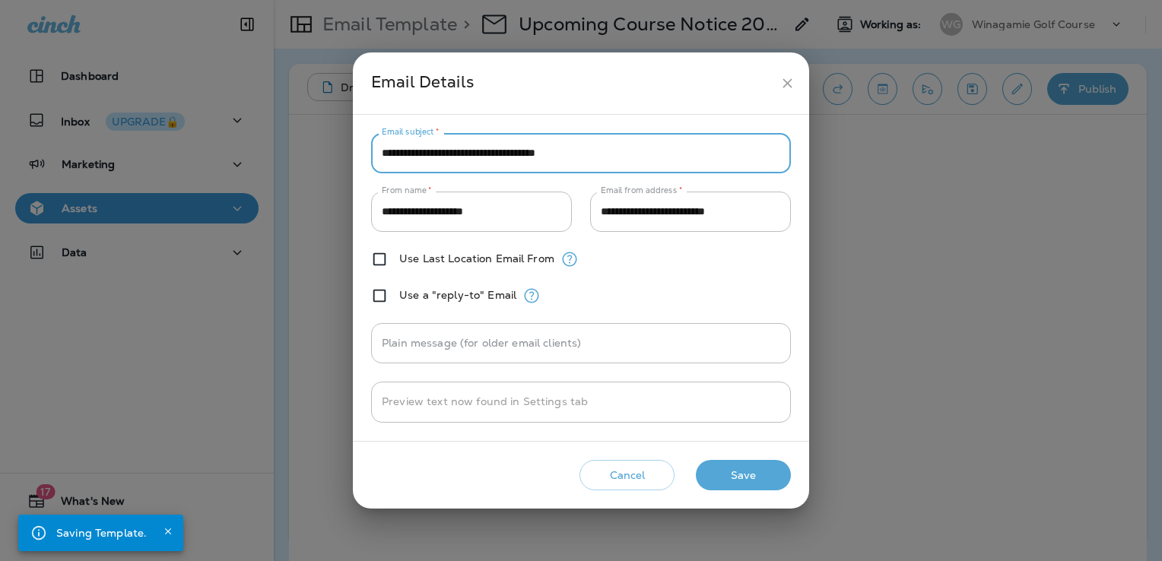
click at [510, 153] on input "**********" at bounding box center [581, 153] width 420 height 40
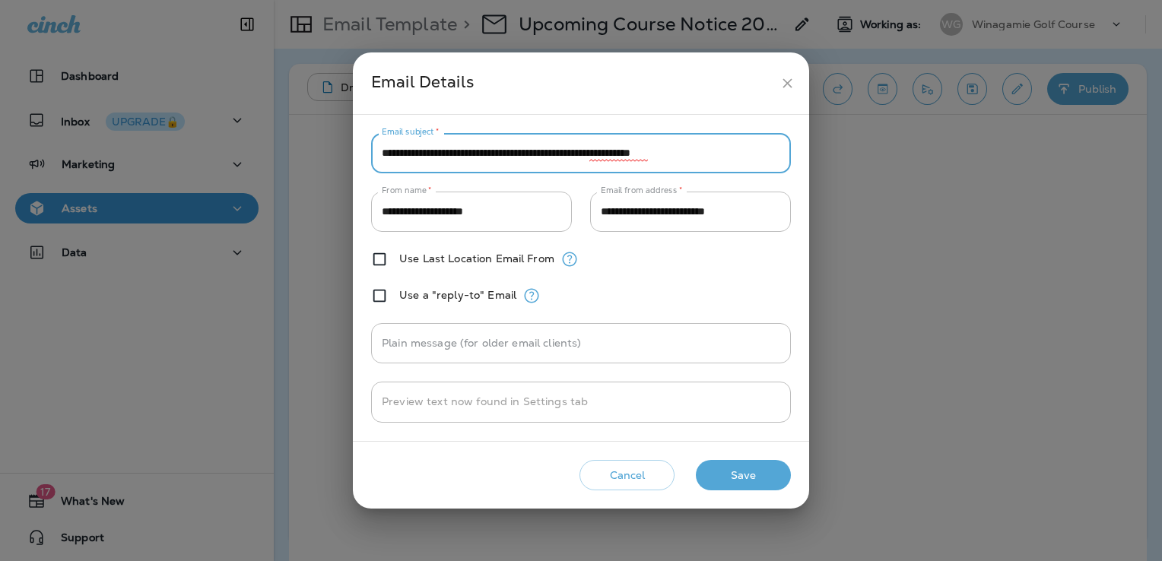
type input "**********"
click at [760, 479] on button "Save" at bounding box center [743, 475] width 95 height 31
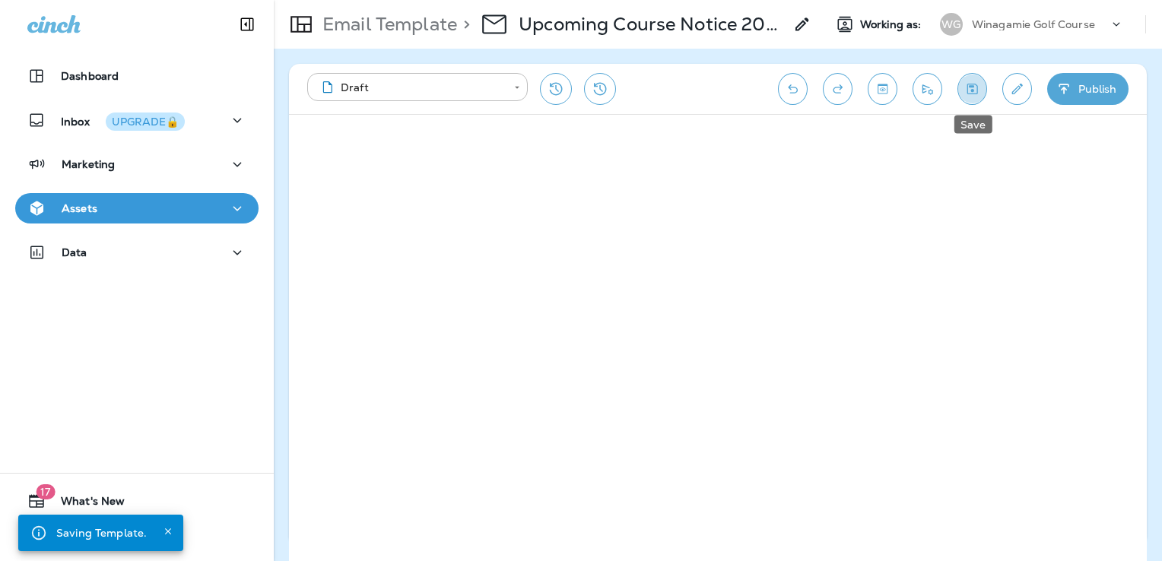
click at [979, 87] on icon "Save" at bounding box center [972, 88] width 16 height 15
click at [931, 81] on button "Send test email" at bounding box center [927, 89] width 30 height 32
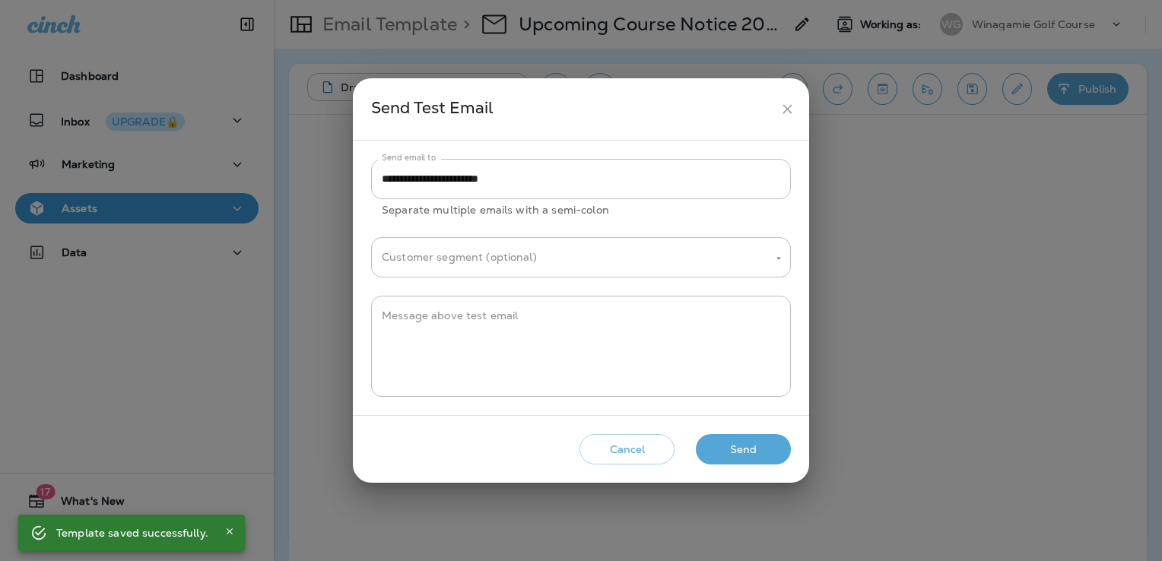
click at [759, 452] on button "Send" at bounding box center [743, 449] width 95 height 31
